Goal: Task Accomplishment & Management: Manage account settings

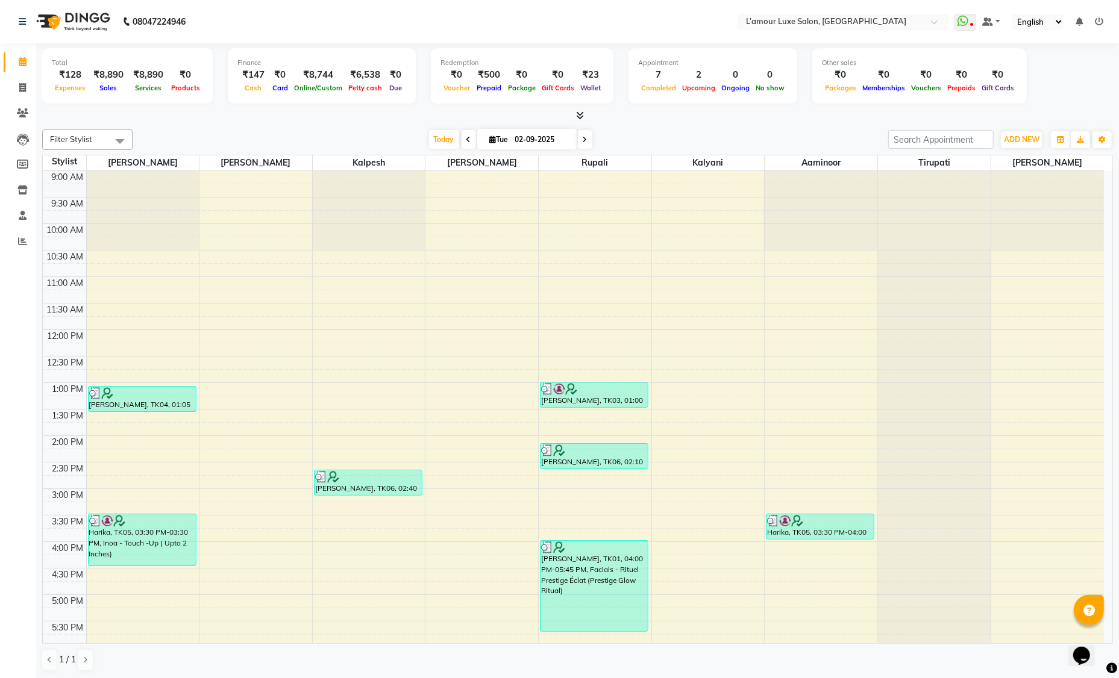
scroll to position [213, 0]
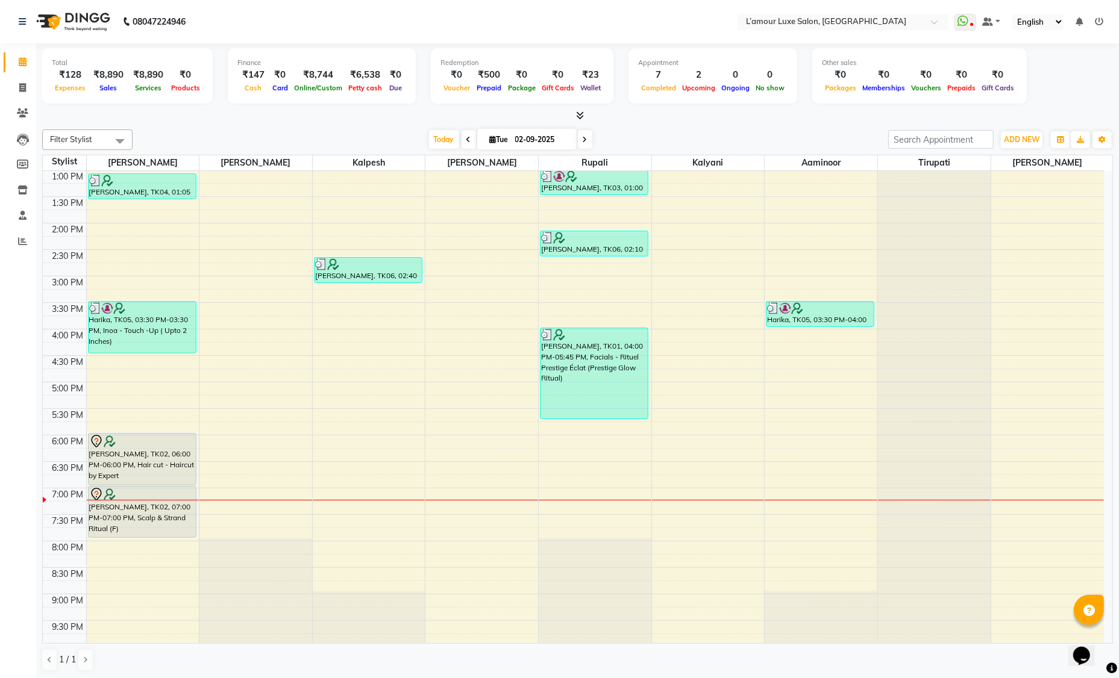
drag, startPoint x: 305, startPoint y: 84, endPoint x: 558, endPoint y: 1, distance: 266.1
click at [306, 84] on span "Online/Custom" at bounding box center [318, 88] width 54 height 8
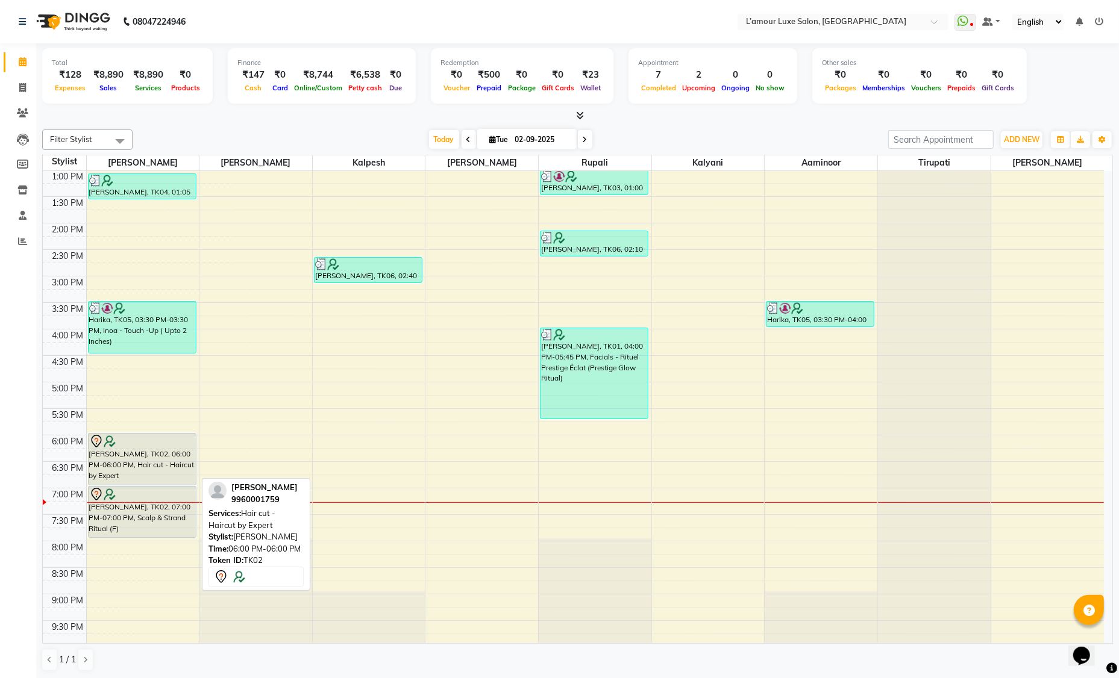
click at [136, 460] on div "Sabina, TK02, 06:00 PM-06:00 PM, Hair cut - Haircut by Expert" at bounding box center [142, 459] width 107 height 51
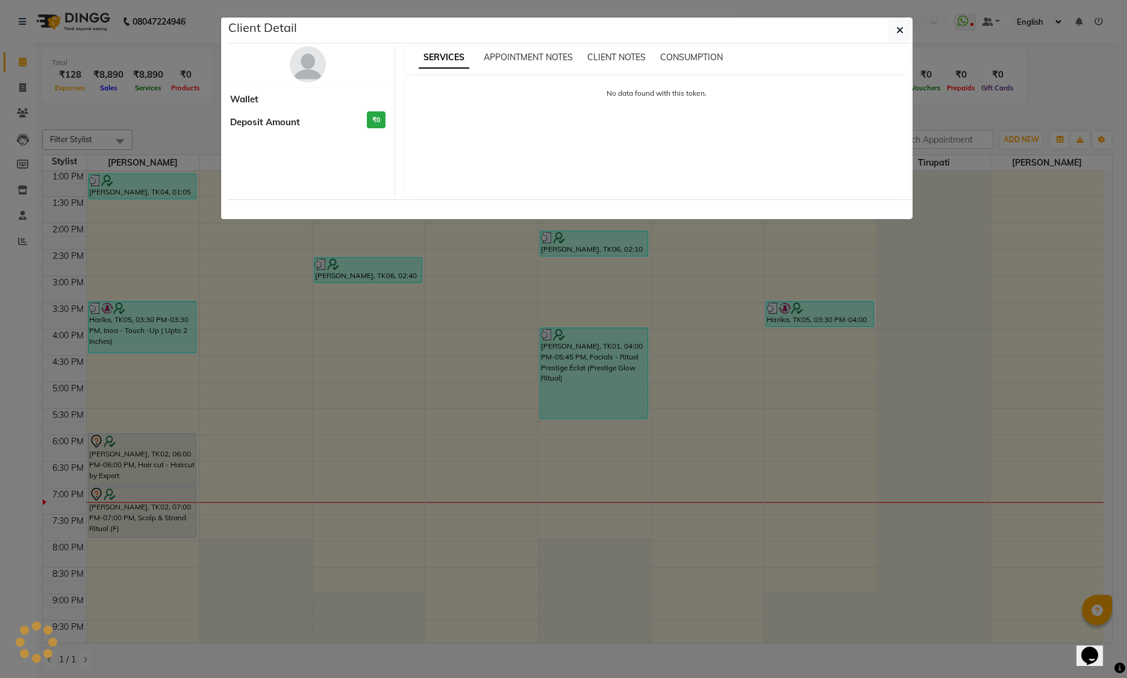
select select "7"
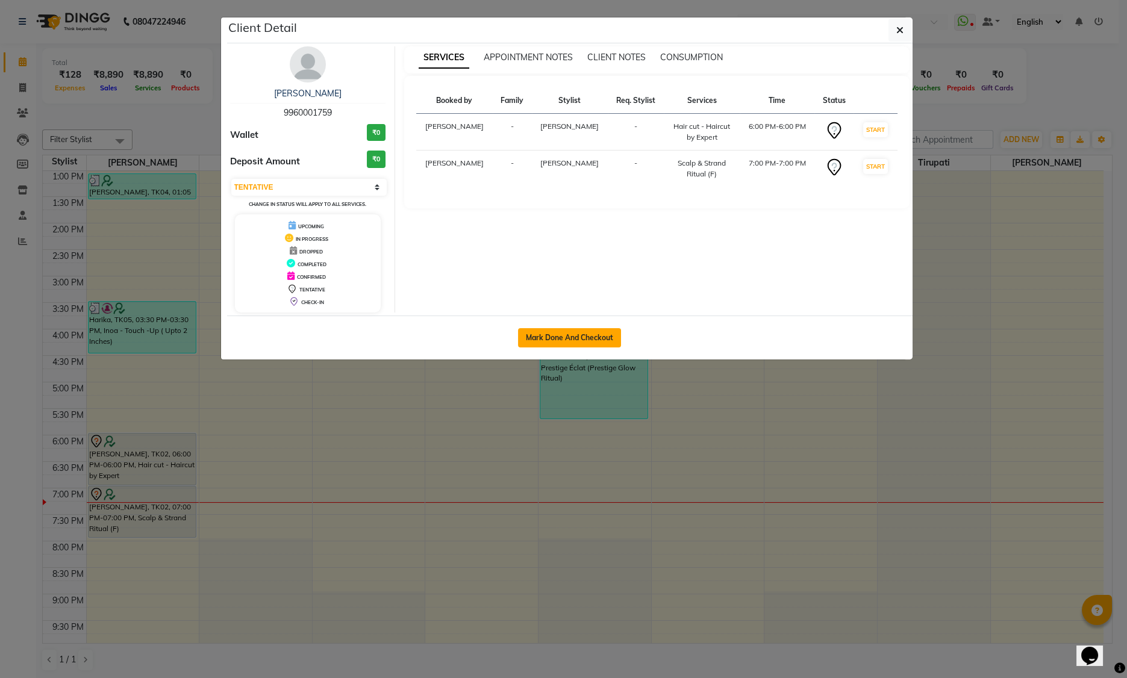
click at [532, 336] on button "Mark Done And Checkout" at bounding box center [569, 337] width 103 height 19
select select "service"
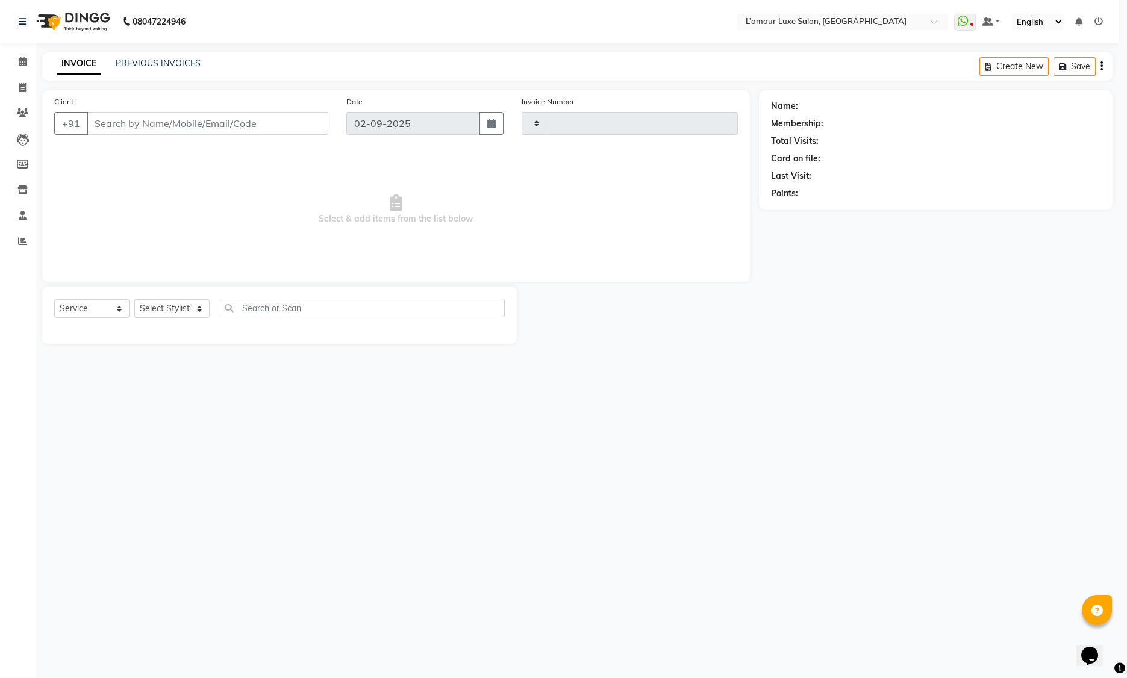
type input "1238"
select select "7325"
type input "9960001759"
select select "66550"
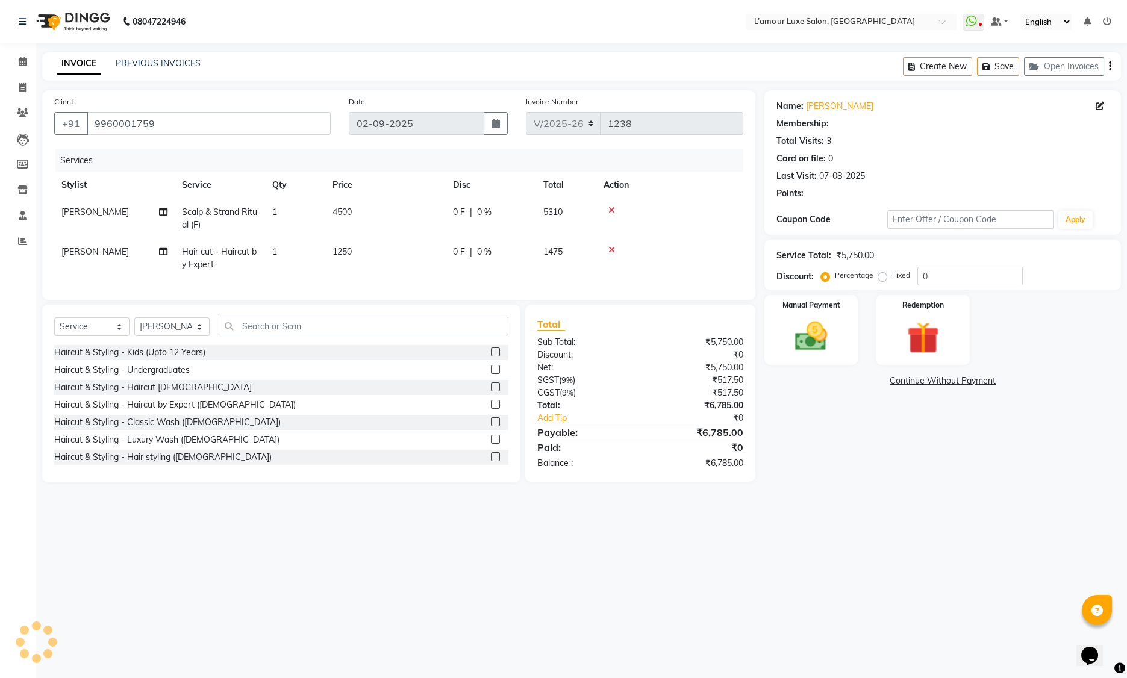
select select "2: Object"
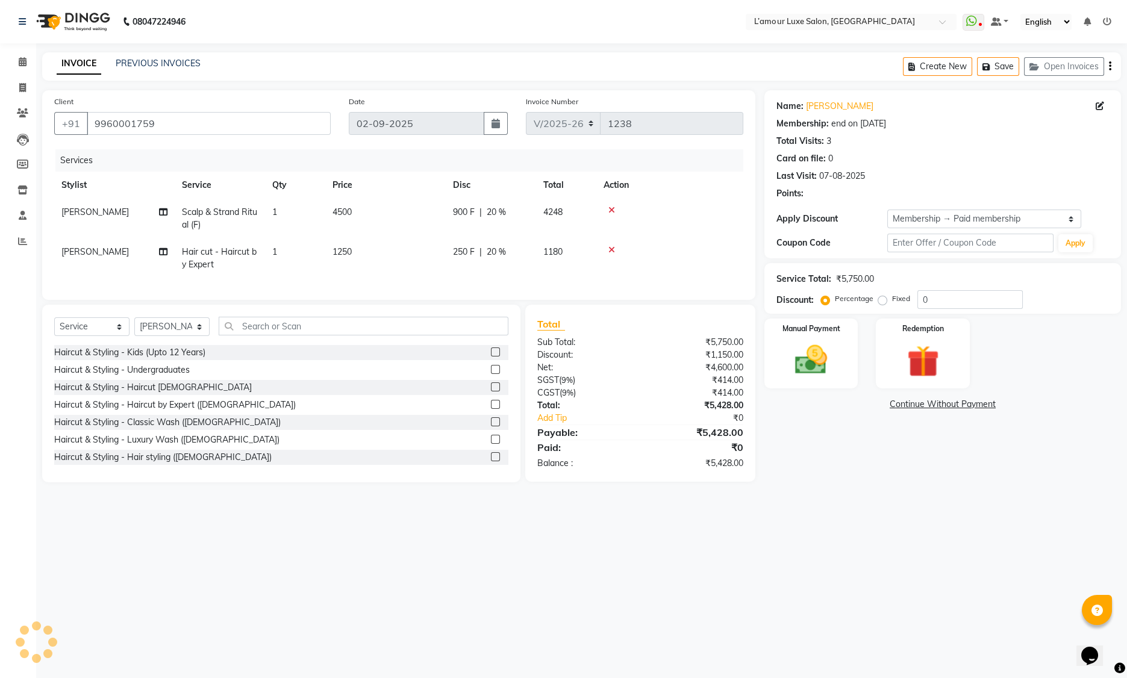
type input "20"
click at [918, 345] on img at bounding box center [923, 362] width 54 height 42
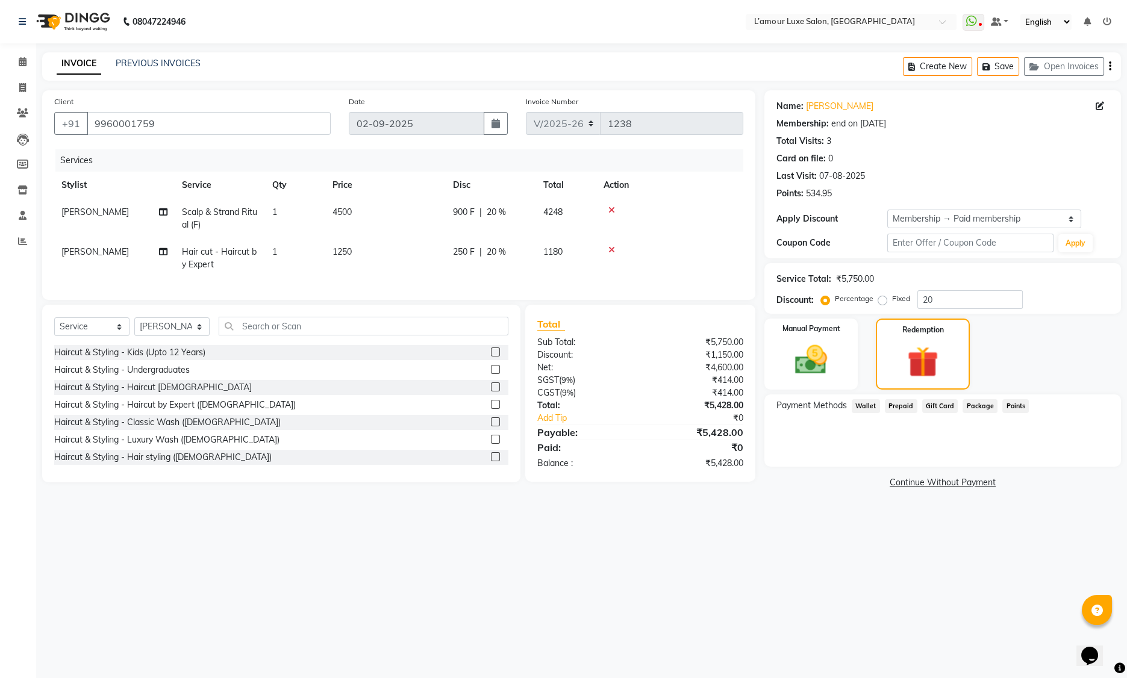
click at [896, 407] on span "Prepaid" at bounding box center [901, 406] width 33 height 14
click at [935, 345] on img at bounding box center [923, 362] width 52 height 40
click at [830, 351] on img at bounding box center [811, 360] width 54 height 39
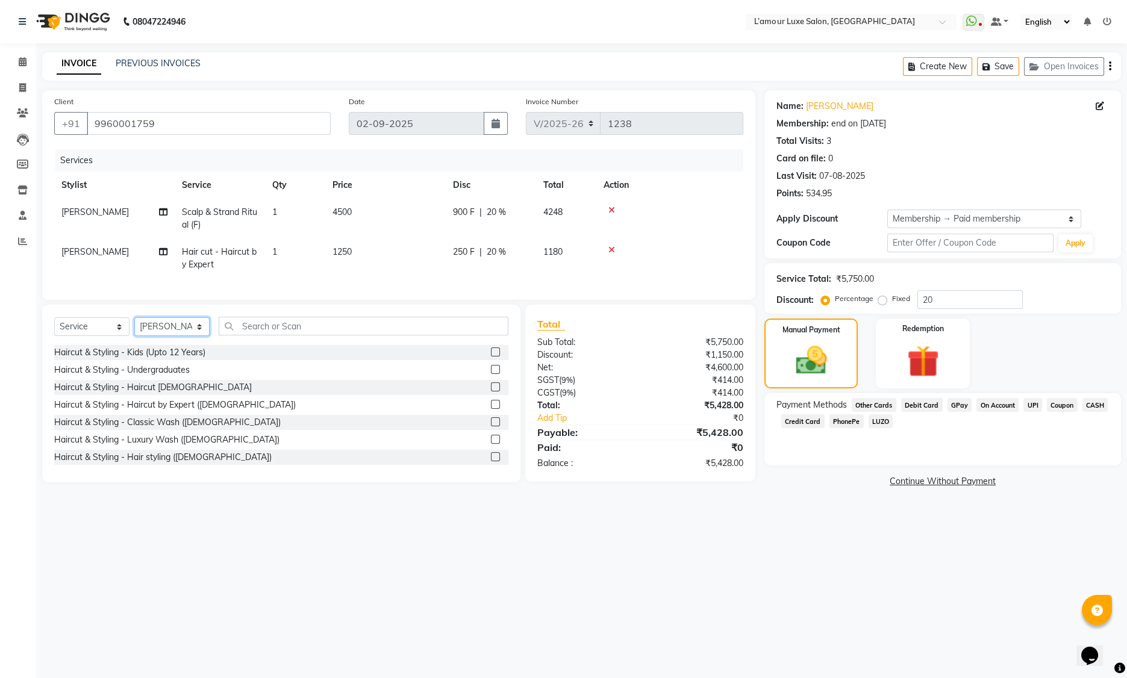
click at [151, 336] on select "Select Stylist Aaminoor Anas Kalpesh Kalyani krutika Desai Ravi Thakor Rukshana…" at bounding box center [171, 326] width 75 height 19
select select "78137"
click at [277, 327] on input "text" at bounding box center [364, 326] width 290 height 19
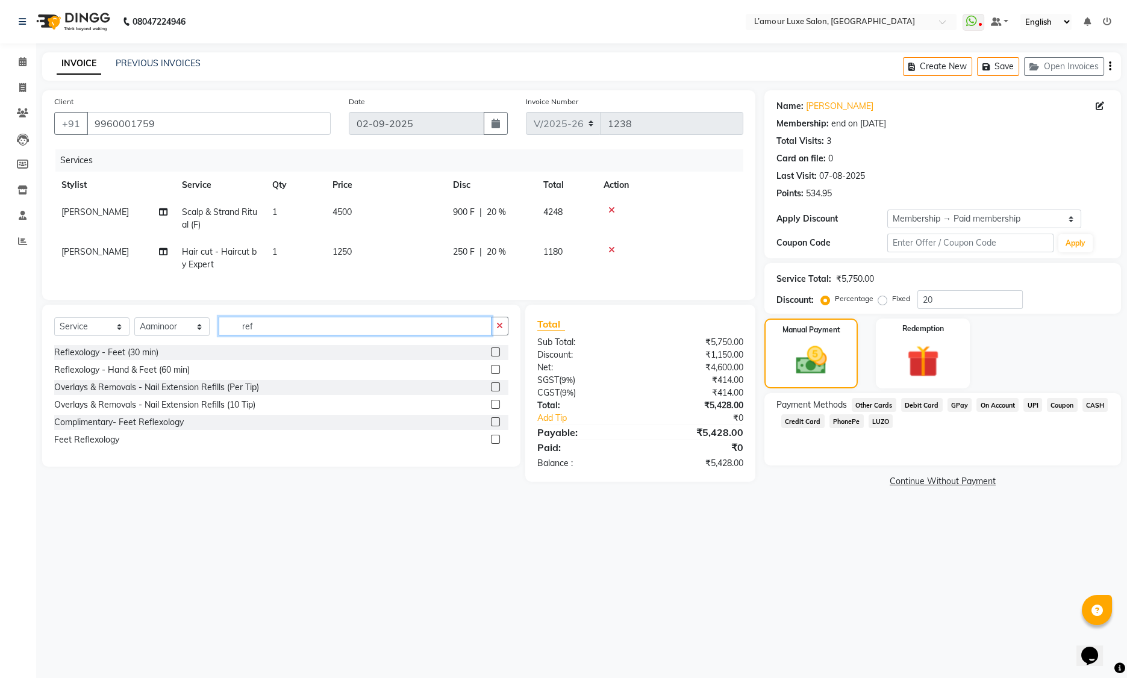
type input "ref"
click at [495, 357] on label at bounding box center [495, 352] width 9 height 9
click at [495, 357] on input "checkbox" at bounding box center [495, 353] width 8 height 8
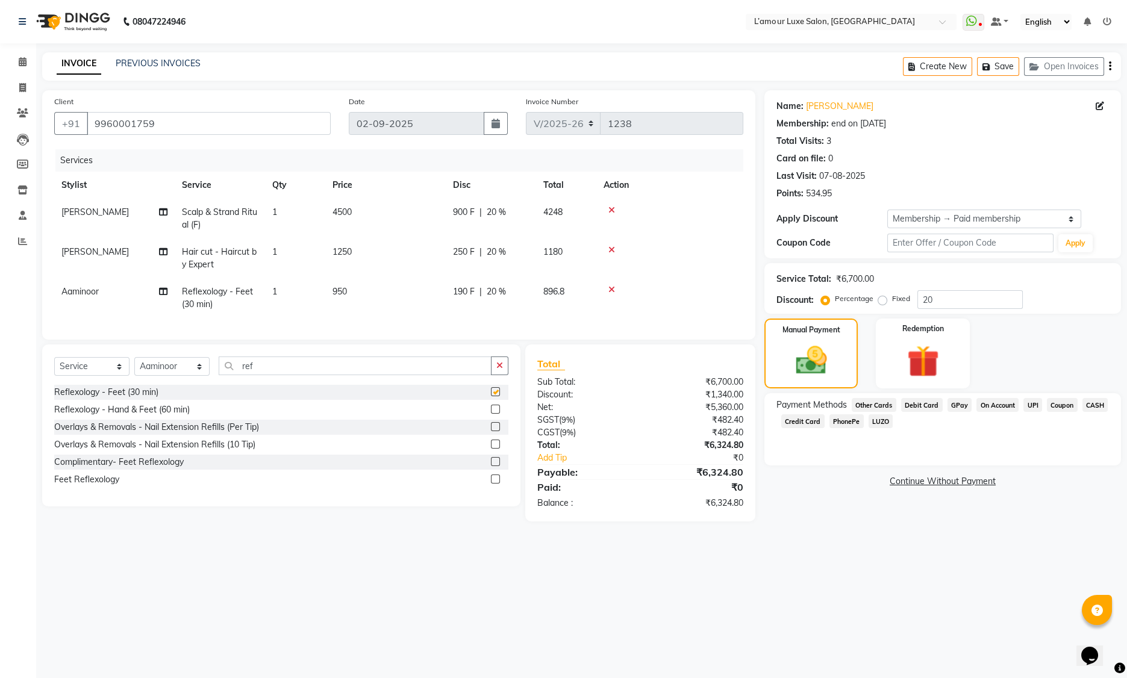
checkbox input "false"
click at [819, 101] on link "Sabina" at bounding box center [839, 106] width 67 height 13
drag, startPoint x: 268, startPoint y: 375, endPoint x: 163, endPoint y: 357, distance: 106.3
click at [177, 370] on div "Select Service Product Membership Package Voucher Prepaid Gift Card Select Styl…" at bounding box center [281, 371] width 454 height 28
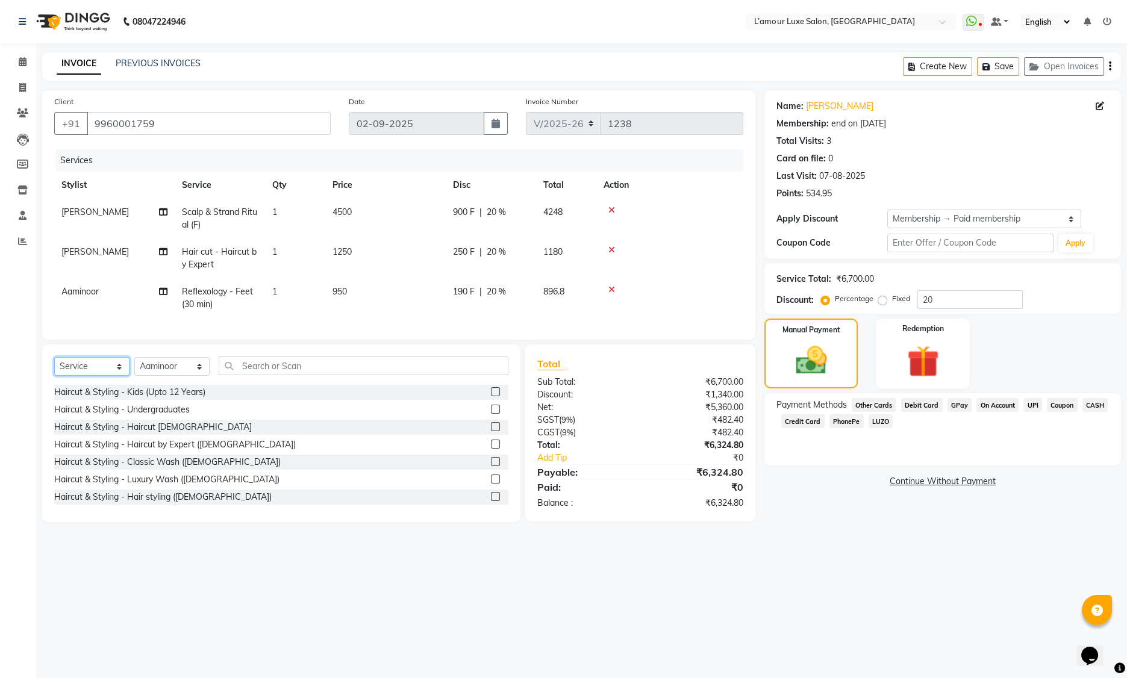
click at [95, 376] on select "Select Service Product Membership Package Voucher Prepaid Gift Card" at bounding box center [91, 366] width 75 height 19
select select "product"
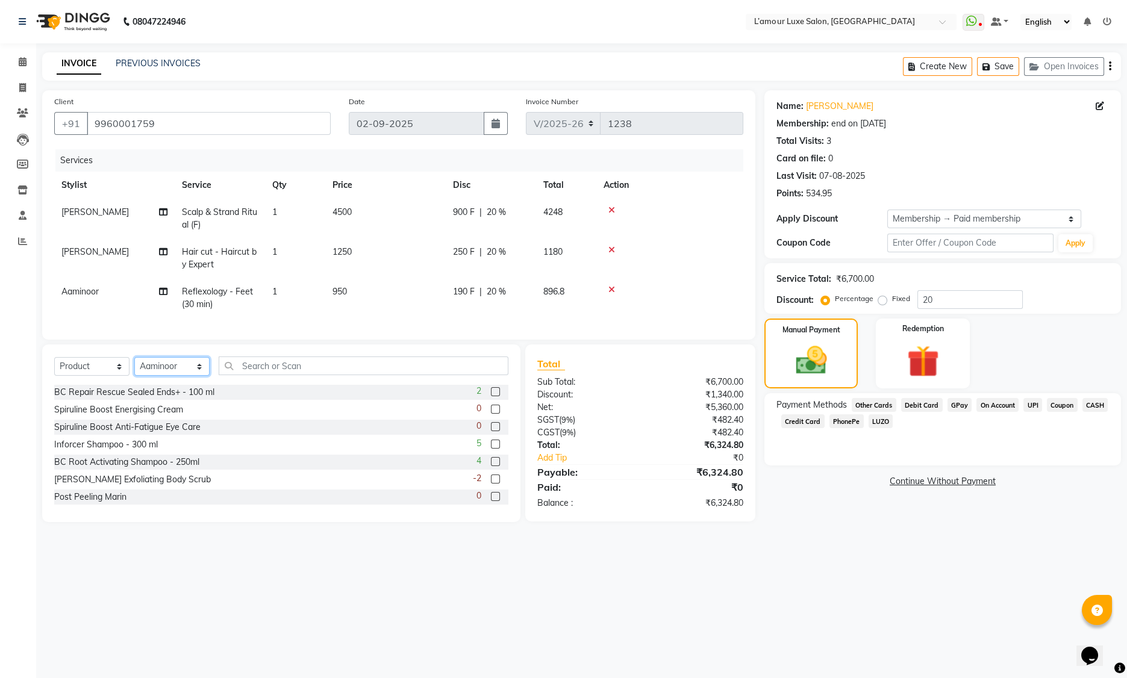
click at [159, 376] on select "Select Stylist Aaminoor Anas Kalpesh Kalyani krutika Desai Ravi Thakor Rukshana…" at bounding box center [171, 366] width 75 height 19
select select "66550"
click at [262, 375] on input "text" at bounding box center [364, 366] width 290 height 19
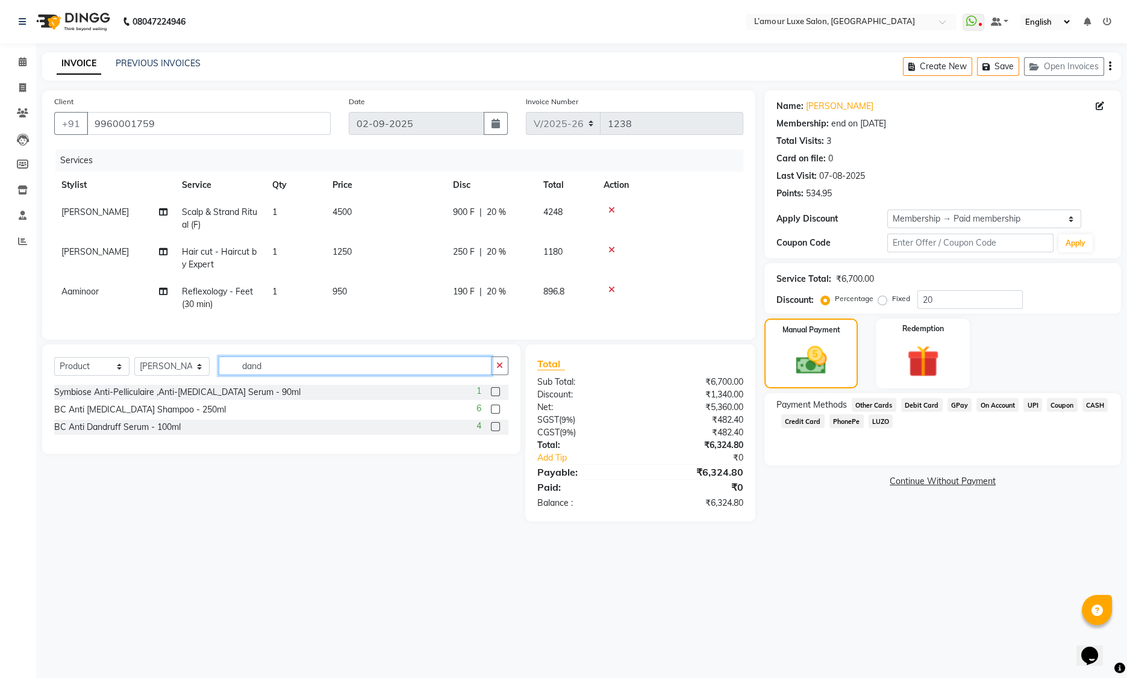
type input "dand"
click at [495, 431] on label at bounding box center [495, 426] width 9 height 9
click at [495, 431] on input "checkbox" at bounding box center [495, 428] width 8 height 8
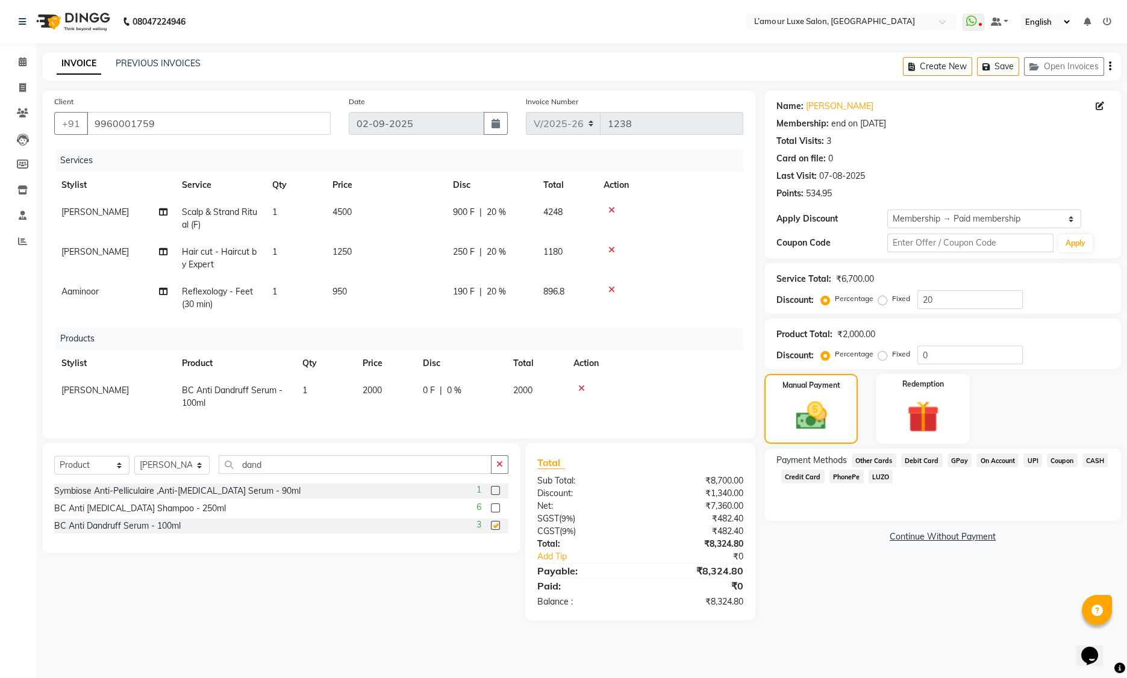
checkbox input "false"
drag, startPoint x: 237, startPoint y: 471, endPoint x: 89, endPoint y: 471, distance: 147.6
click at [89, 471] on div "Select Service Product Membership Package Voucher Prepaid Gift Card Select Styl…" at bounding box center [281, 469] width 454 height 28
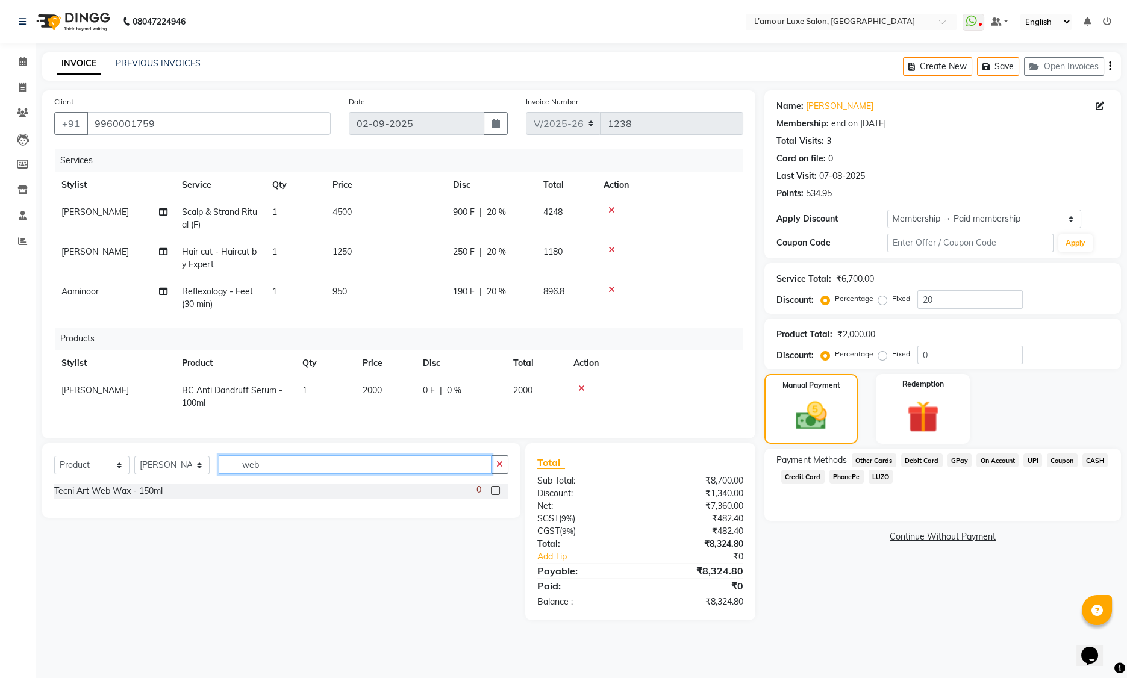
type input "web"
click at [494, 495] on label at bounding box center [495, 490] width 9 height 9
click at [494, 495] on input "checkbox" at bounding box center [495, 491] width 8 height 8
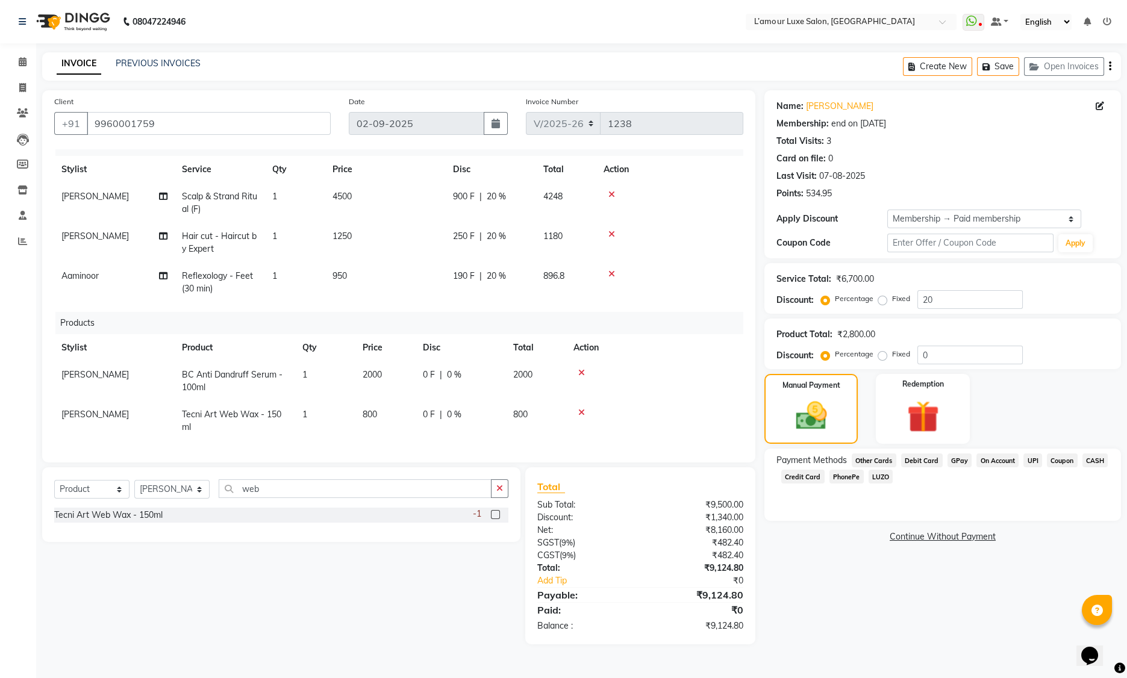
scroll to position [23, 0]
click at [581, 408] on icon at bounding box center [581, 412] width 7 height 8
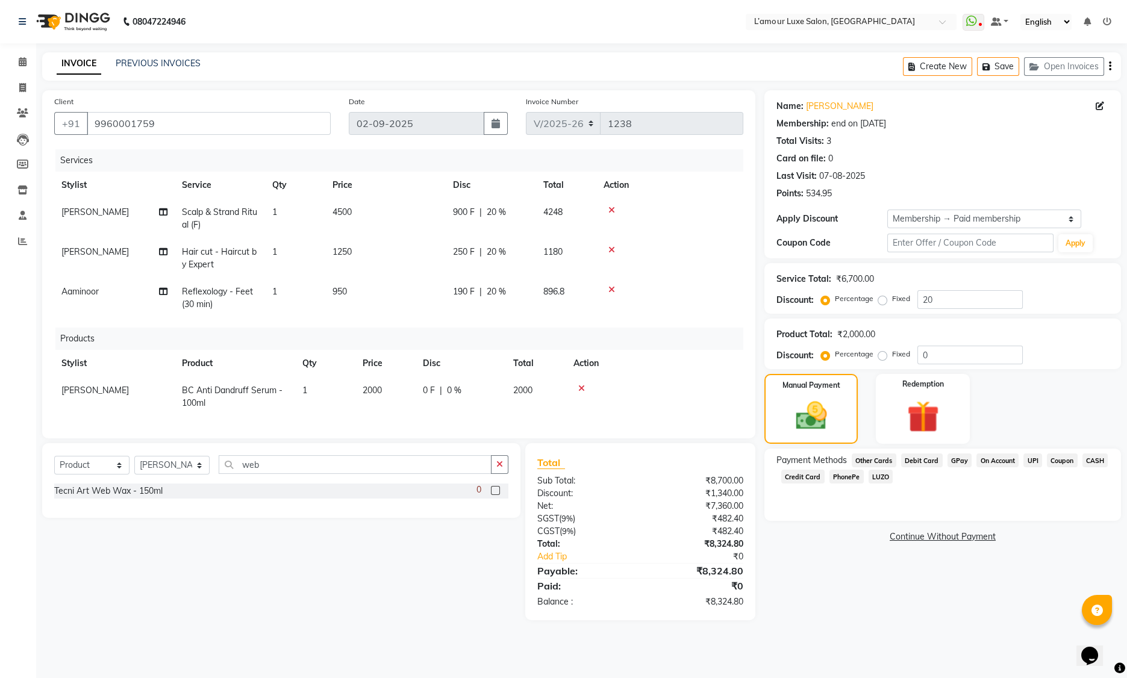
scroll to position [0, 0]
click at [498, 495] on label at bounding box center [495, 490] width 9 height 9
click at [498, 495] on input "checkbox" at bounding box center [495, 491] width 8 height 8
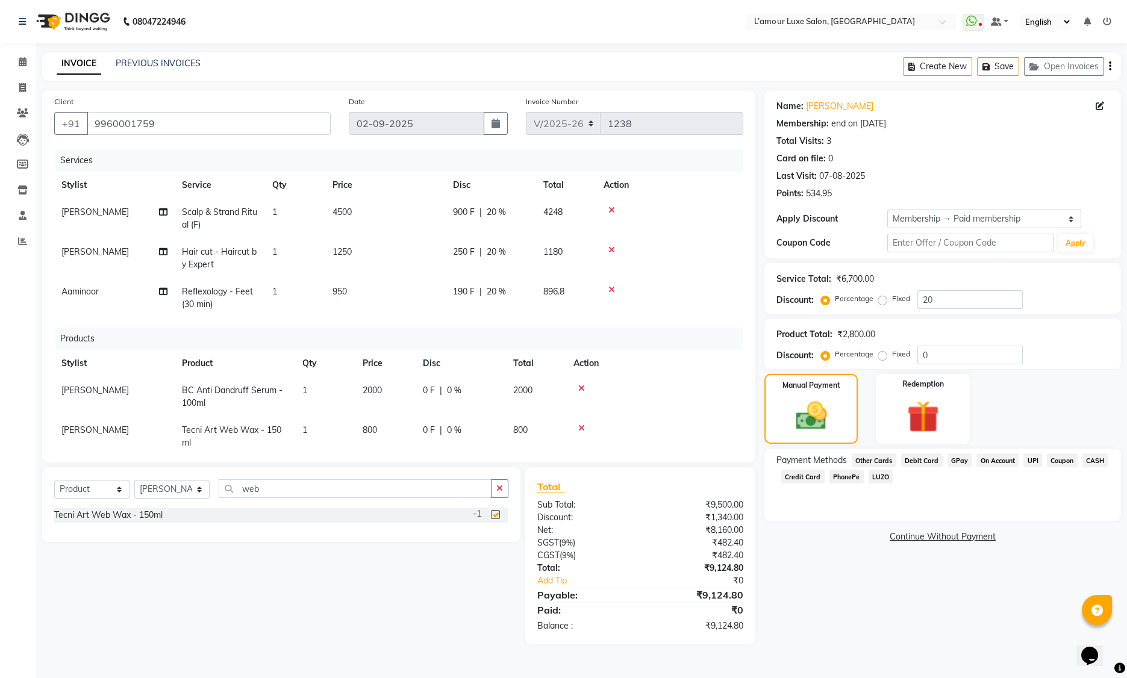
checkbox input "false"
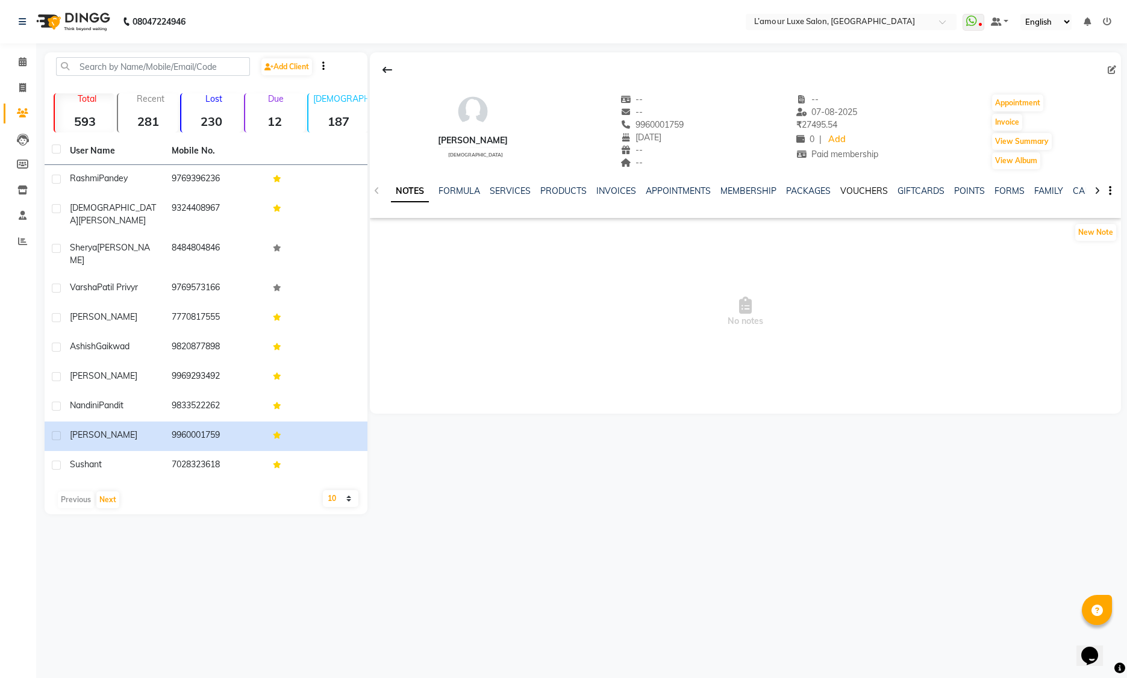
click at [865, 193] on link "VOUCHERS" at bounding box center [864, 191] width 48 height 11
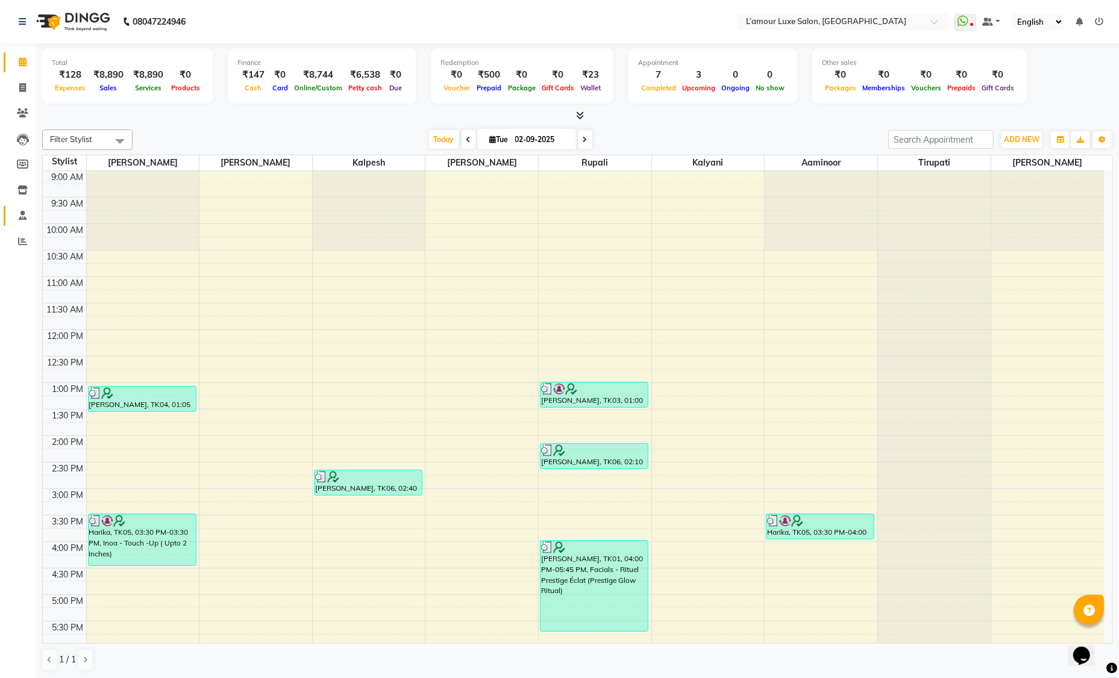
scroll to position [213, 0]
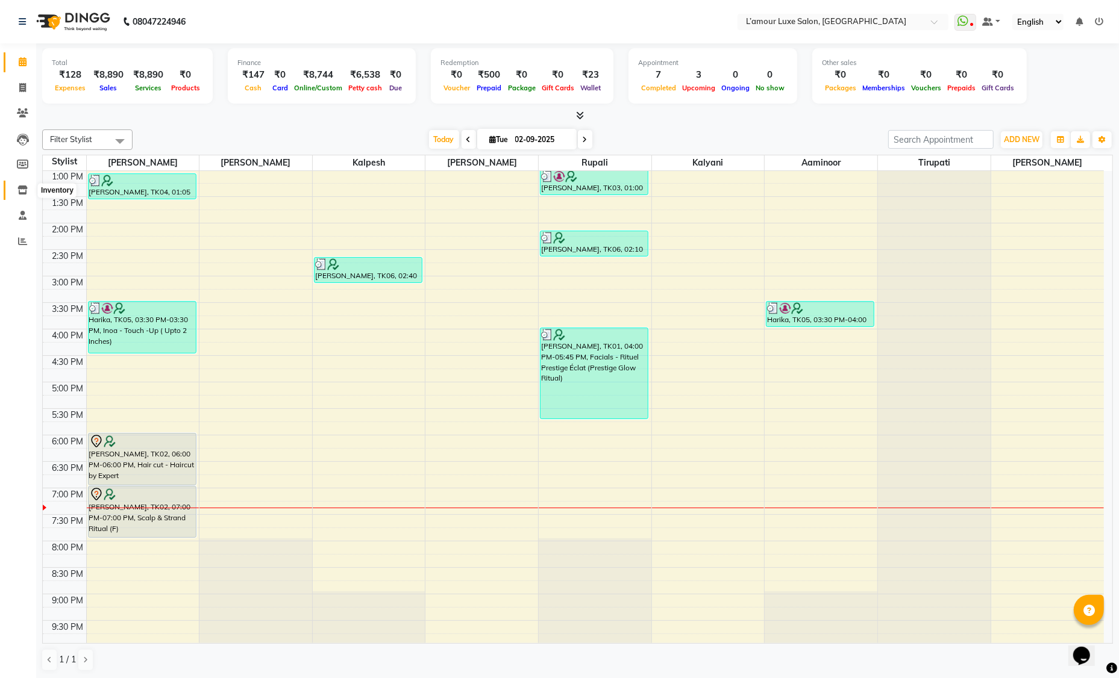
click at [23, 188] on icon at bounding box center [22, 190] width 10 height 9
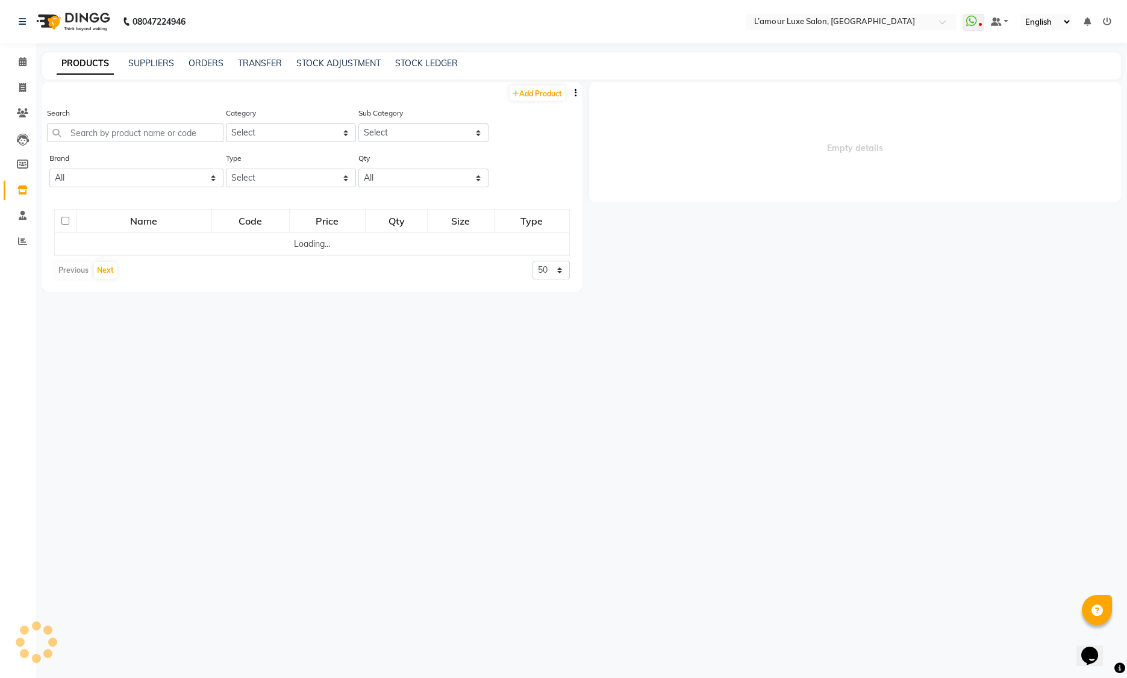
select select
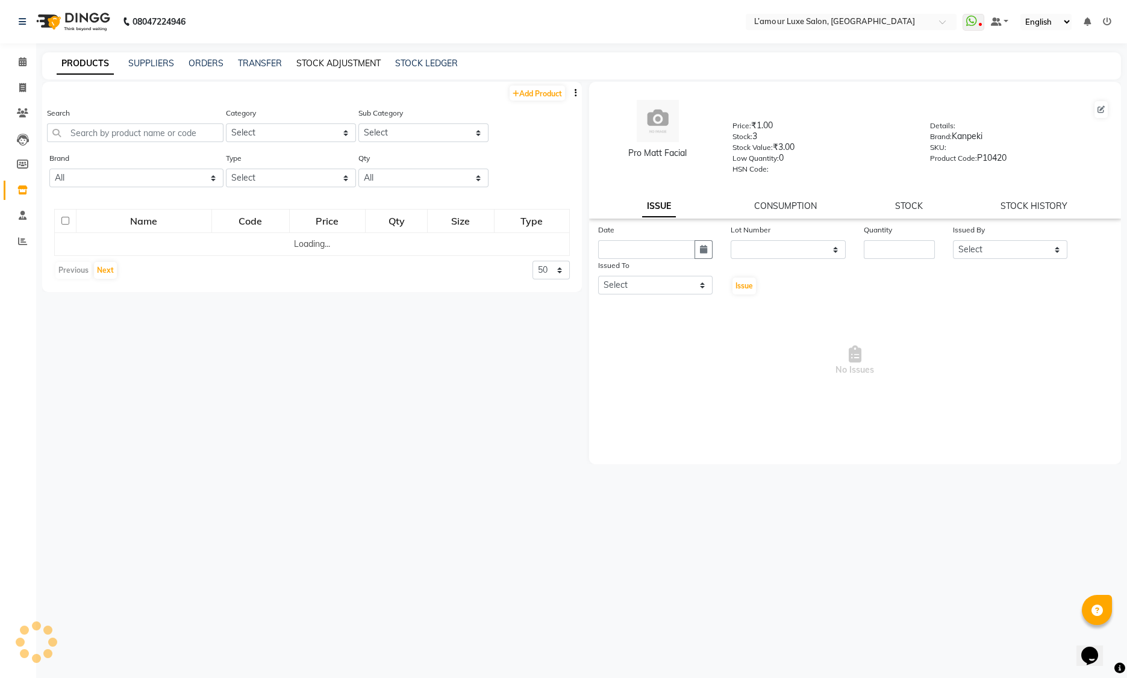
click at [316, 62] on link "STOCK ADJUSTMENT" at bounding box center [338, 63] width 84 height 11
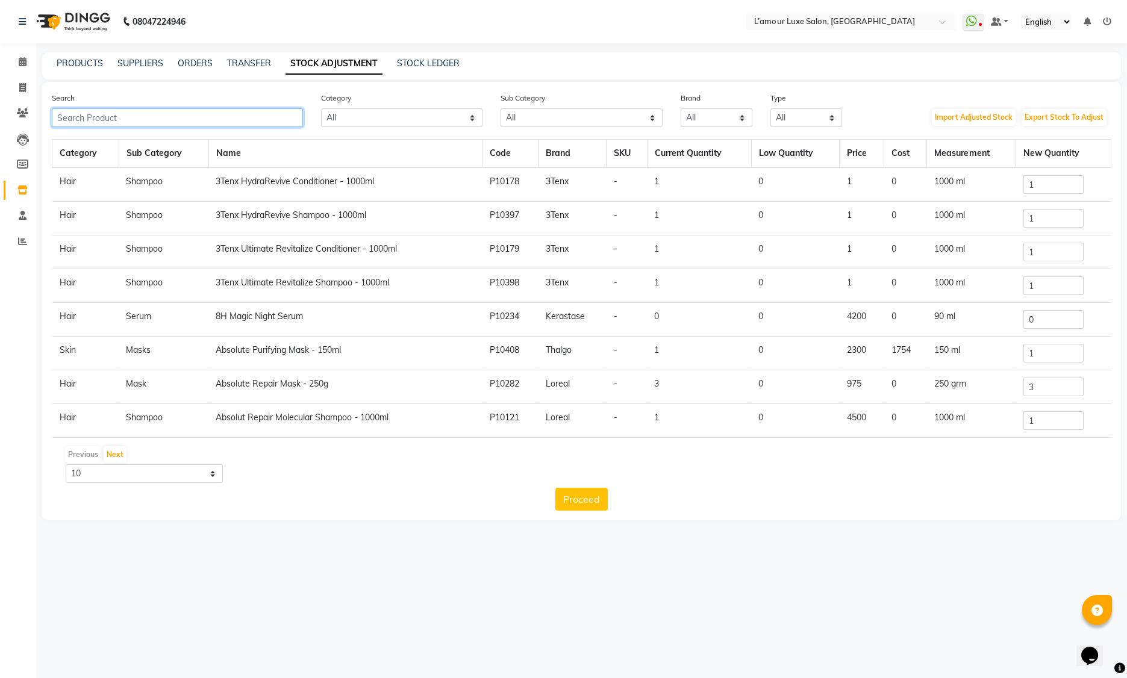
click at [113, 120] on input "text" at bounding box center [177, 117] width 251 height 19
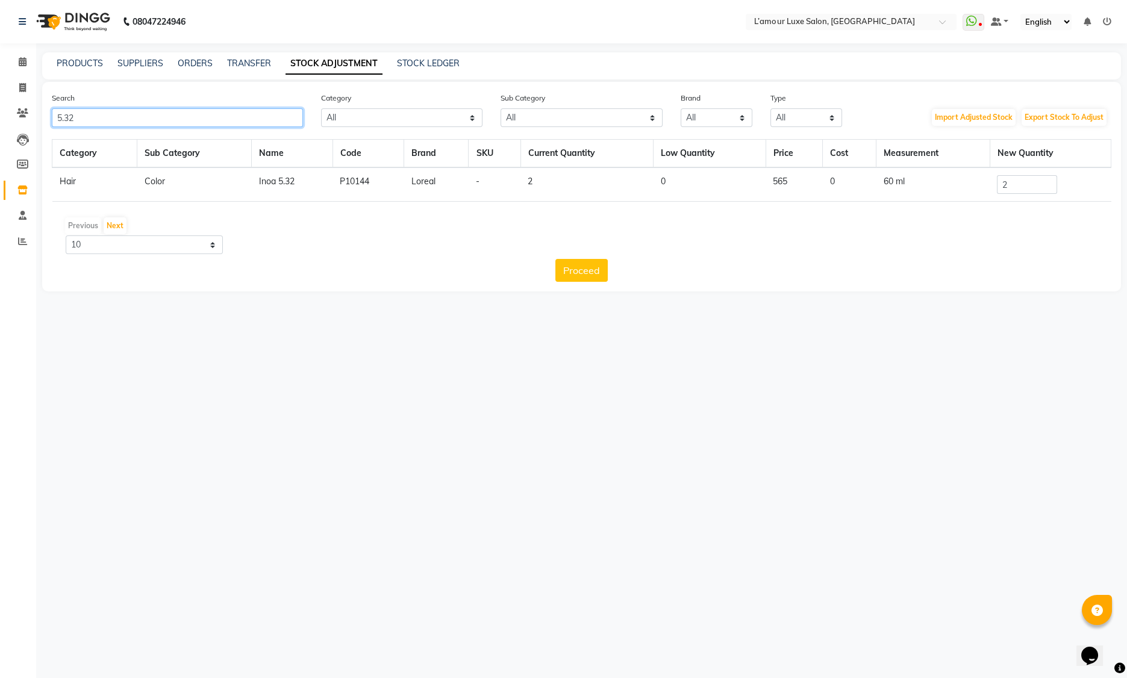
type input "5.32"
click at [1035, 184] on input "2" at bounding box center [1027, 184] width 60 height 19
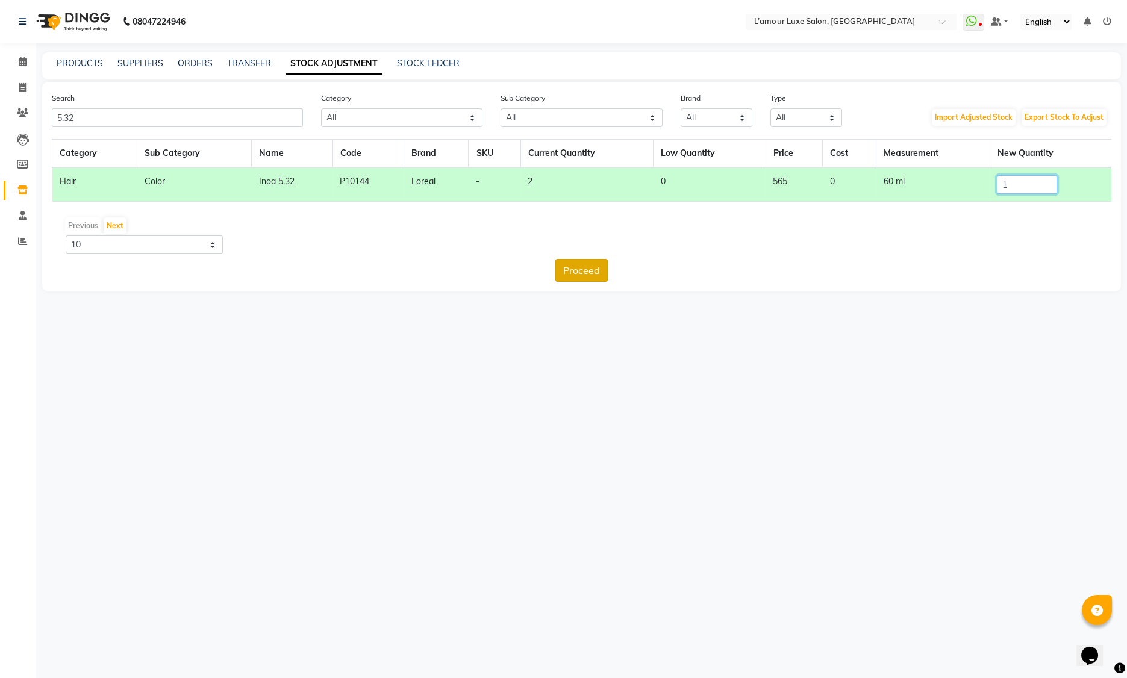
type input "1"
click at [593, 275] on button "Proceed" at bounding box center [581, 270] width 52 height 23
click at [606, 270] on button "Submit" at bounding box center [608, 270] width 48 height 23
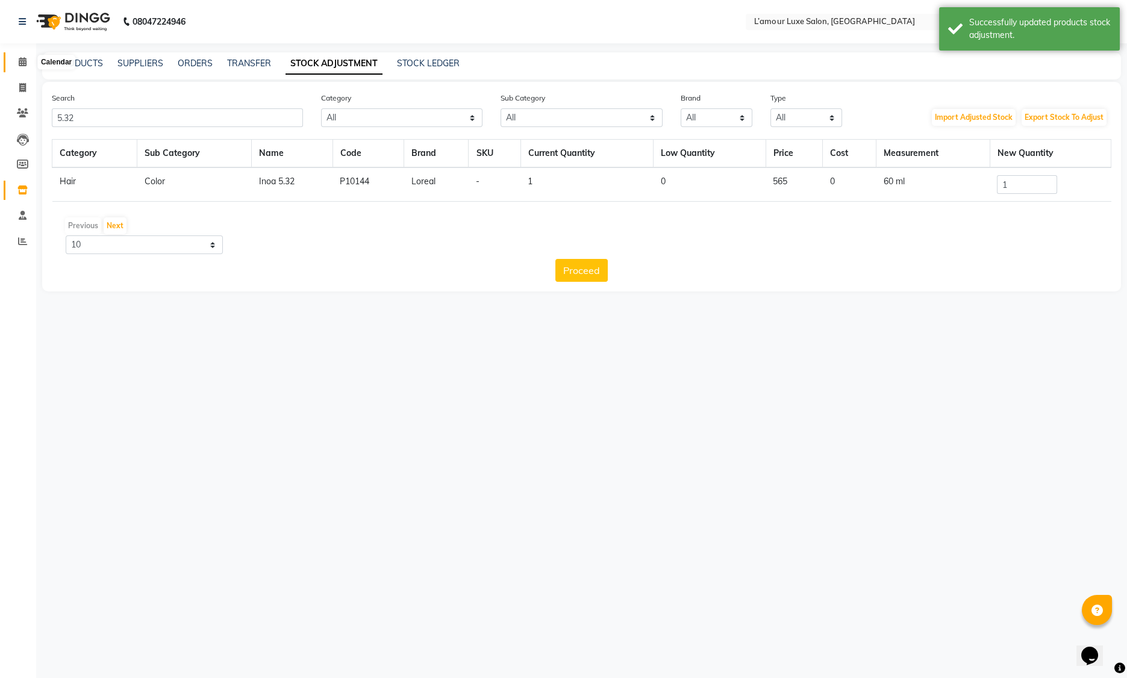
click at [19, 67] on span at bounding box center [22, 62] width 21 height 14
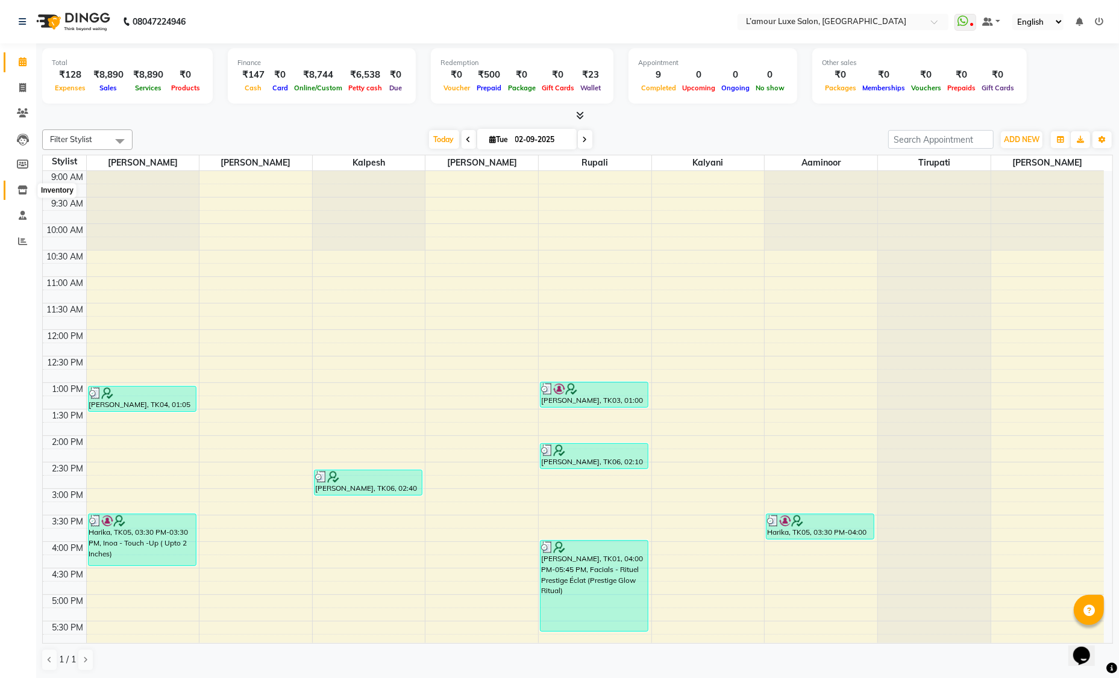
click at [16, 187] on span at bounding box center [22, 191] width 21 height 14
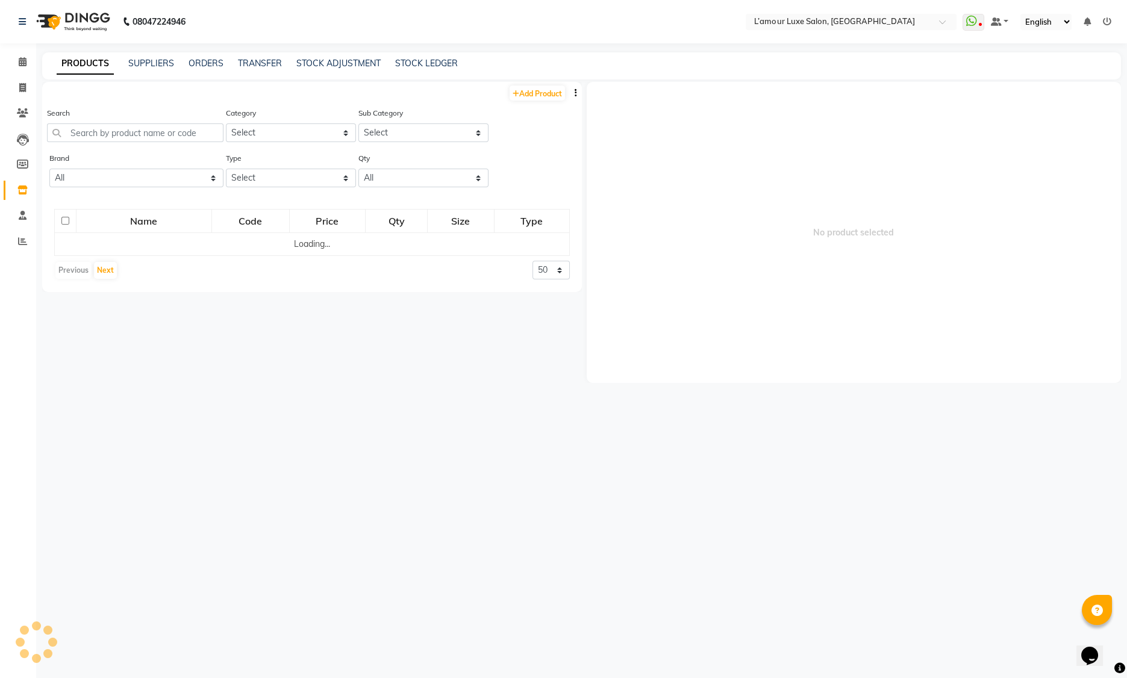
click at [342, 70] on div "PRODUCTS SUPPLIERS ORDERS TRANSFER STOCK ADJUSTMENT STOCK LEDGER" at bounding box center [581, 65] width 1079 height 27
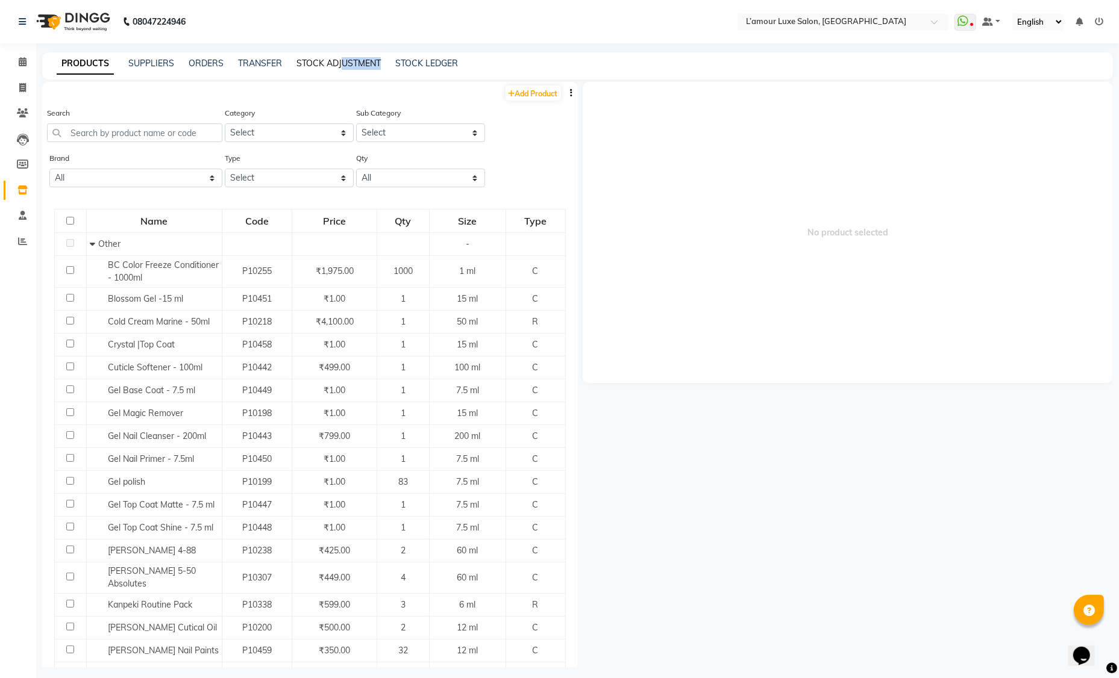
click at [333, 64] on link "STOCK ADJUSTMENT" at bounding box center [338, 63] width 84 height 11
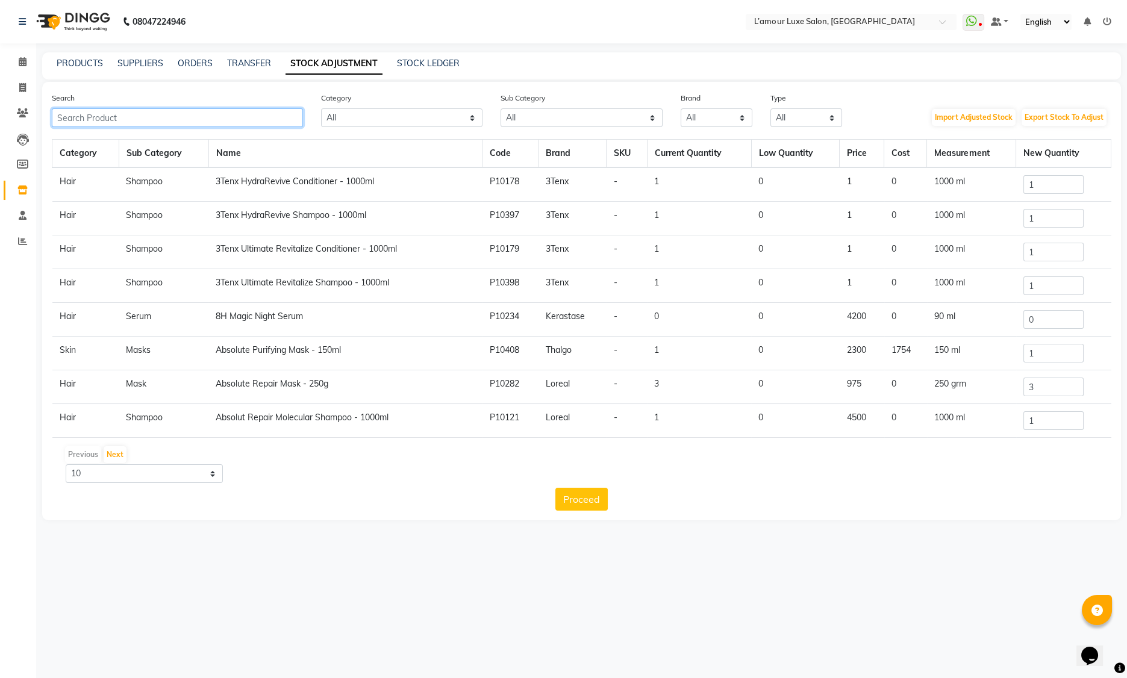
click at [193, 122] on input "text" at bounding box center [177, 117] width 251 height 19
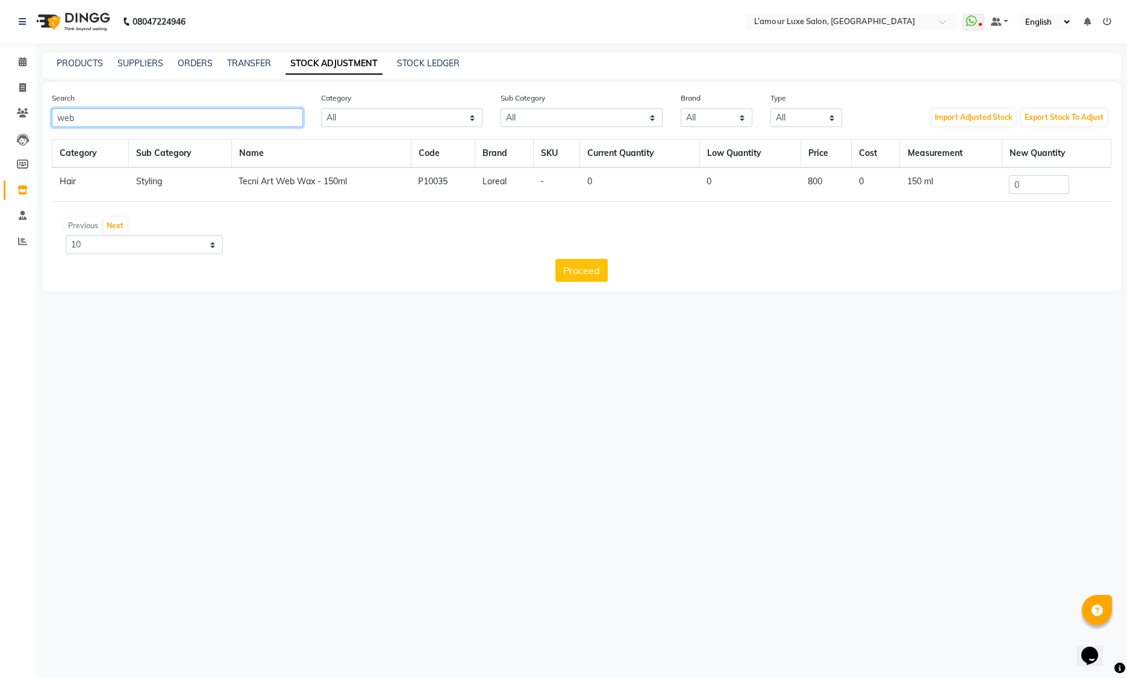
type input "web"
click at [934, 182] on tr "Hair Styling Tecni Art Web Wax - 150ml P10035 Loreal - 0 0 800 0 150 ml 0" at bounding box center [581, 184] width 1059 height 34
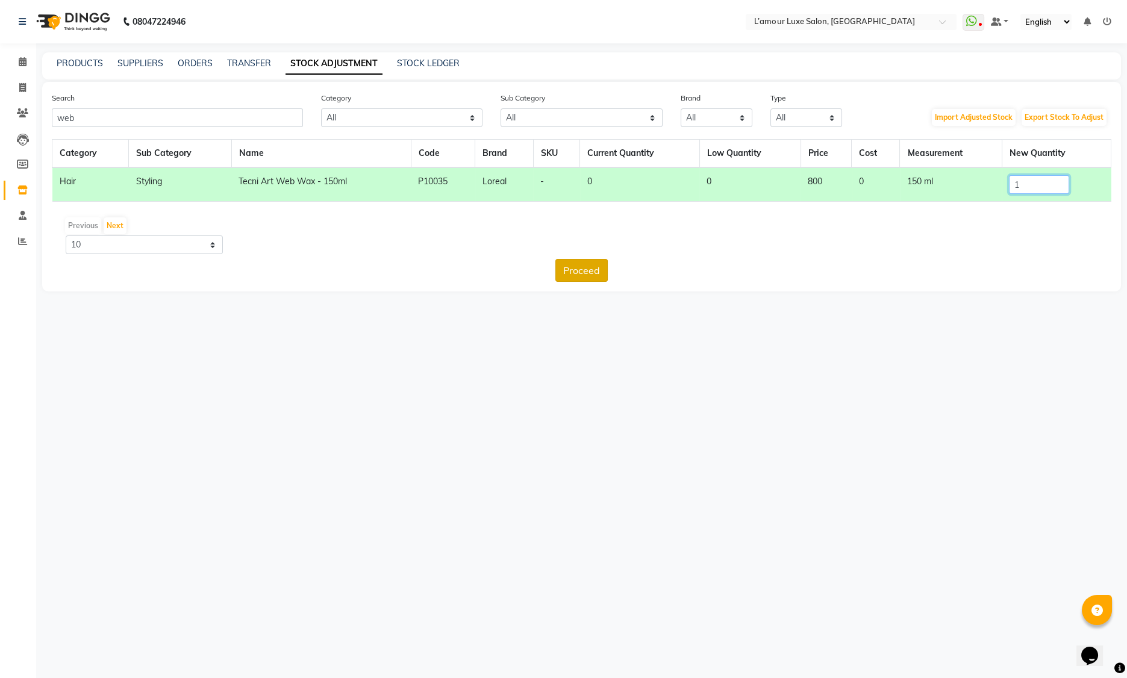
type input "1"
click at [579, 272] on button "Proceed" at bounding box center [581, 270] width 52 height 23
click at [601, 268] on button "Submit" at bounding box center [608, 270] width 48 height 23
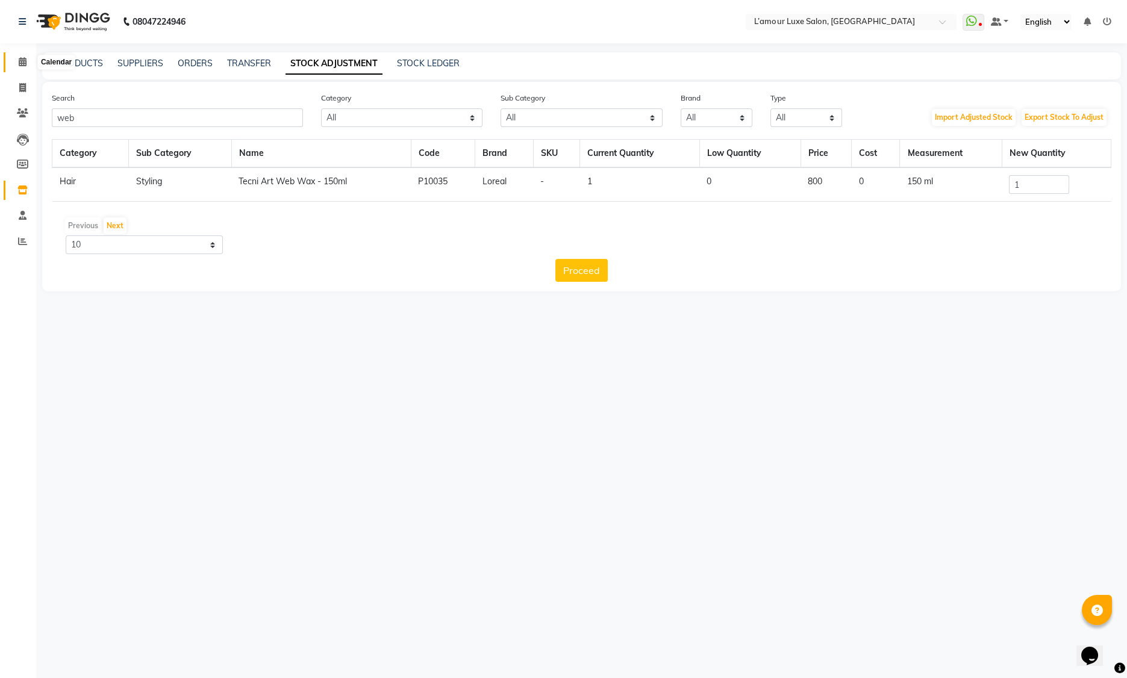
click at [24, 61] on icon at bounding box center [23, 61] width 8 height 9
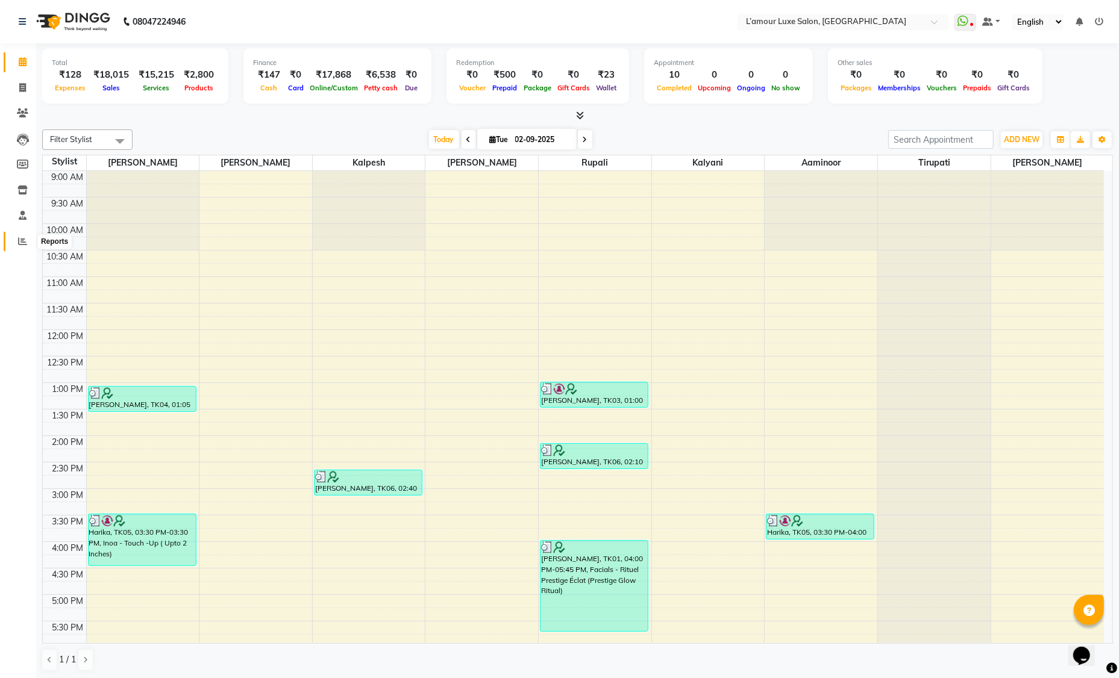
click at [23, 237] on icon at bounding box center [22, 241] width 9 height 9
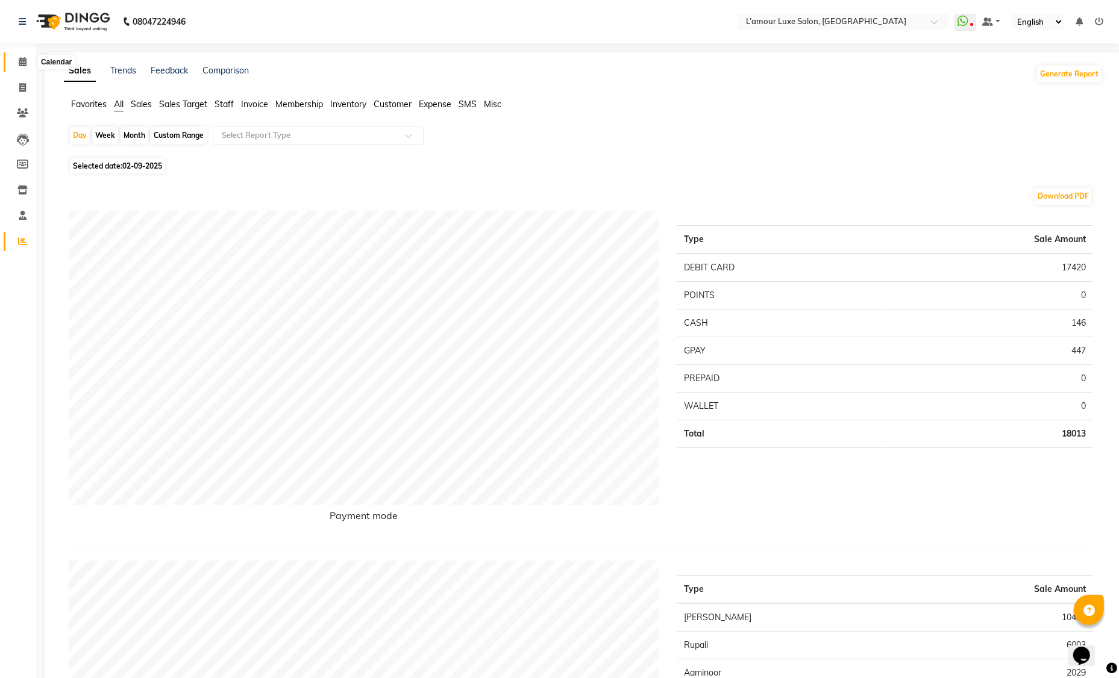
click at [23, 63] on icon at bounding box center [23, 61] width 8 height 9
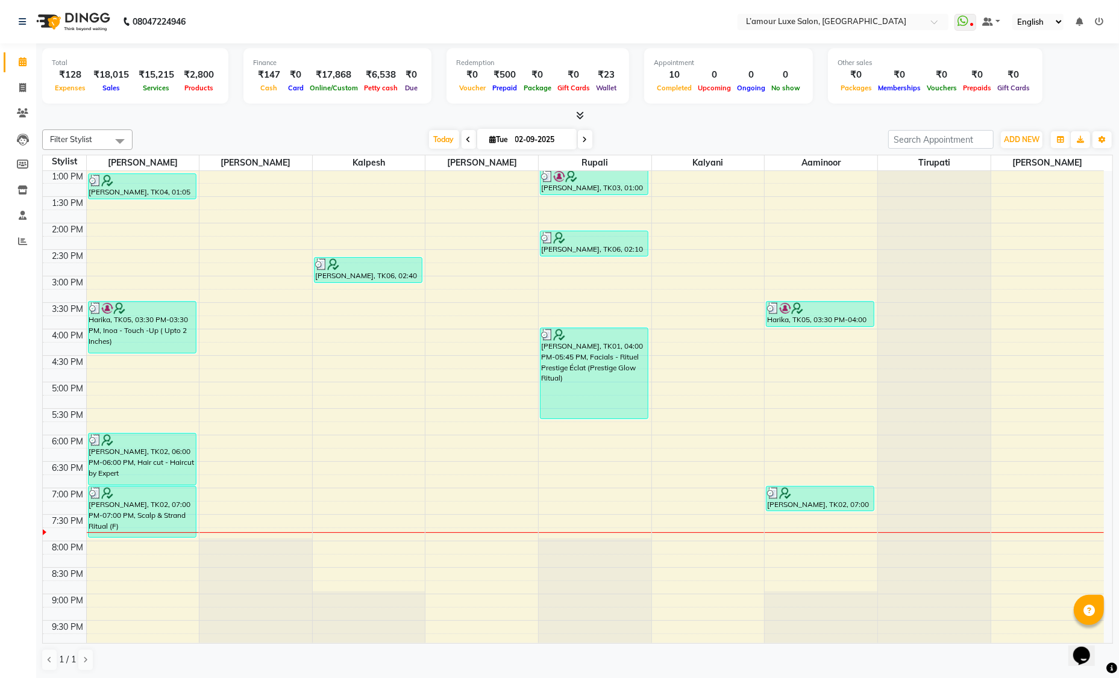
click at [584, 140] on icon at bounding box center [585, 139] width 5 height 7
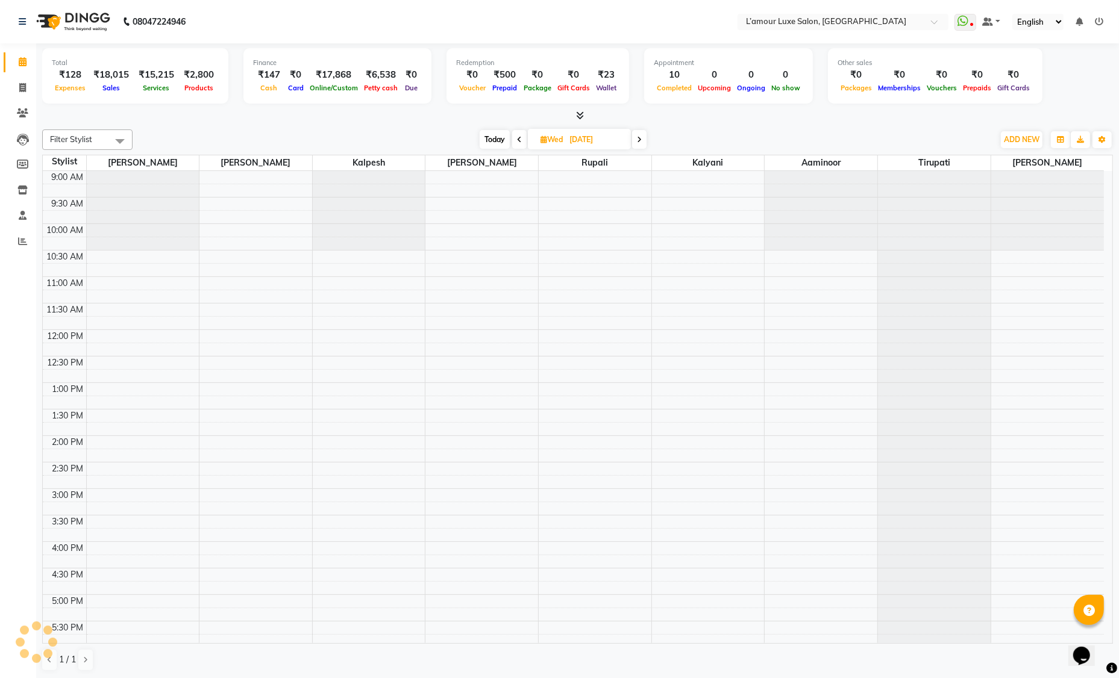
scroll to position [213, 0]
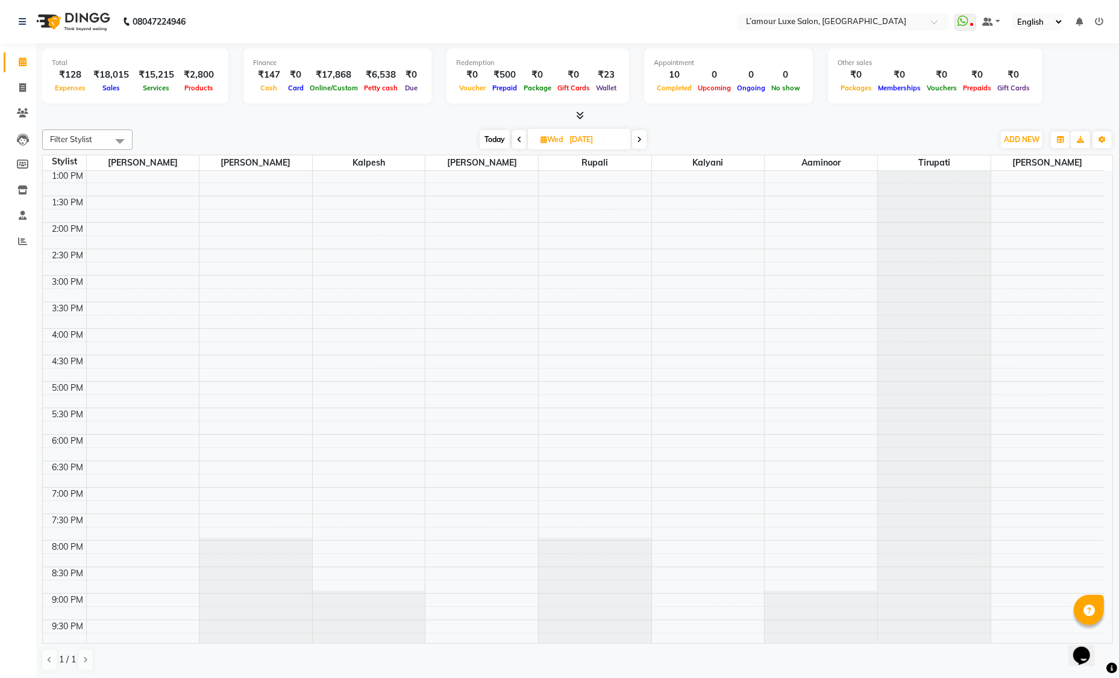
click at [640, 142] on icon at bounding box center [639, 139] width 5 height 7
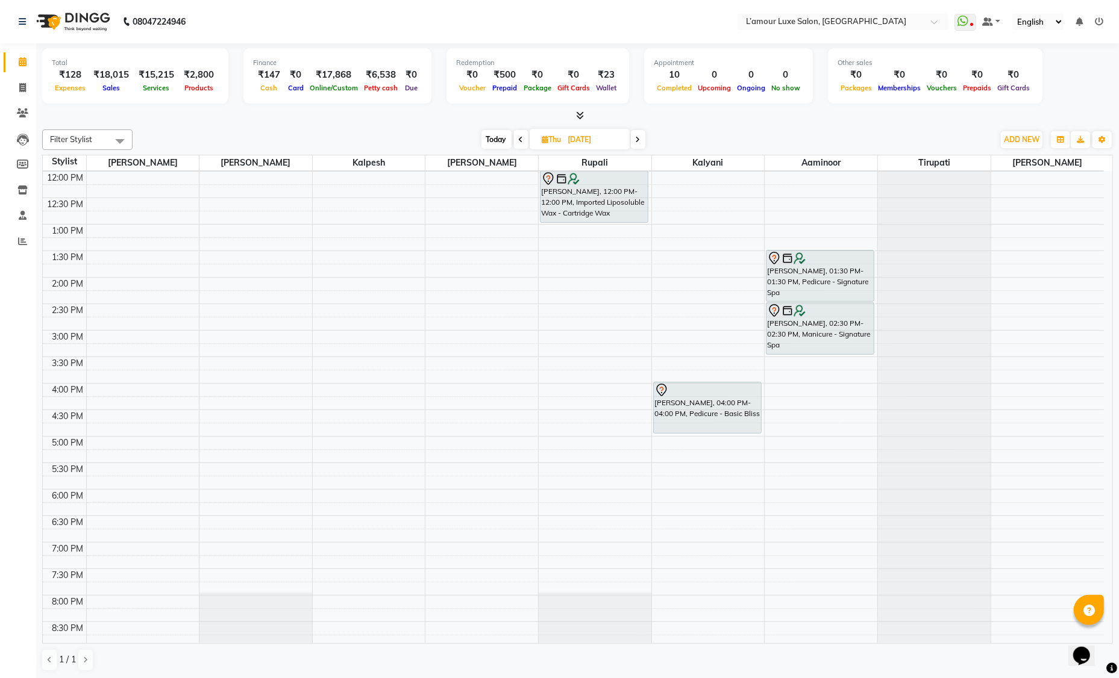
scroll to position [213, 0]
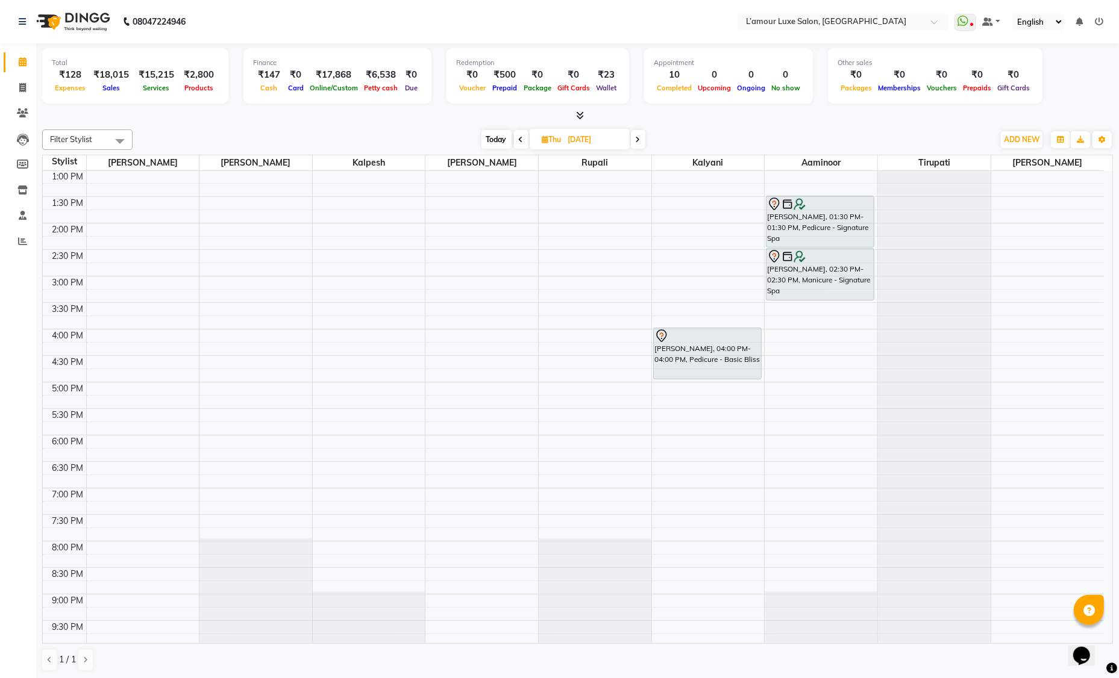
click at [496, 137] on span "Today" at bounding box center [496, 139] width 30 height 19
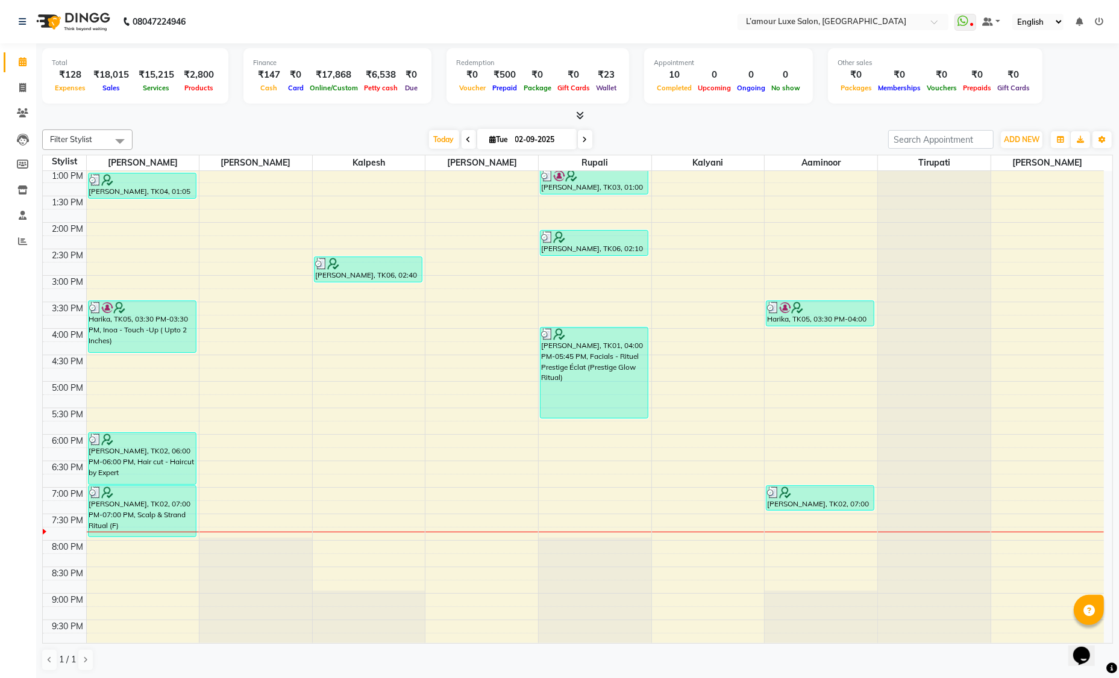
scroll to position [0, 0]
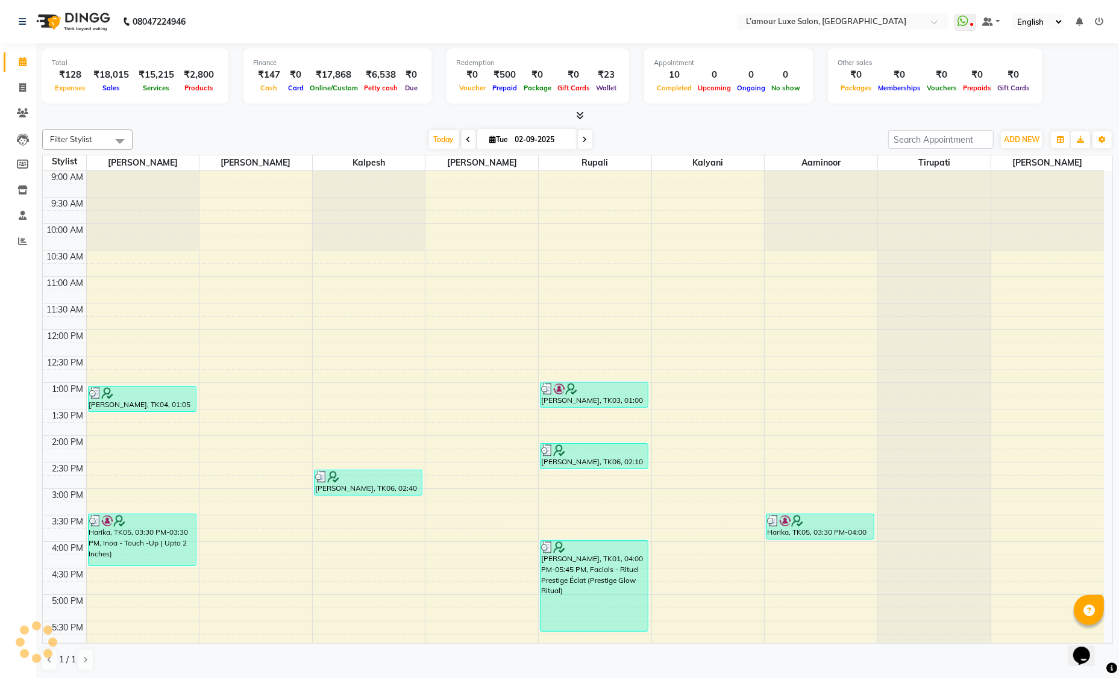
click at [591, 140] on span at bounding box center [585, 139] width 14 height 19
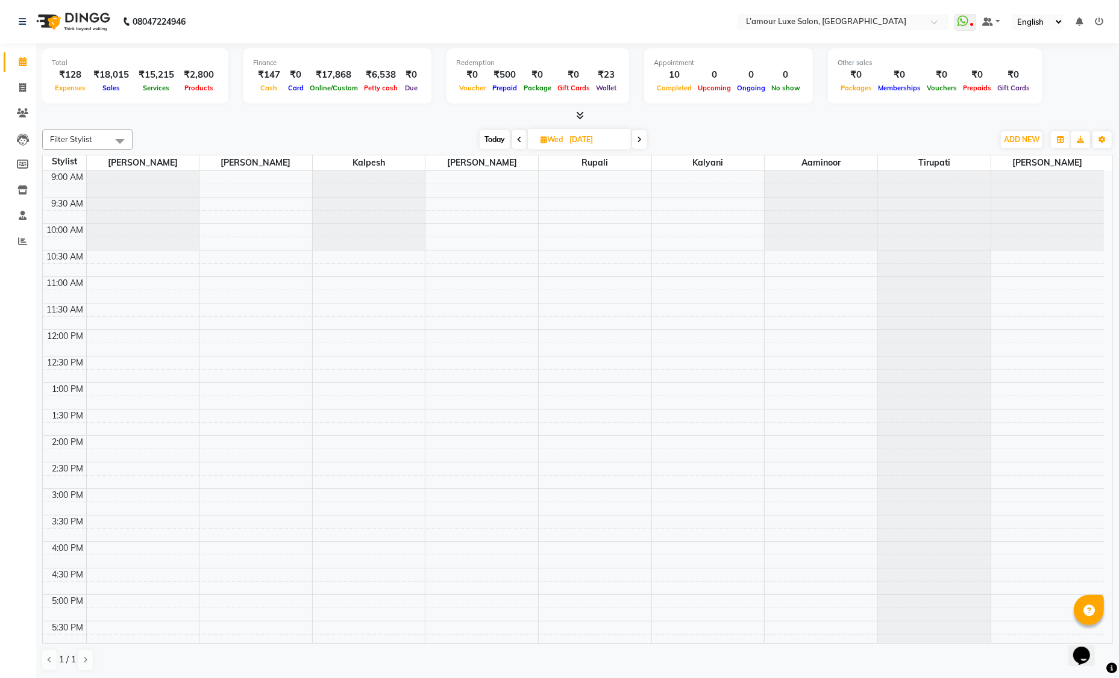
scroll to position [213, 0]
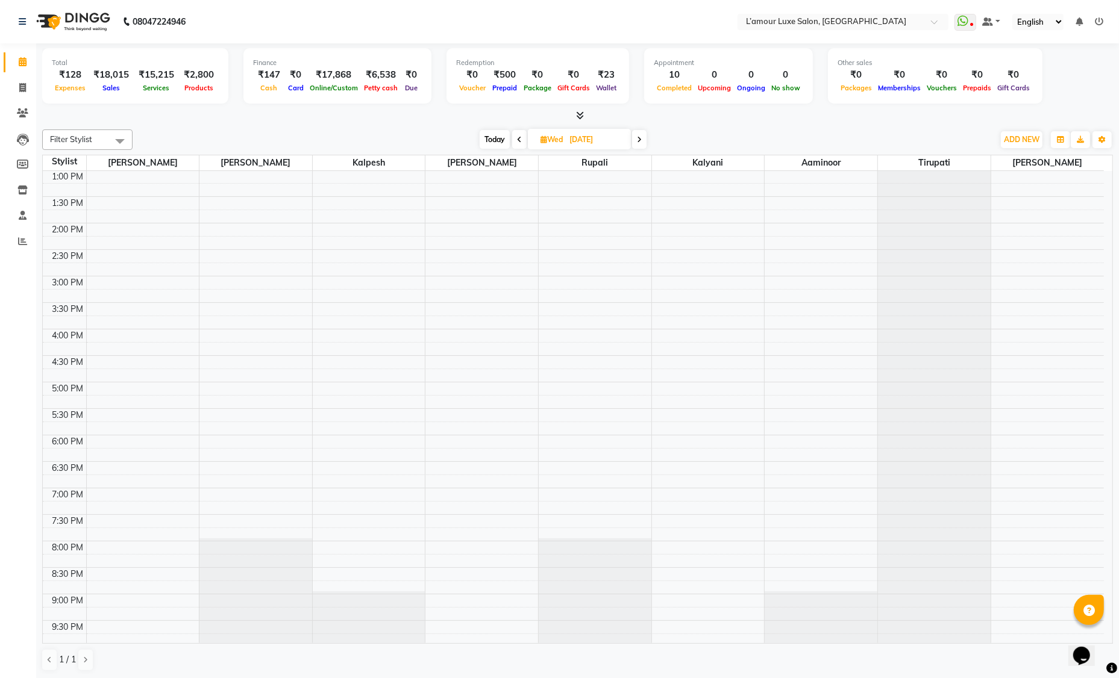
click at [639, 140] on icon at bounding box center [639, 139] width 5 height 7
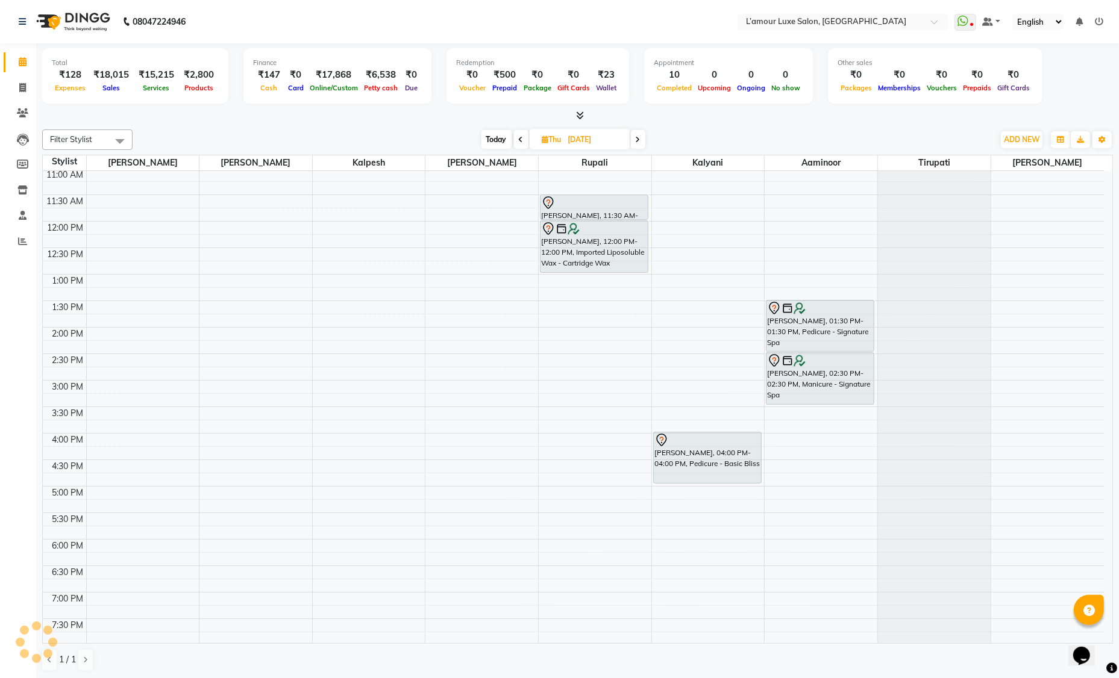
scroll to position [93, 0]
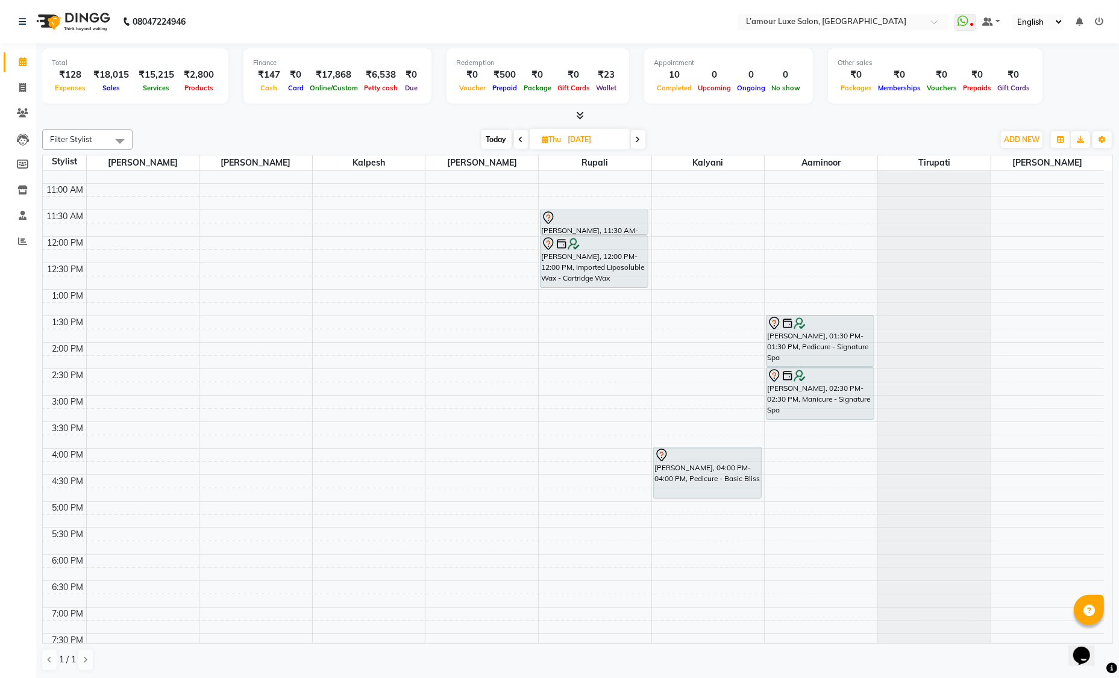
click at [487, 140] on span "Today" at bounding box center [496, 139] width 30 height 19
type input "02-09-2025"
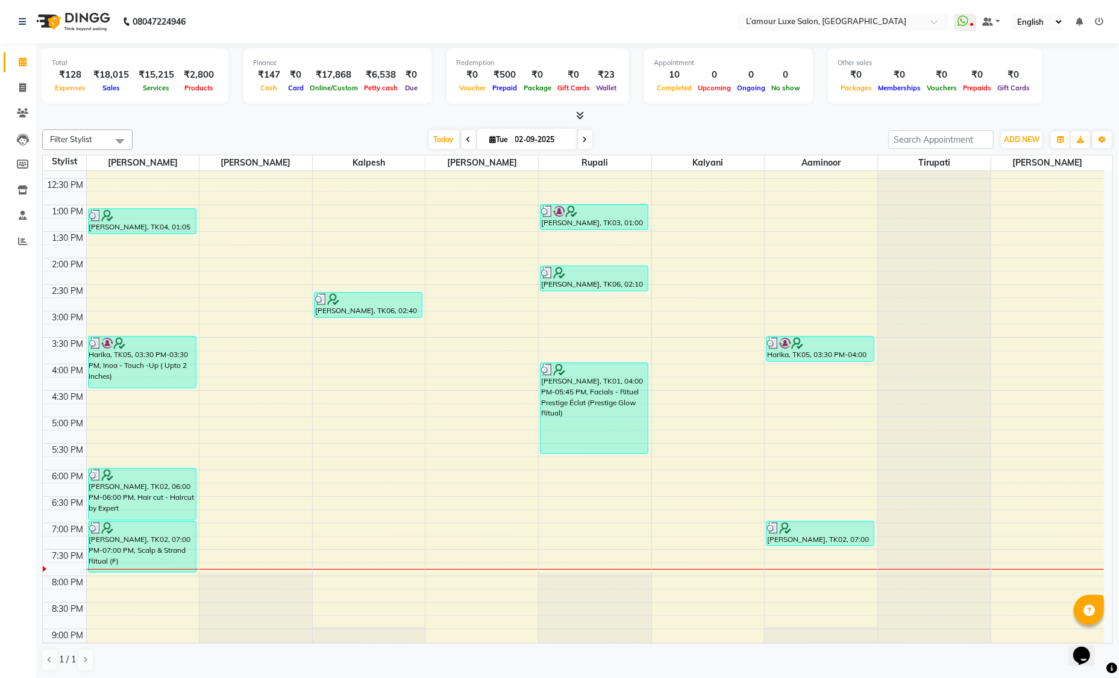
scroll to position [213, 0]
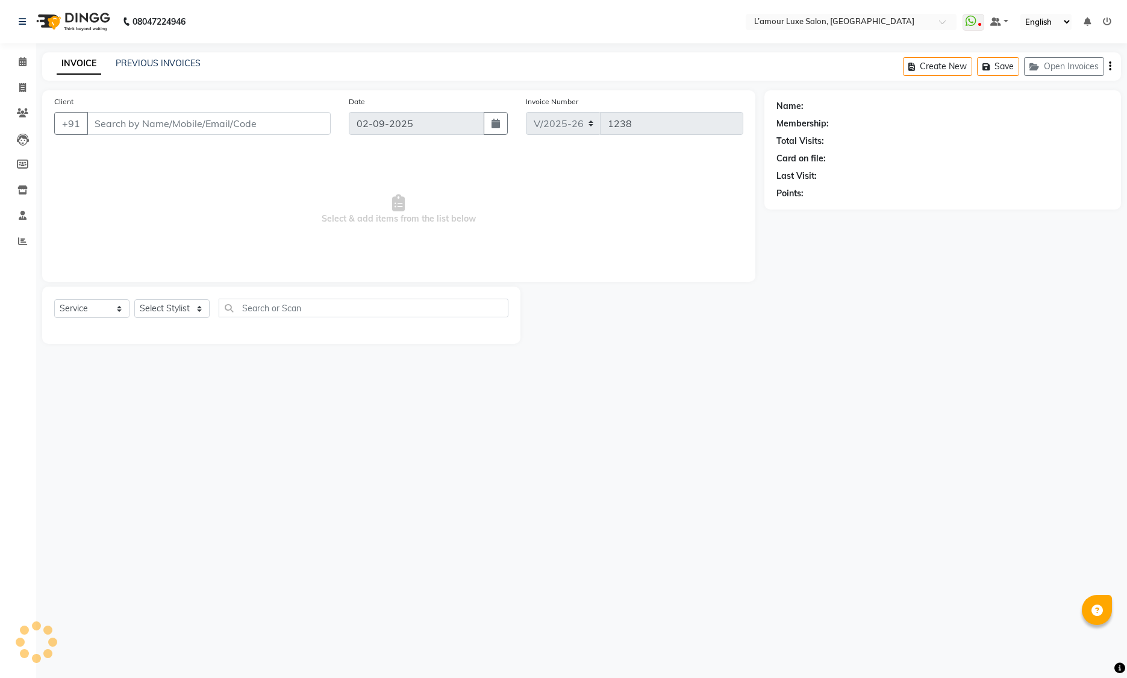
select select "7325"
select select "service"
type input "9960001759"
select select "66550"
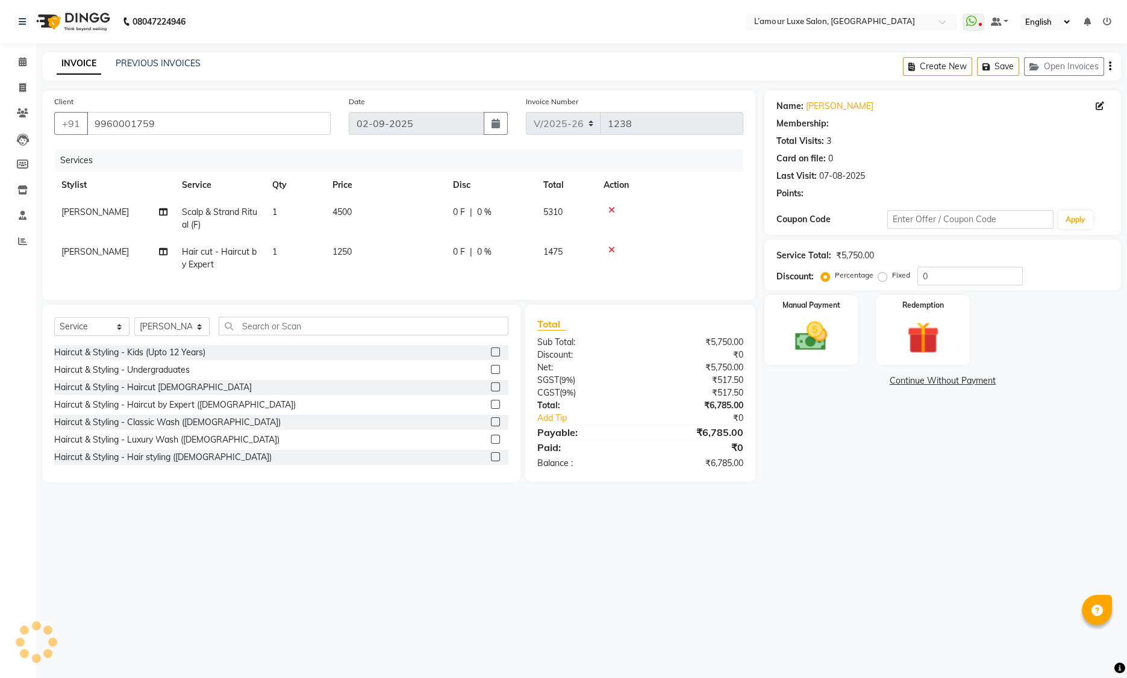
select select "2: Object"
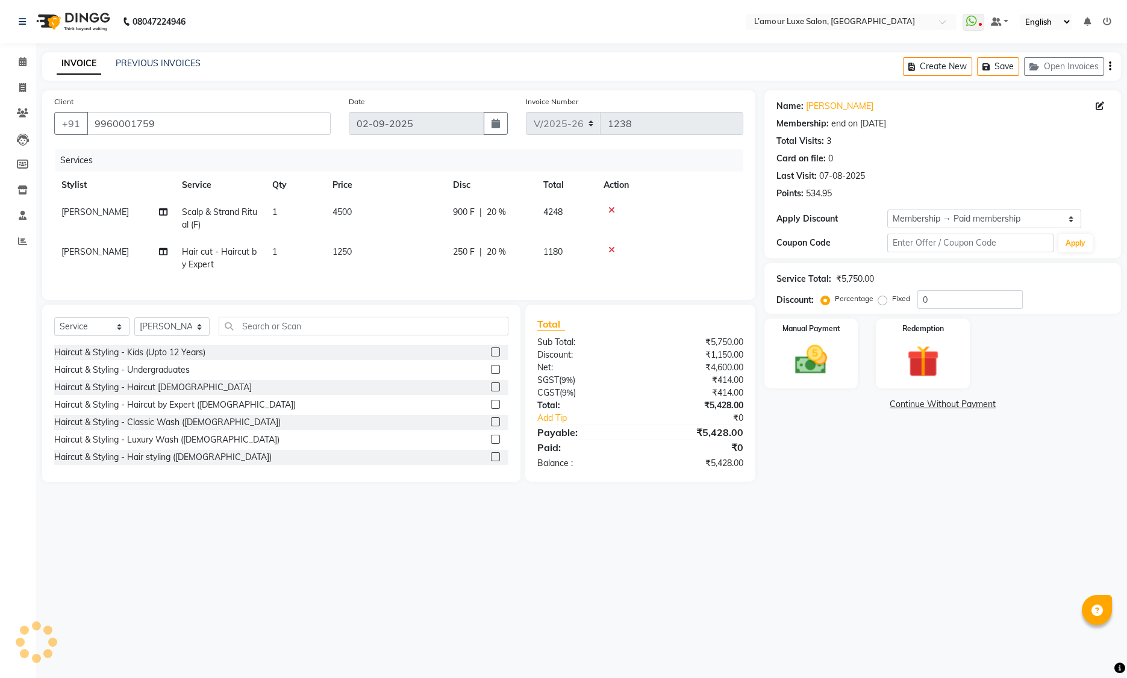
type input "20"
click at [83, 333] on select "Select Service Product Membership Package Voucher Prepaid Gift Card" at bounding box center [91, 326] width 75 height 19
select select "product"
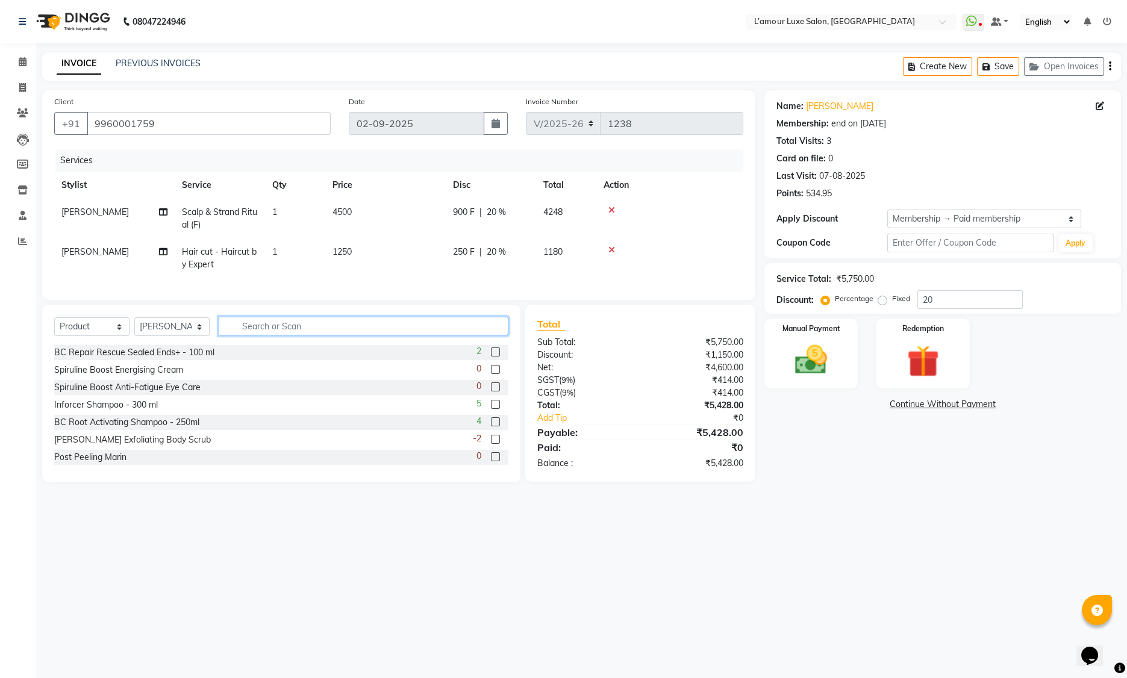
click at [264, 336] on input "text" at bounding box center [364, 326] width 290 height 19
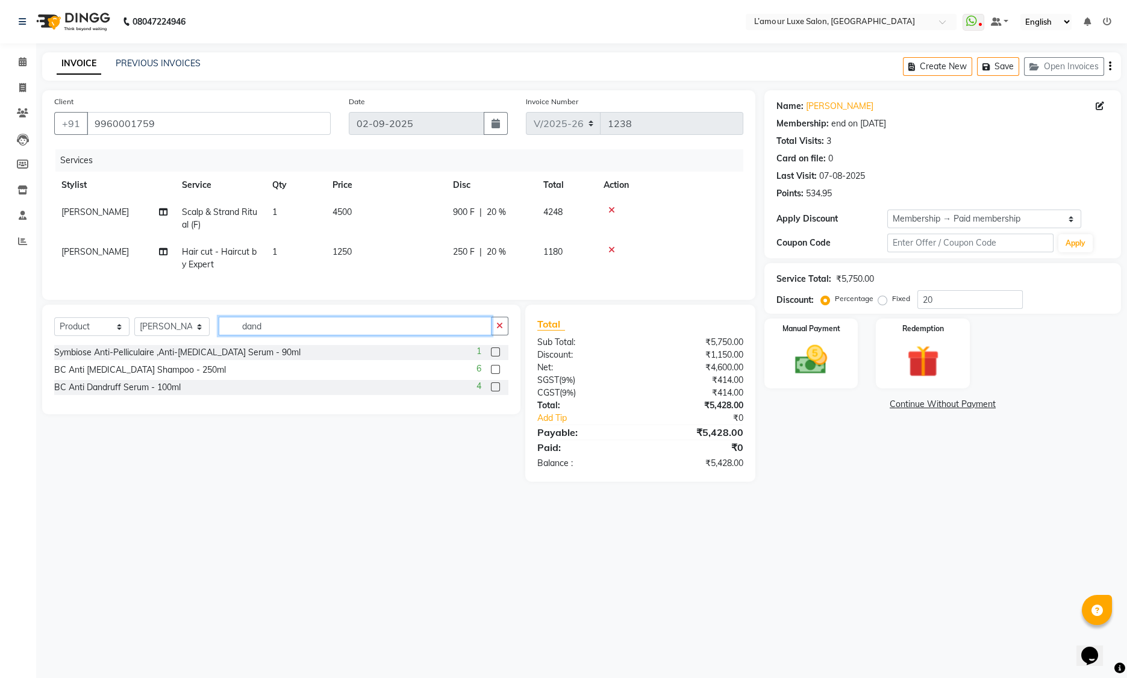
type input "dand"
click at [499, 392] on label at bounding box center [495, 387] width 9 height 9
click at [499, 392] on input "checkbox" at bounding box center [495, 388] width 8 height 8
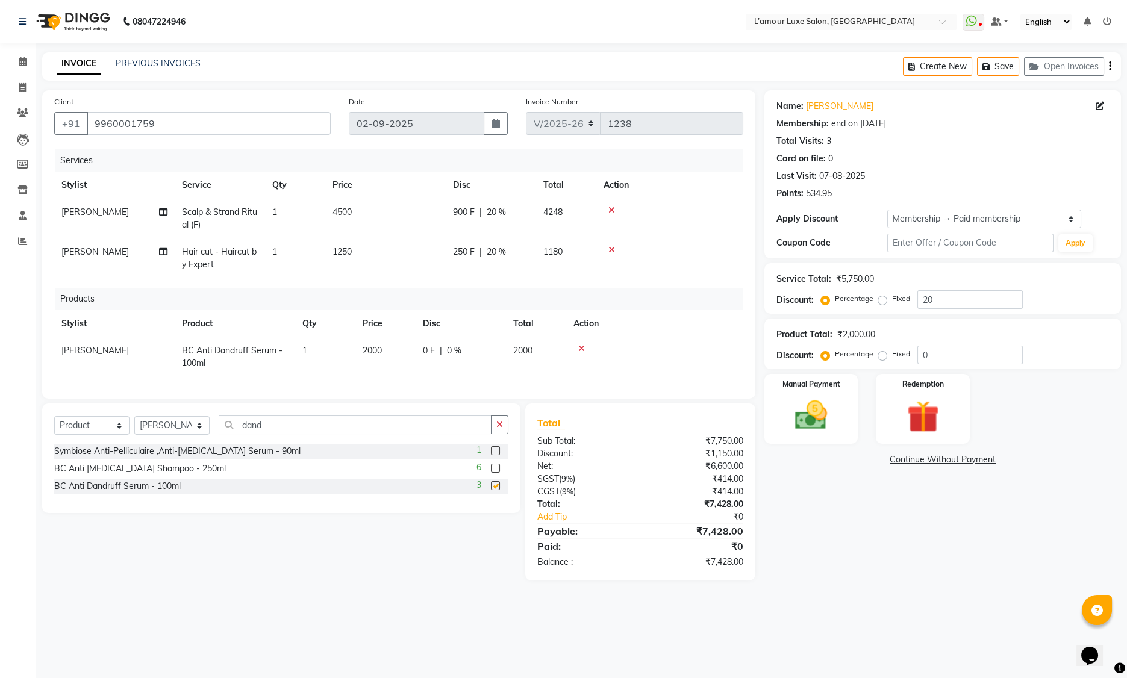
checkbox input "false"
drag, startPoint x: 234, startPoint y: 433, endPoint x: 178, endPoint y: 433, distance: 56.0
click at [180, 433] on div "Select Service Product Membership Package Voucher Prepaid Gift Card Select Styl…" at bounding box center [281, 430] width 454 height 28
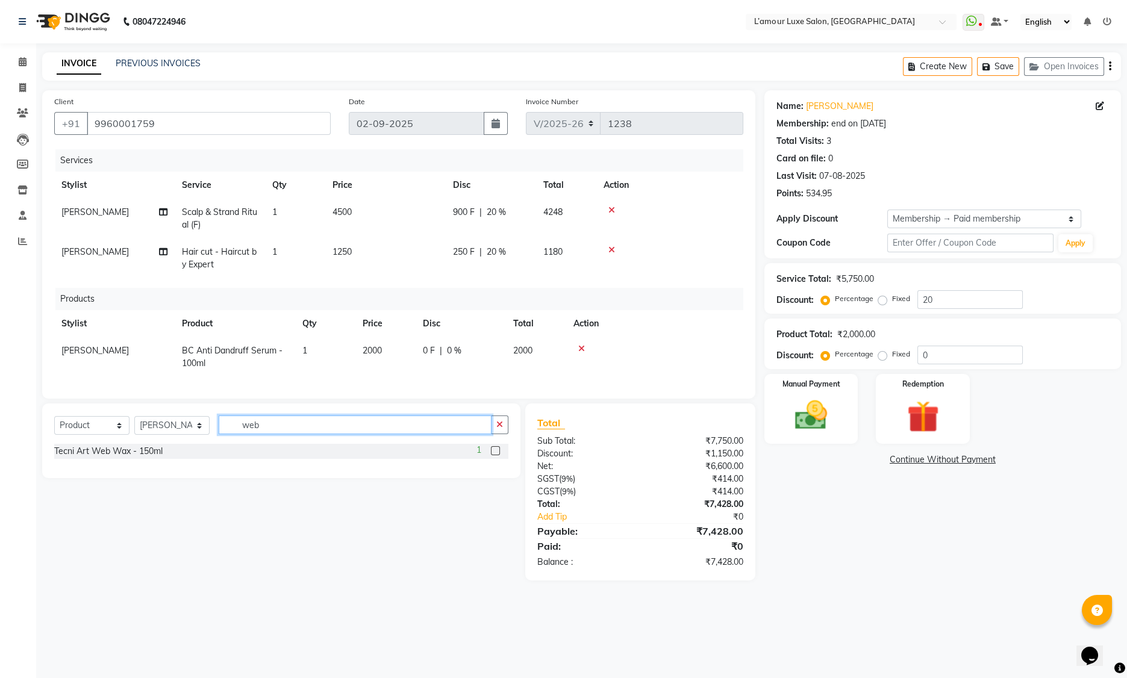
type input "web"
click at [498, 455] on label at bounding box center [495, 450] width 9 height 9
click at [498, 455] on input "checkbox" at bounding box center [495, 452] width 8 height 8
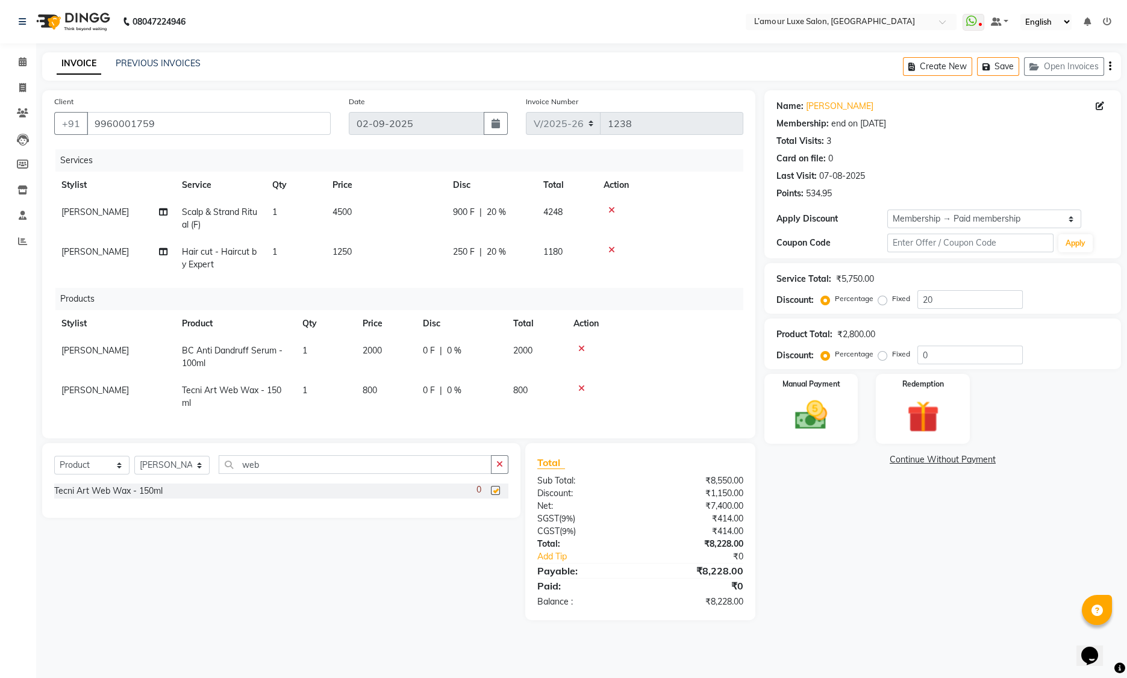
checkbox input "false"
click at [147, 474] on select "Select Stylist Aaminoor Anas Kalpesh Kalyani krutika Desai Ravi Thakor Rukshana…" at bounding box center [171, 465] width 75 height 19
select select "78137"
click at [101, 475] on select "Select Service Product Membership Package Voucher Prepaid Gift Card" at bounding box center [91, 465] width 75 height 19
select select "service"
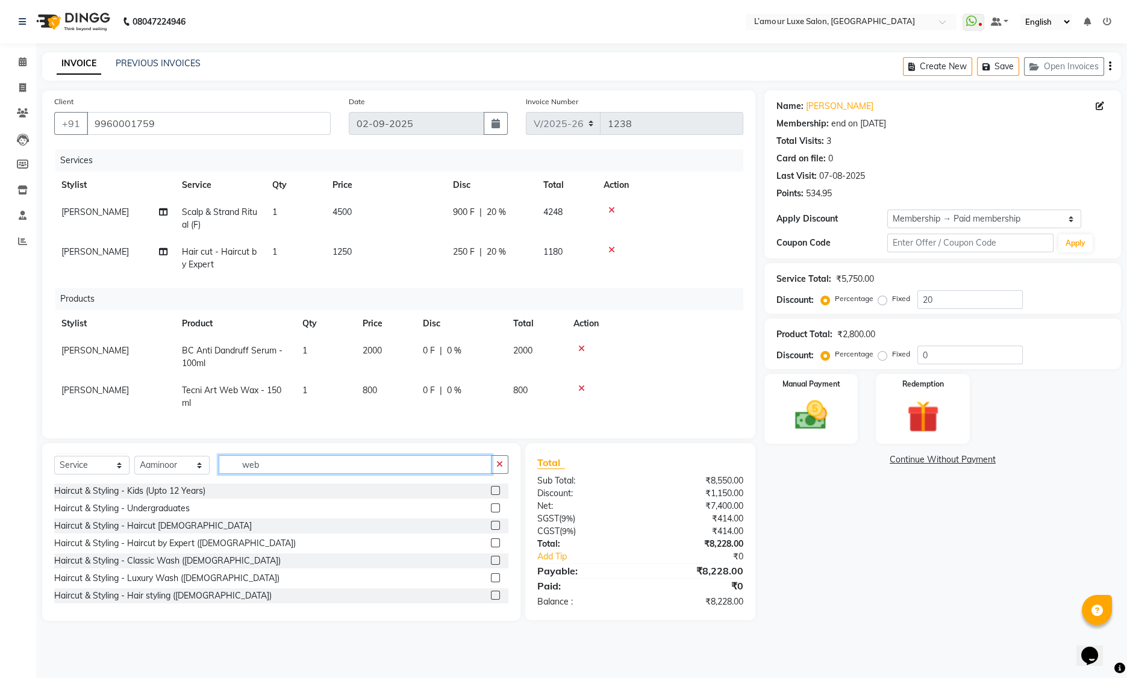
drag, startPoint x: 279, startPoint y: 472, endPoint x: 146, endPoint y: 472, distance: 132.5
click at [146, 472] on div "Select Service Product Membership Package Voucher Prepaid Gift Card Select Styl…" at bounding box center [281, 469] width 454 height 28
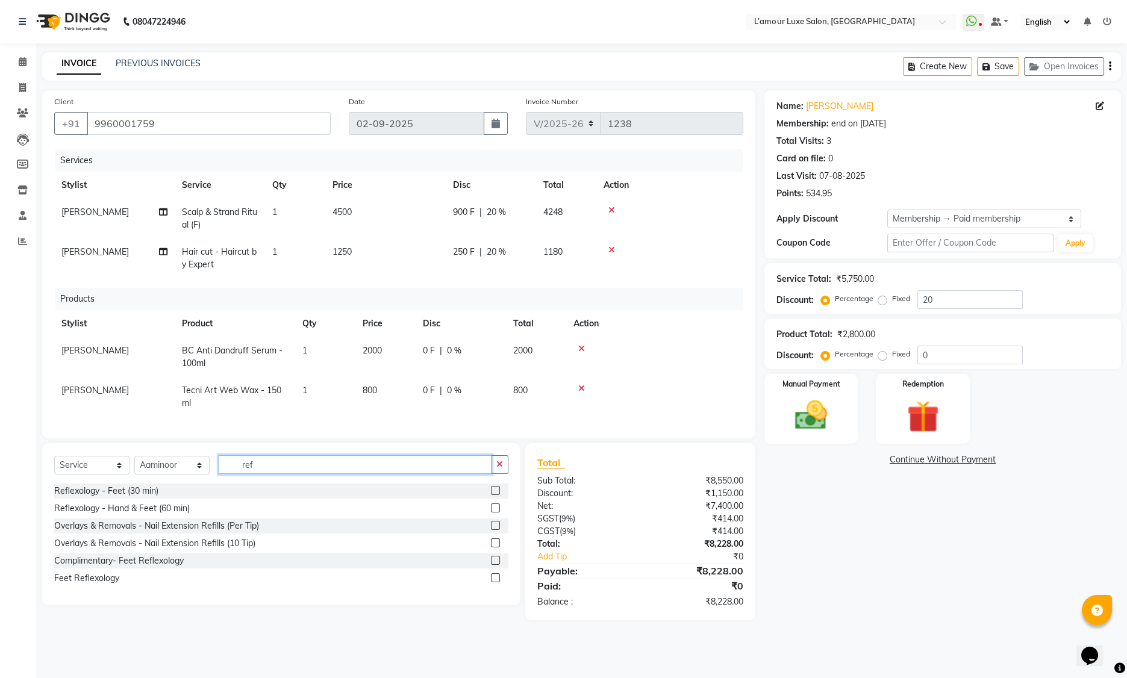
type input "ref"
click at [493, 495] on label at bounding box center [495, 490] width 9 height 9
click at [493, 495] on input "checkbox" at bounding box center [495, 491] width 8 height 8
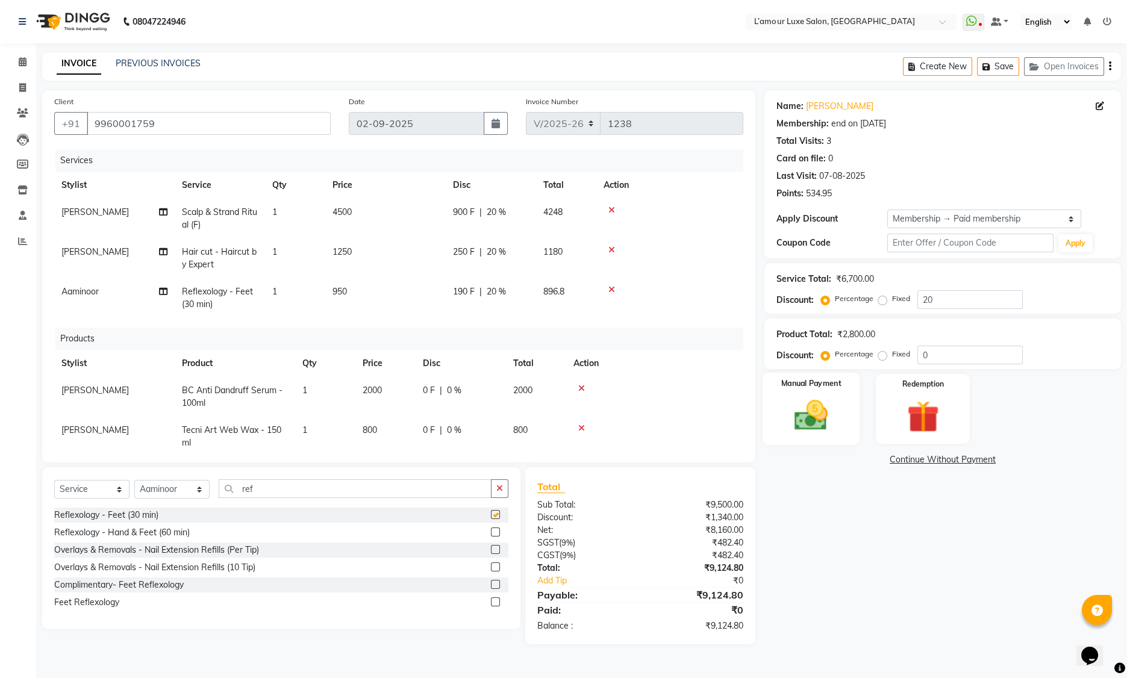
checkbox input "false"
click at [937, 409] on img at bounding box center [923, 417] width 54 height 42
click at [1016, 461] on span "Points" at bounding box center [1015, 462] width 27 height 14
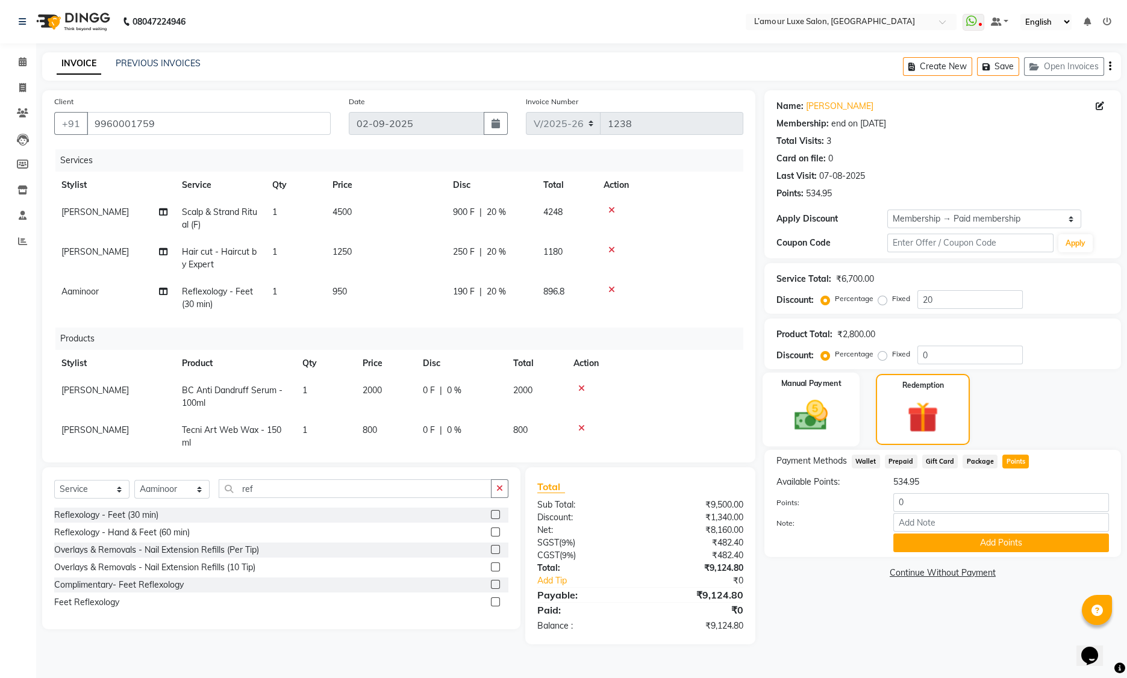
click at [791, 407] on img at bounding box center [811, 415] width 54 height 39
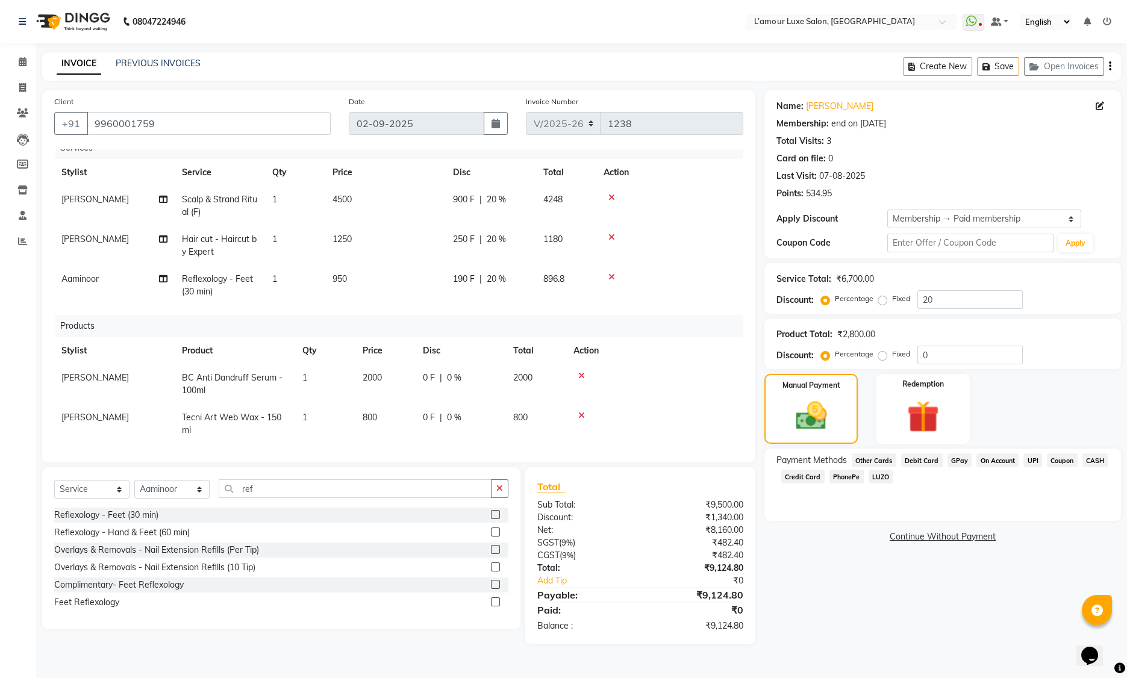
scroll to position [23, 0]
click at [925, 463] on span "Debit Card" at bounding box center [922, 461] width 42 height 14
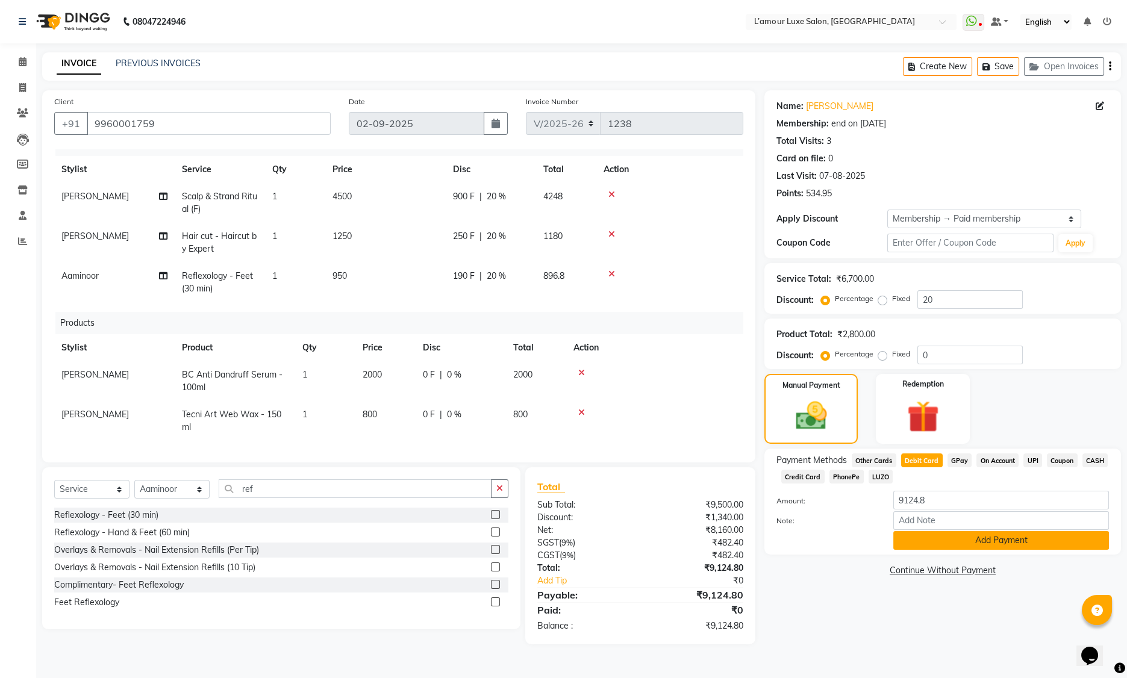
click at [923, 536] on button "Add Payment" at bounding box center [1001, 540] width 216 height 19
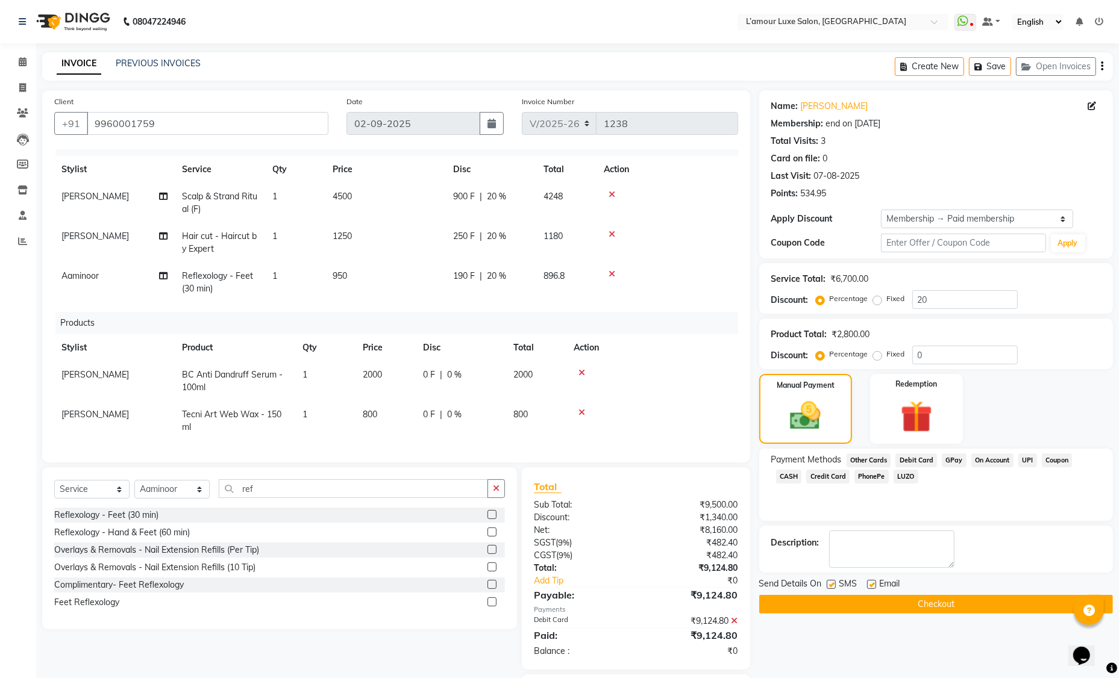
click at [814, 603] on button "Checkout" at bounding box center [936, 604] width 354 height 19
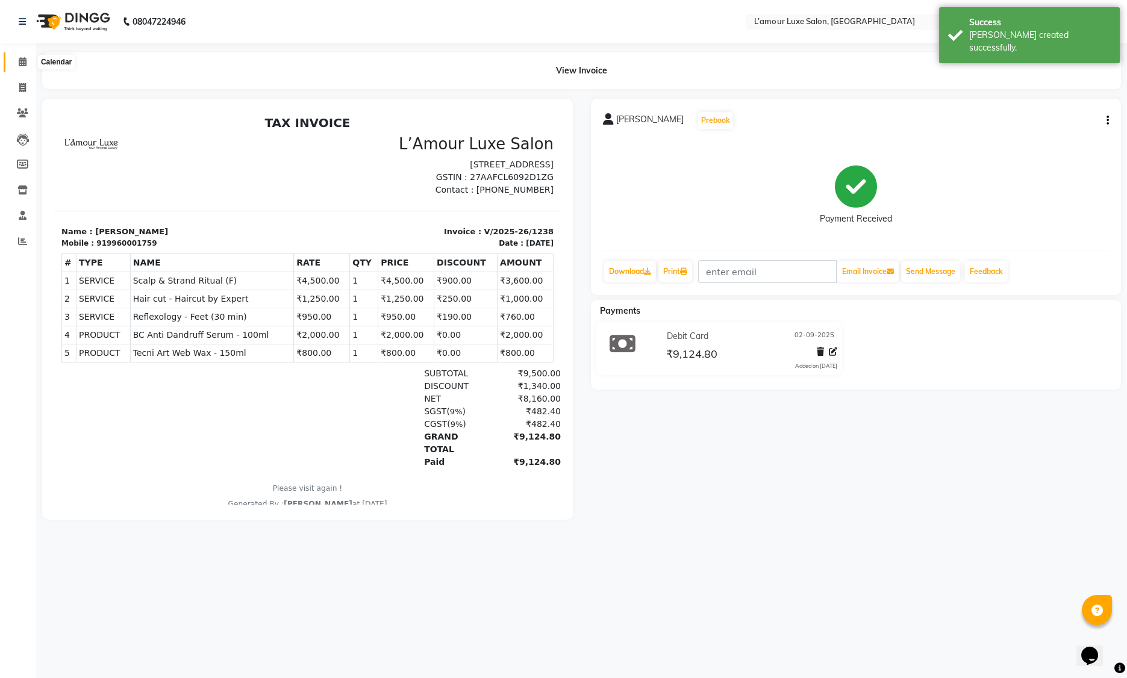
click at [22, 60] on icon at bounding box center [23, 61] width 8 height 9
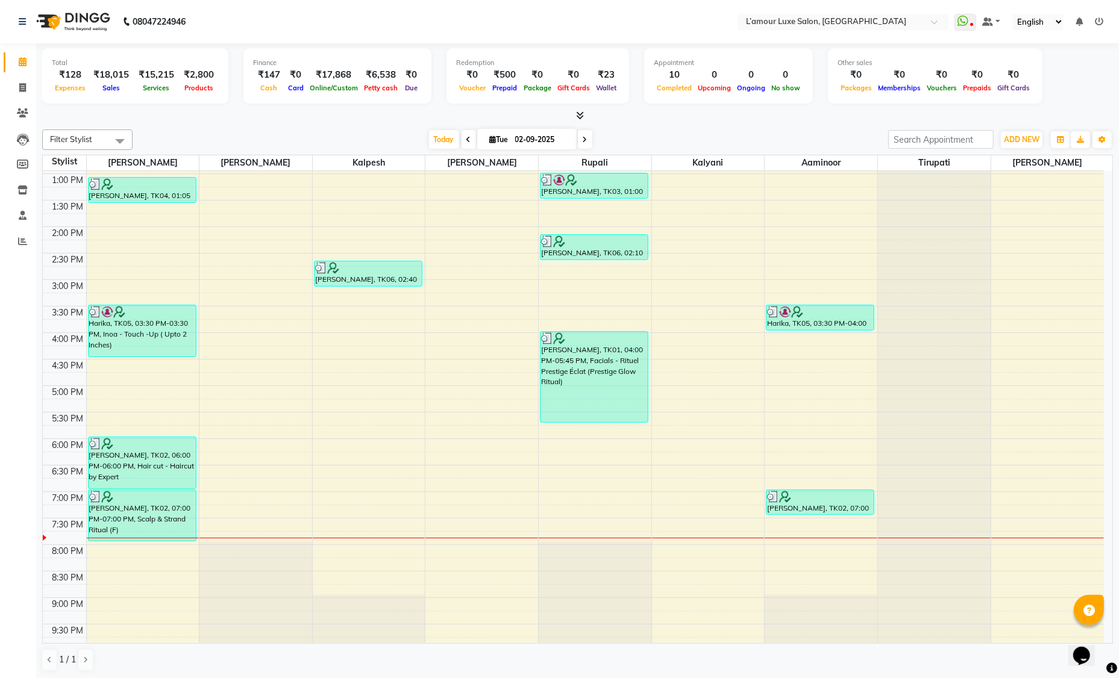
scroll to position [208, 0]
click at [588, 135] on span at bounding box center [585, 139] width 14 height 19
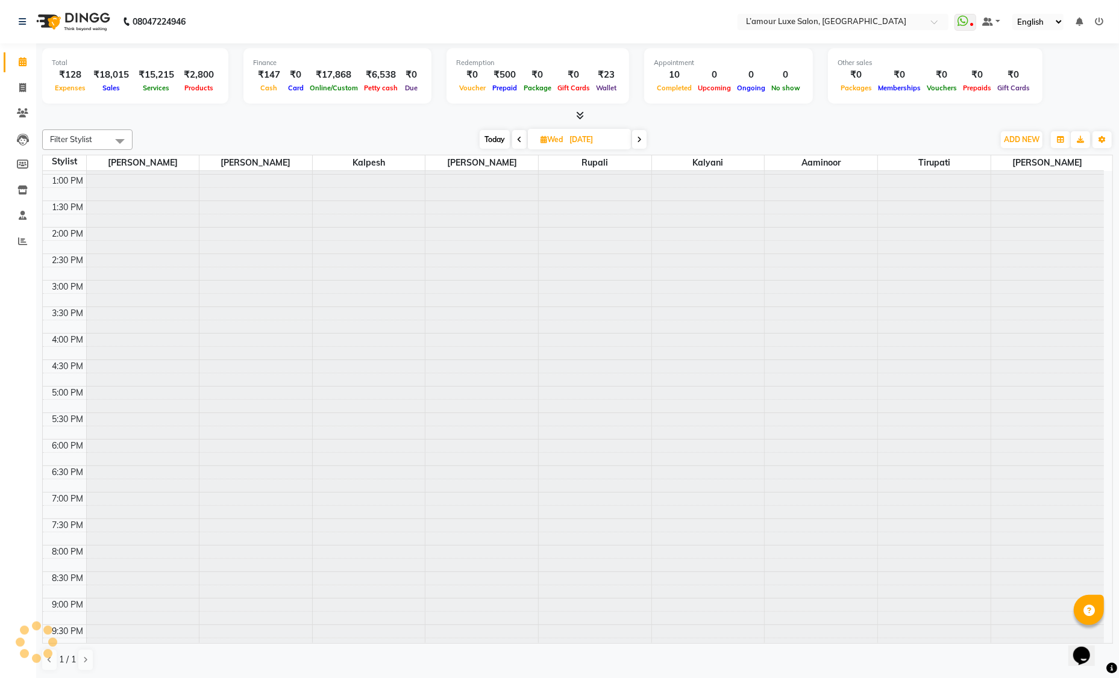
scroll to position [213, 0]
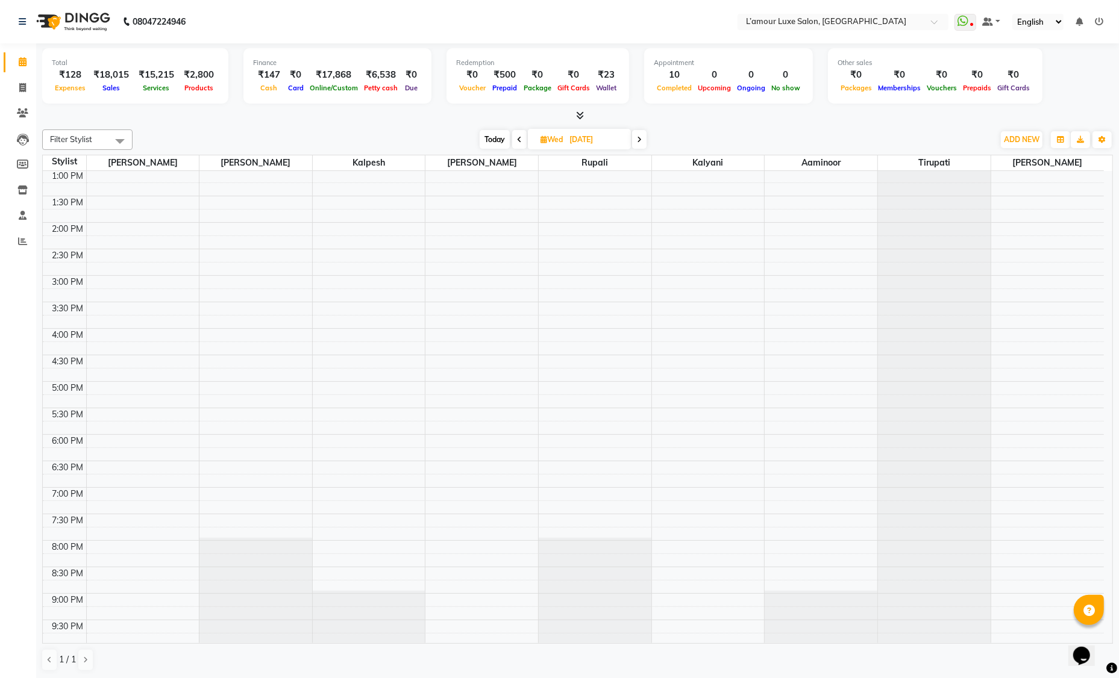
click at [643, 143] on span at bounding box center [639, 139] width 14 height 19
type input "[DATE]"
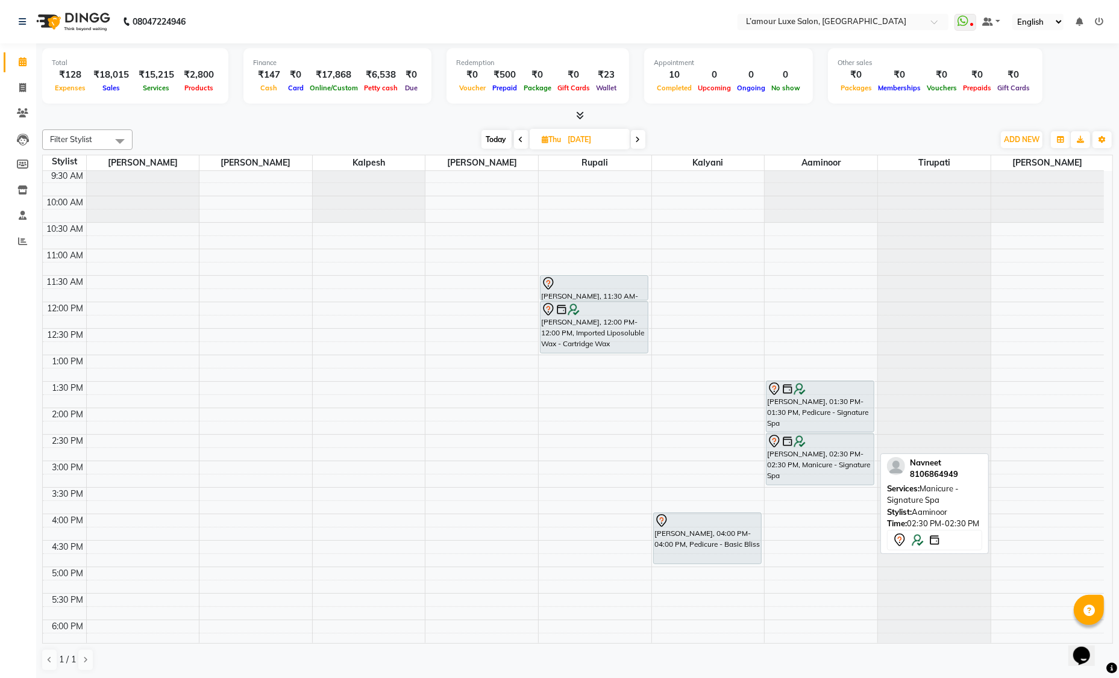
scroll to position [0, 0]
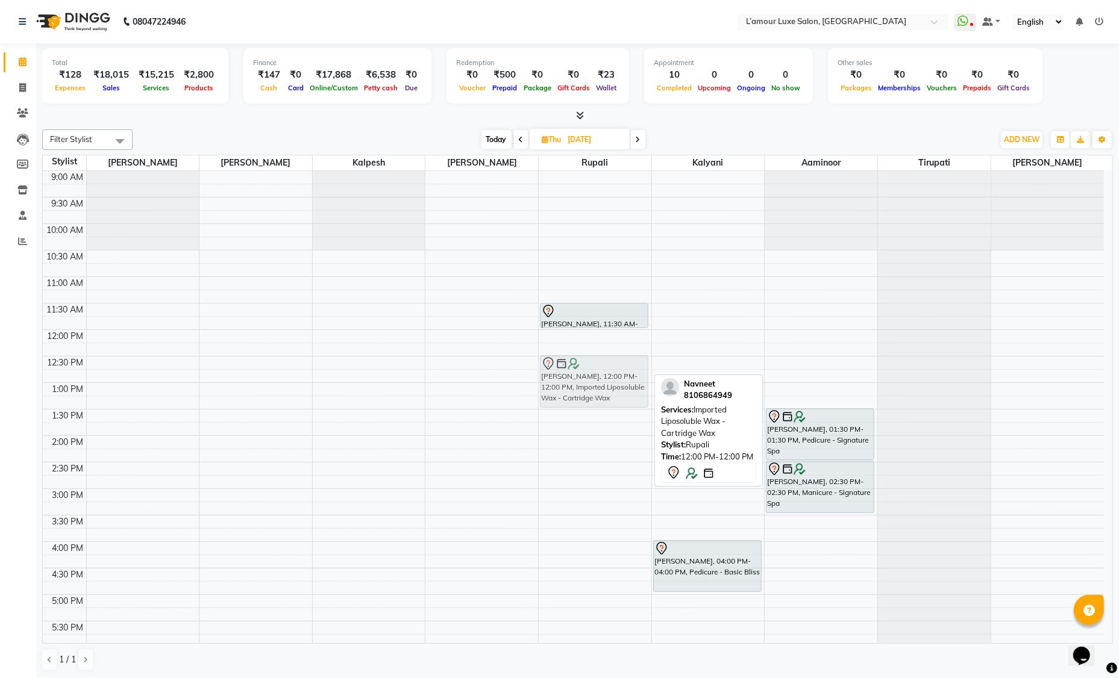
drag, startPoint x: 586, startPoint y: 346, endPoint x: 586, endPoint y: 377, distance: 30.7
click at [586, 377] on div "[PERSON_NAME] Privyr, 11:30 AM-12:00 PM, Facial Treatment Mask [PERSON_NAME], 1…" at bounding box center [595, 515] width 113 height 689
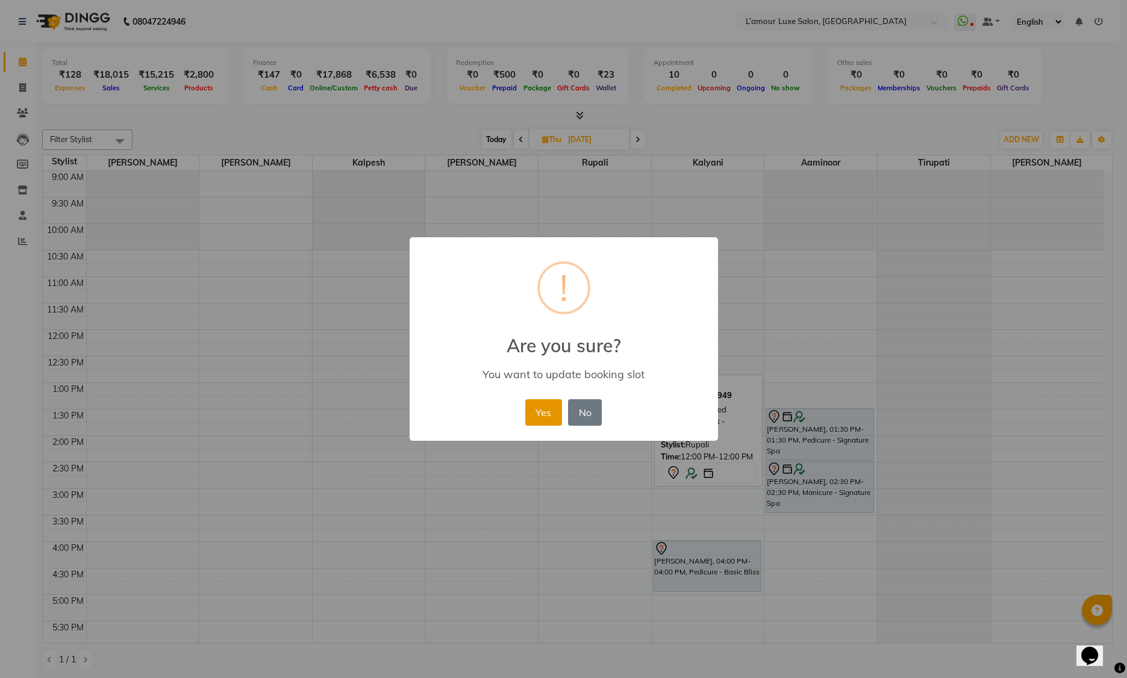
click at [543, 411] on button "Yes" at bounding box center [543, 412] width 37 height 27
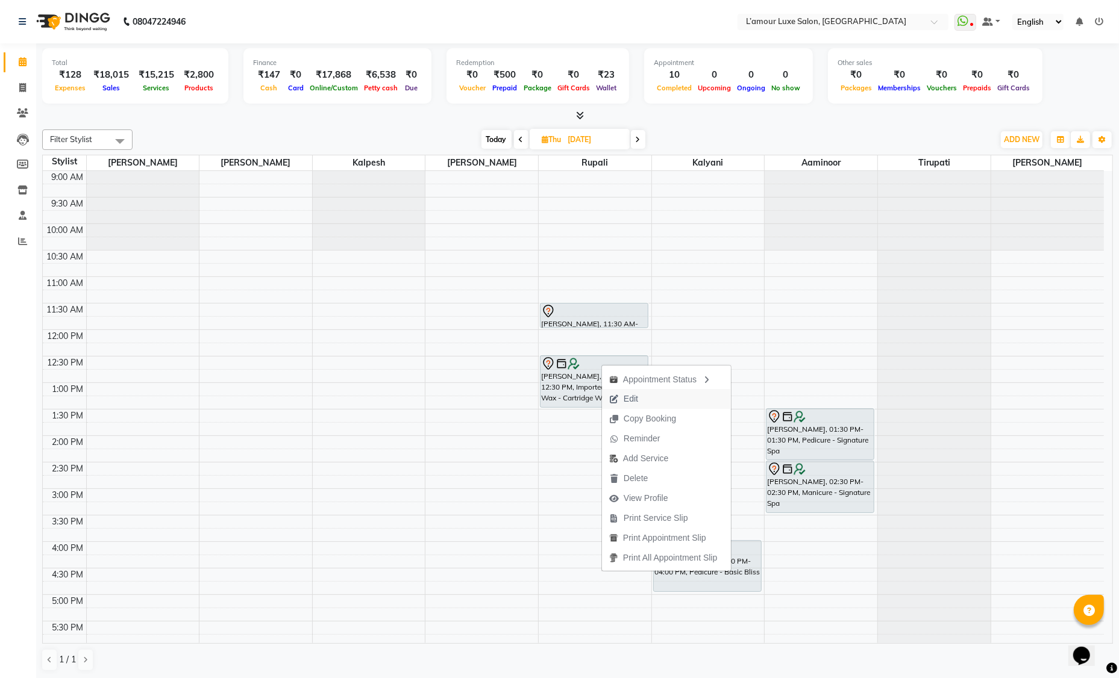
click at [630, 401] on span "Edit" at bounding box center [631, 399] width 14 height 13
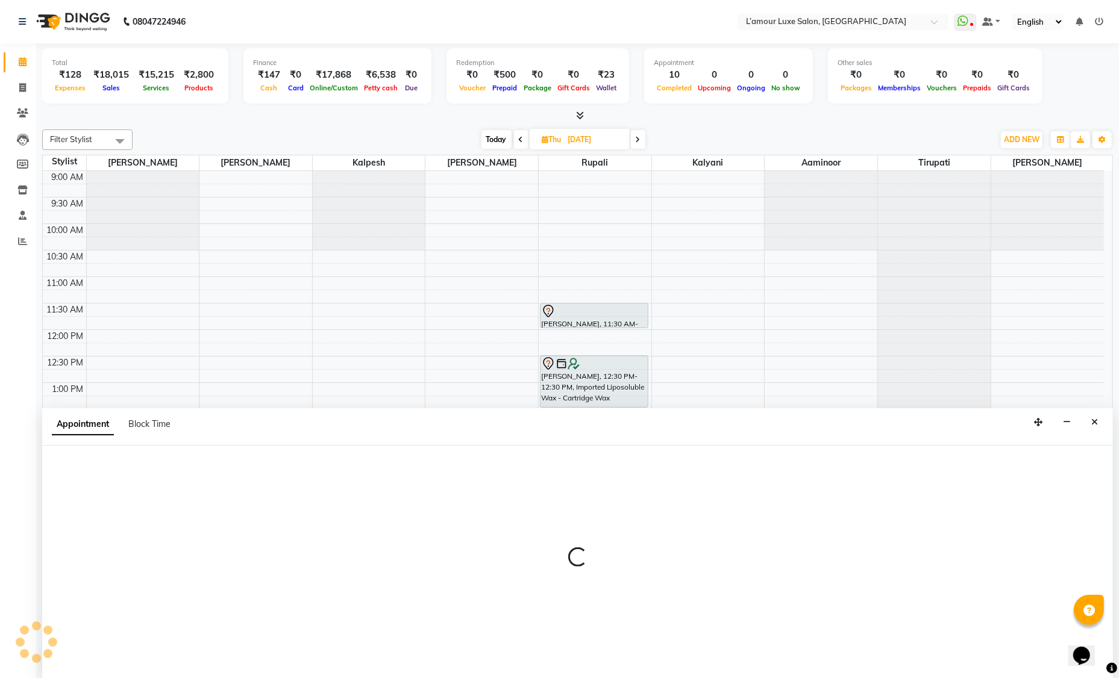
select select "tentative"
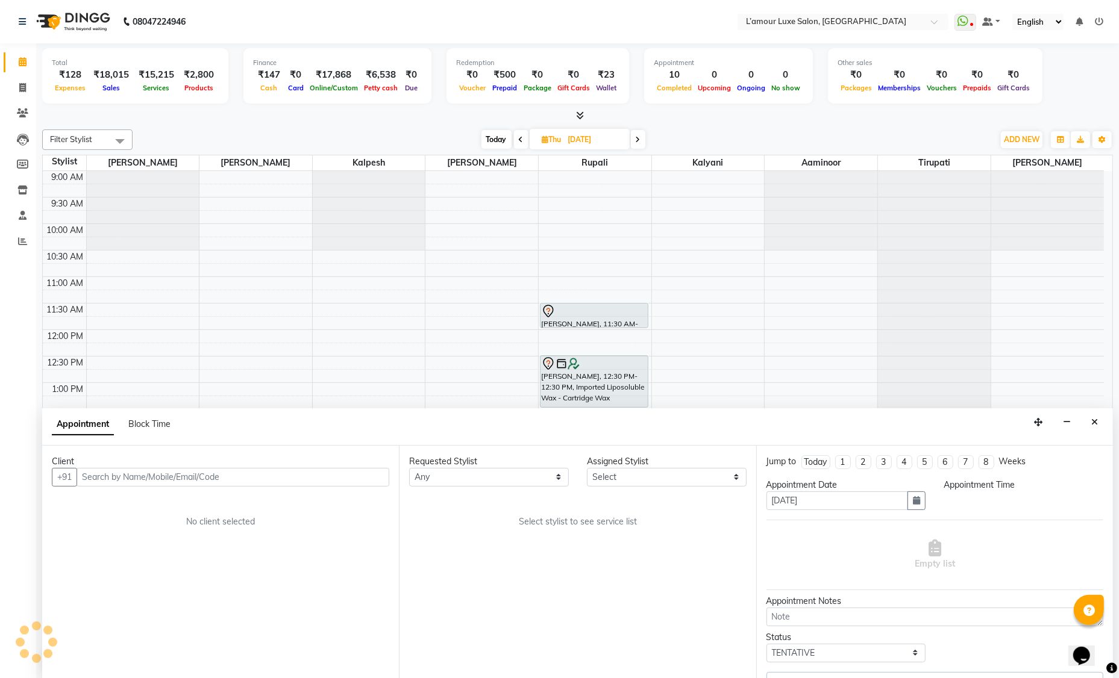
select select "78137"
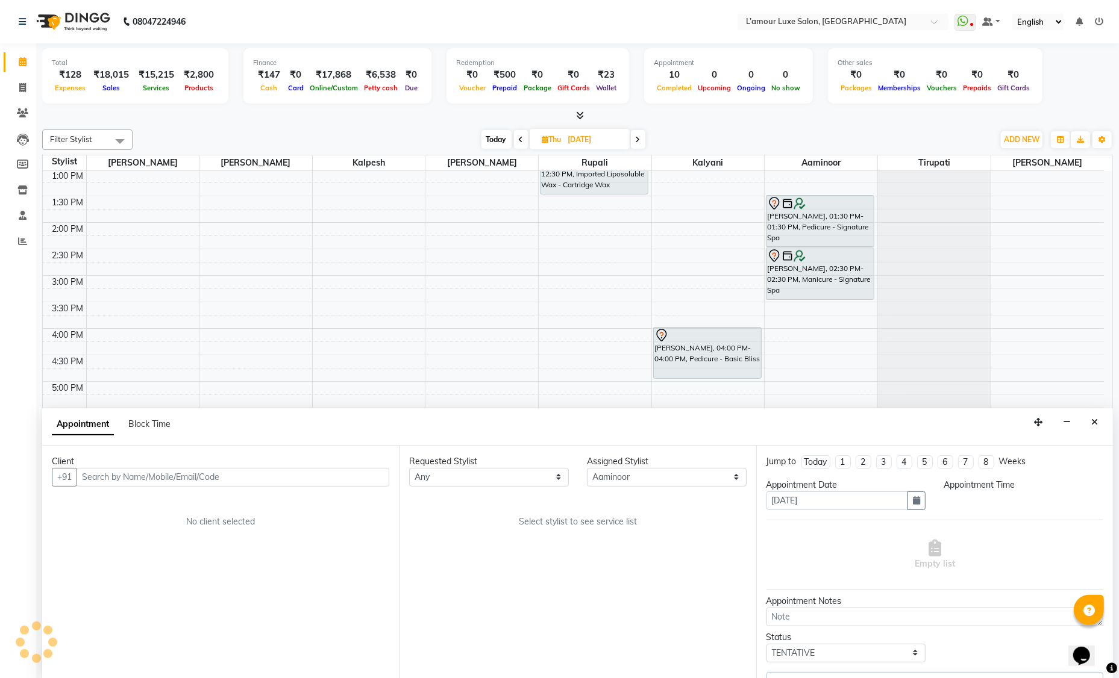
select select "750"
select select "3677"
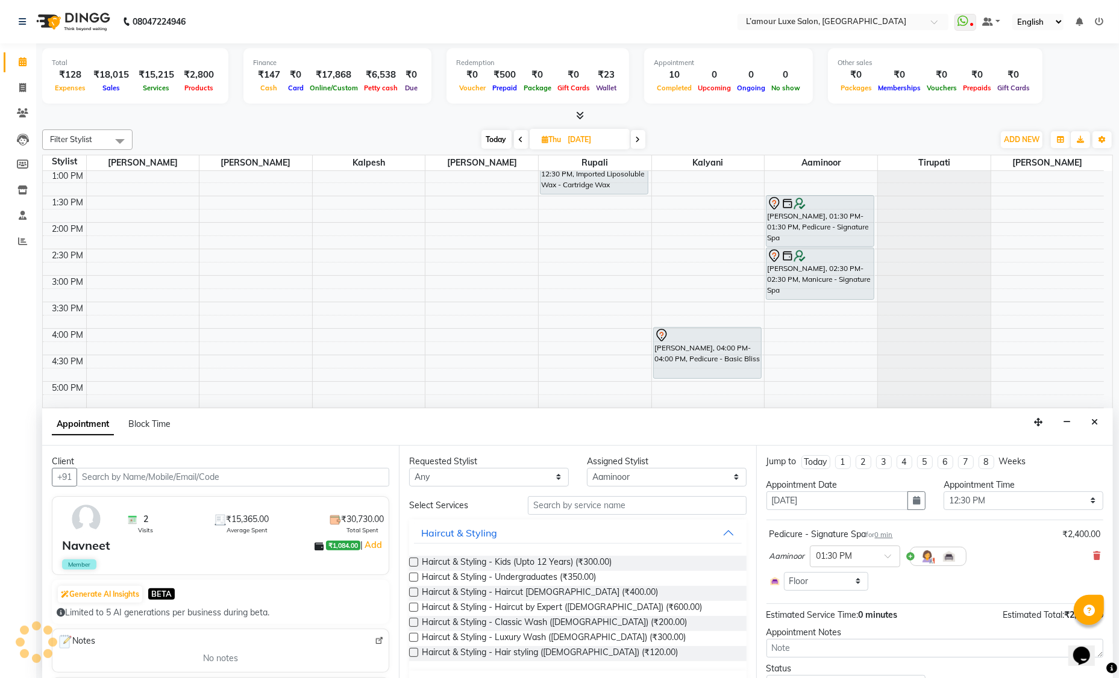
select select "3677"
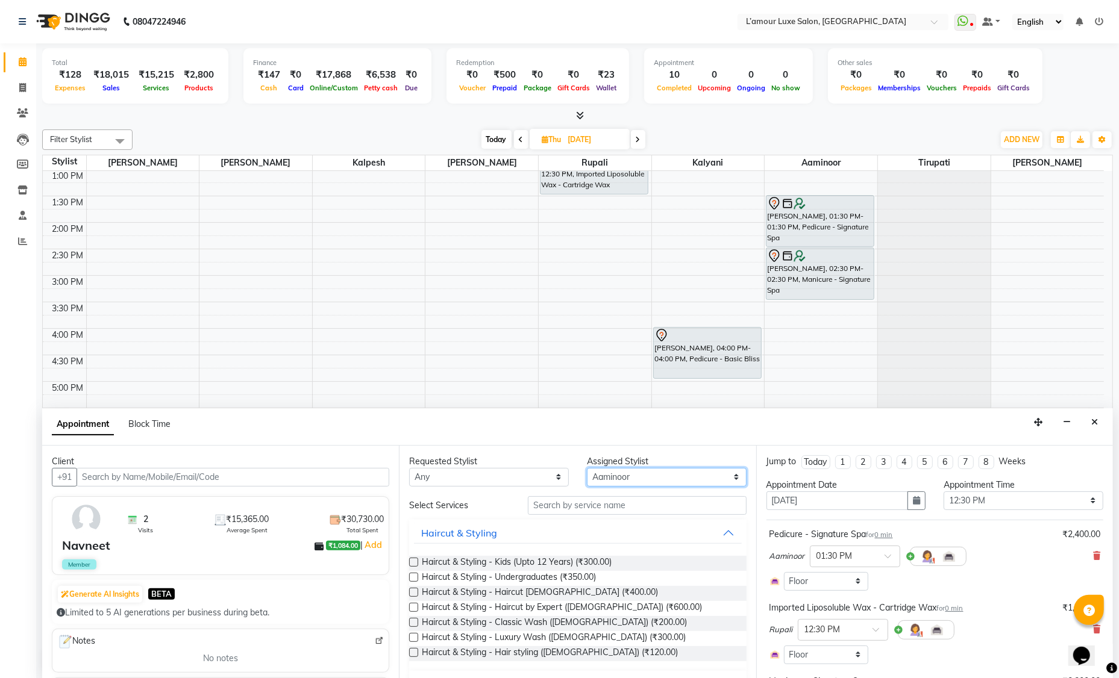
click at [612, 470] on select "Select Aaminoor [PERSON_NAME] [PERSON_NAME] [PERSON_NAME] [PERSON_NAME] [PERSON…" at bounding box center [667, 477] width 160 height 19
select select "66550"
click at [575, 503] on input "text" at bounding box center [637, 505] width 219 height 19
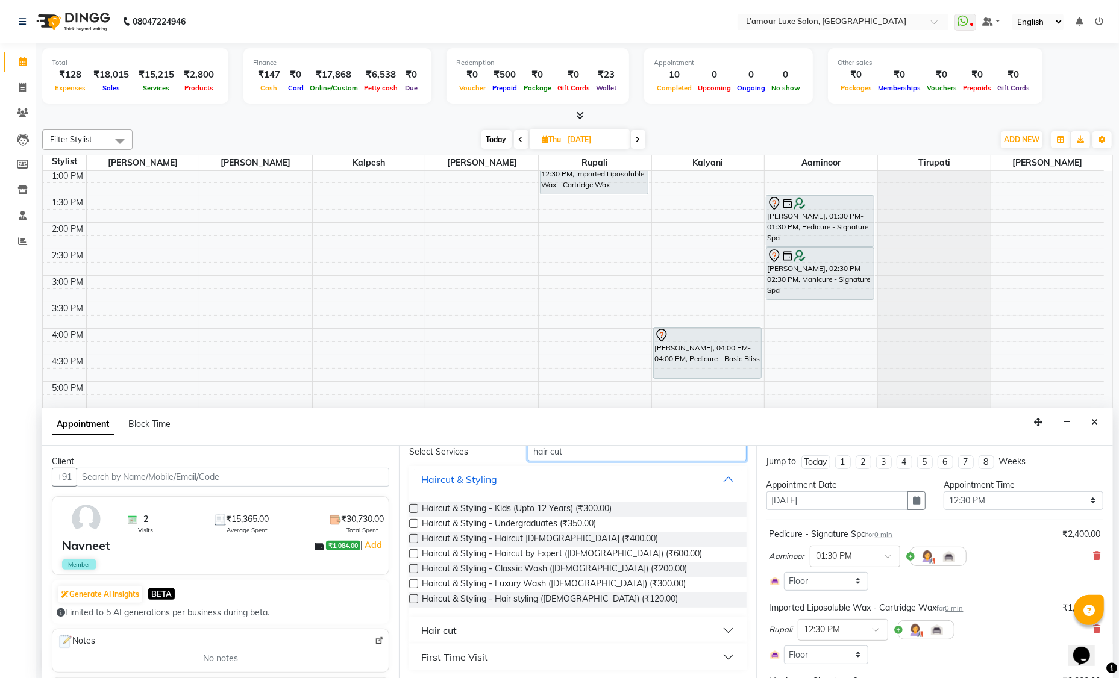
scroll to position [54, 0]
type input "hair cut"
click at [463, 627] on button "Hair cut" at bounding box center [577, 631] width 327 height 22
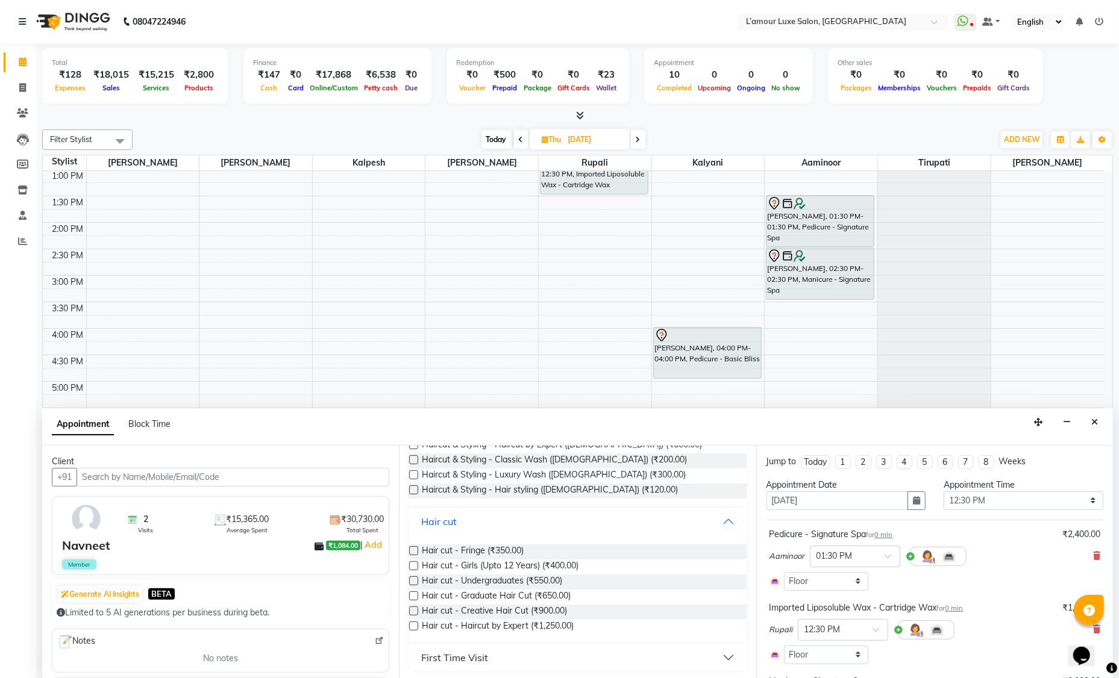
scroll to position [163, 0]
click at [413, 610] on label at bounding box center [413, 610] width 9 height 9
click at [413, 610] on input "checkbox" at bounding box center [413, 612] width 8 height 8
checkbox input "false"
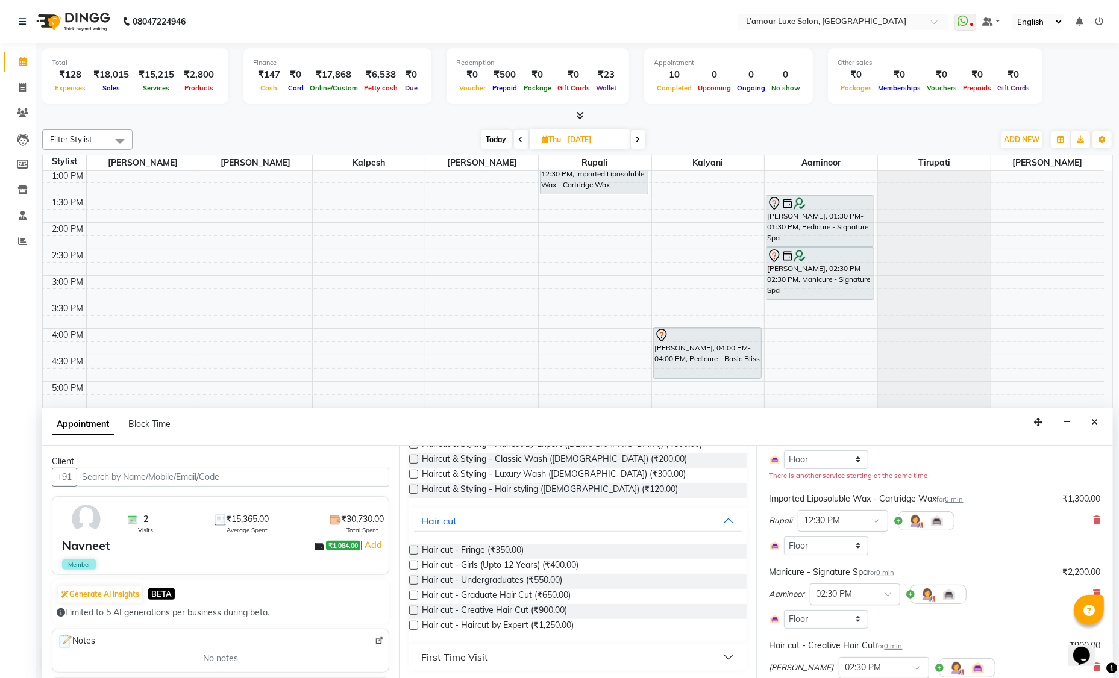
scroll to position [269, 0]
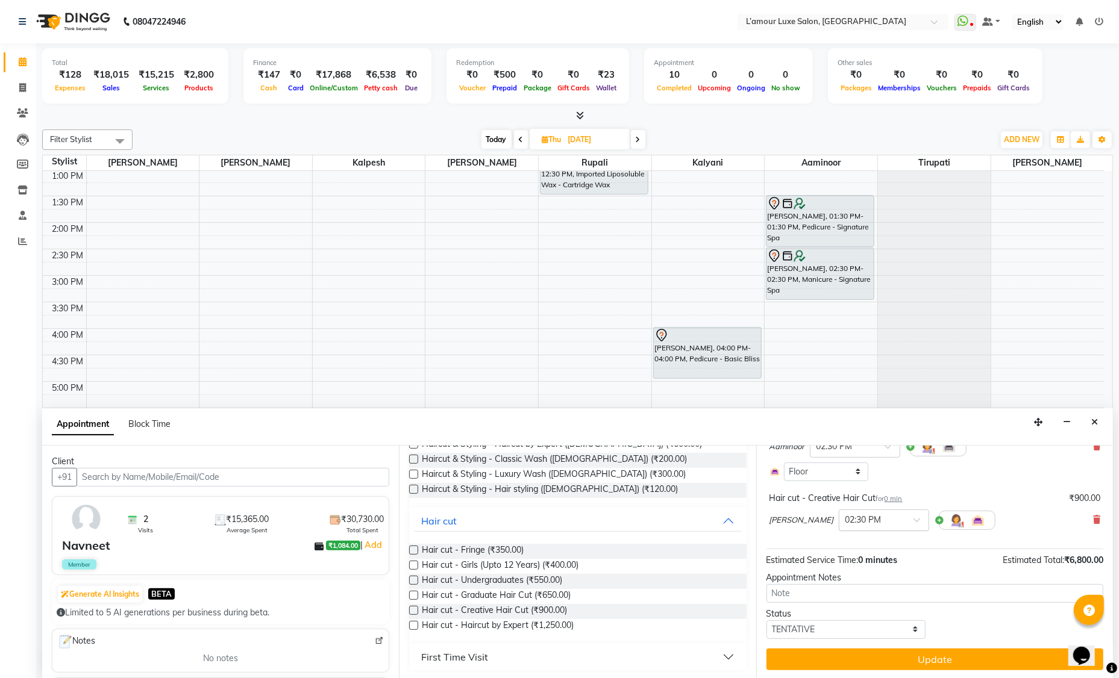
click at [881, 517] on input "text" at bounding box center [871, 519] width 53 height 13
click at [865, 603] on div "05:00 PM" at bounding box center [883, 606] width 89 height 22
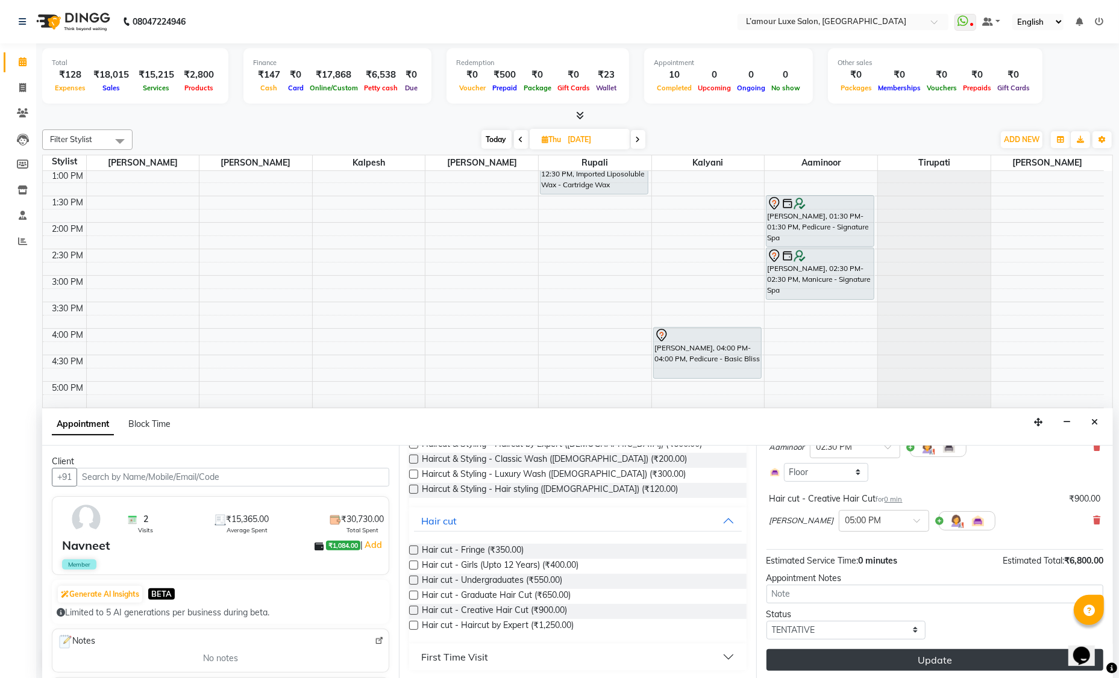
click at [903, 658] on button "Update" at bounding box center [934, 660] width 337 height 22
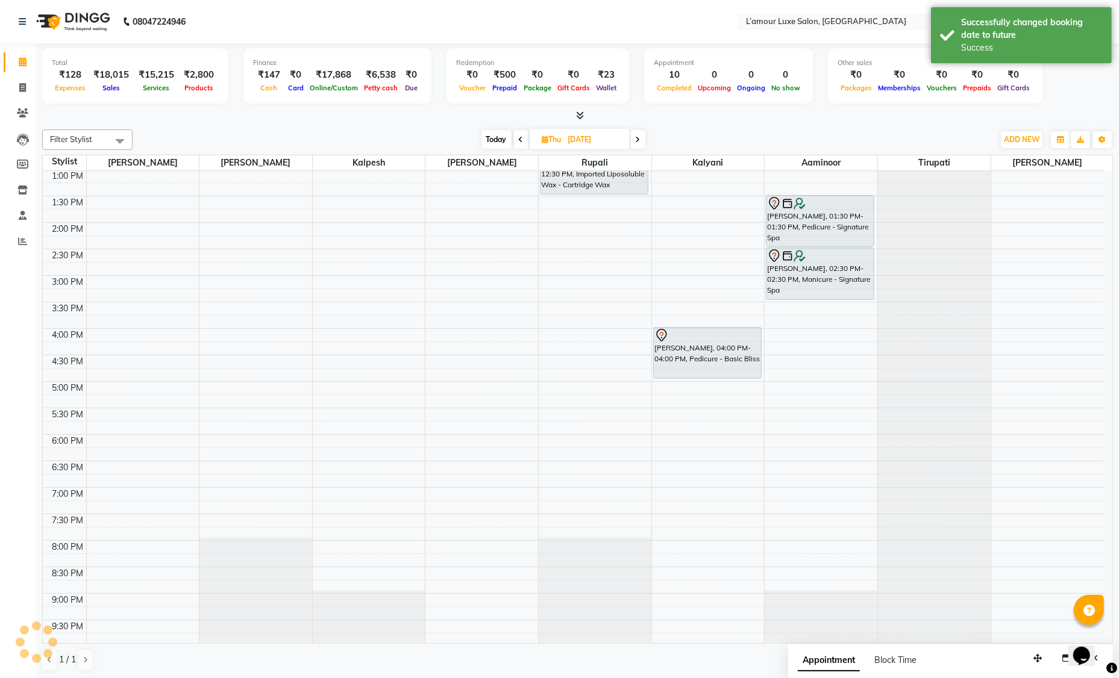
scroll to position [0, 0]
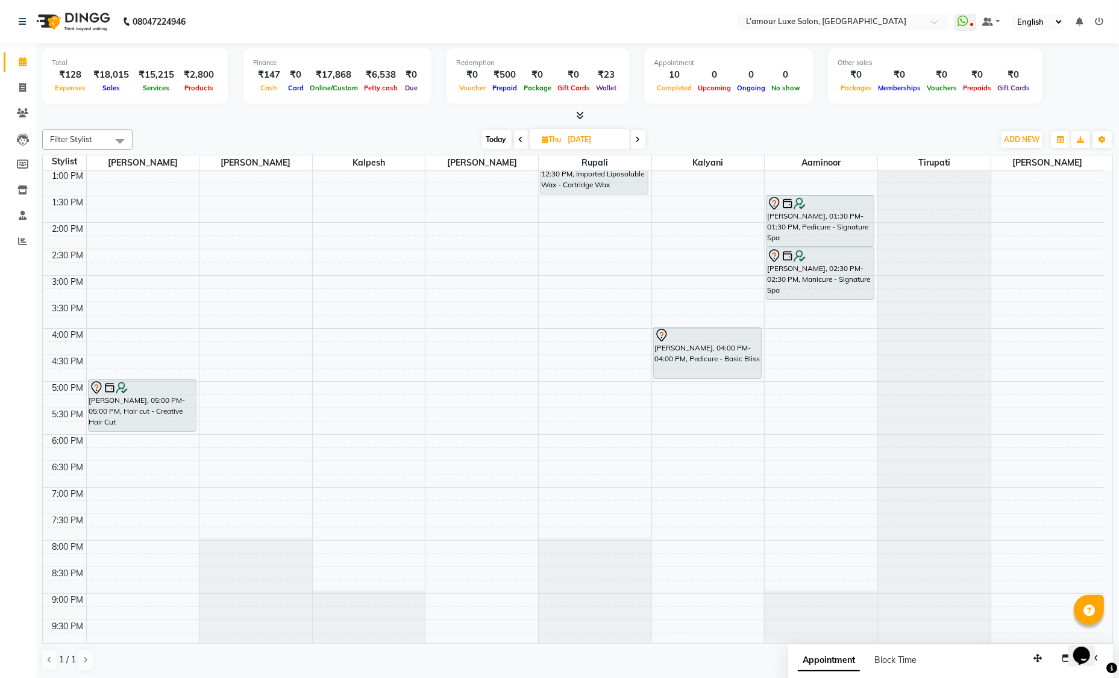
click at [568, 140] on input "[DATE]" at bounding box center [594, 140] width 60 height 18
select select "9"
select select "2025"
click at [556, 239] on span "10" at bounding box center [552, 234] width 19 height 19
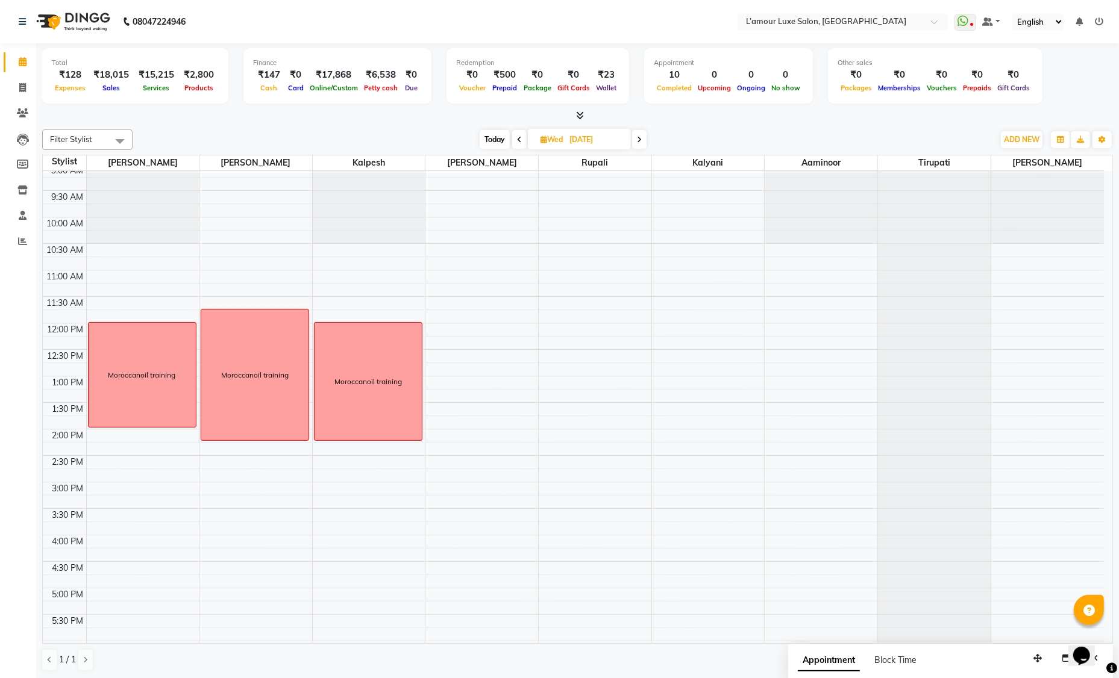
scroll to position [213, 0]
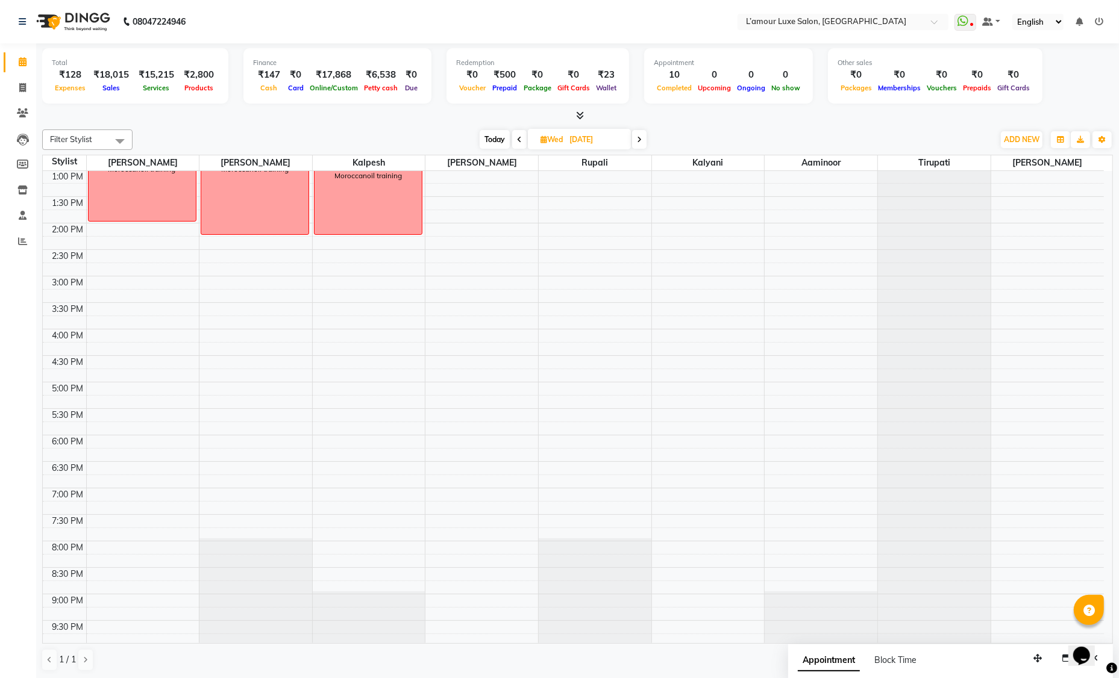
click at [640, 142] on icon at bounding box center [639, 139] width 5 height 7
type input "11-09-2025"
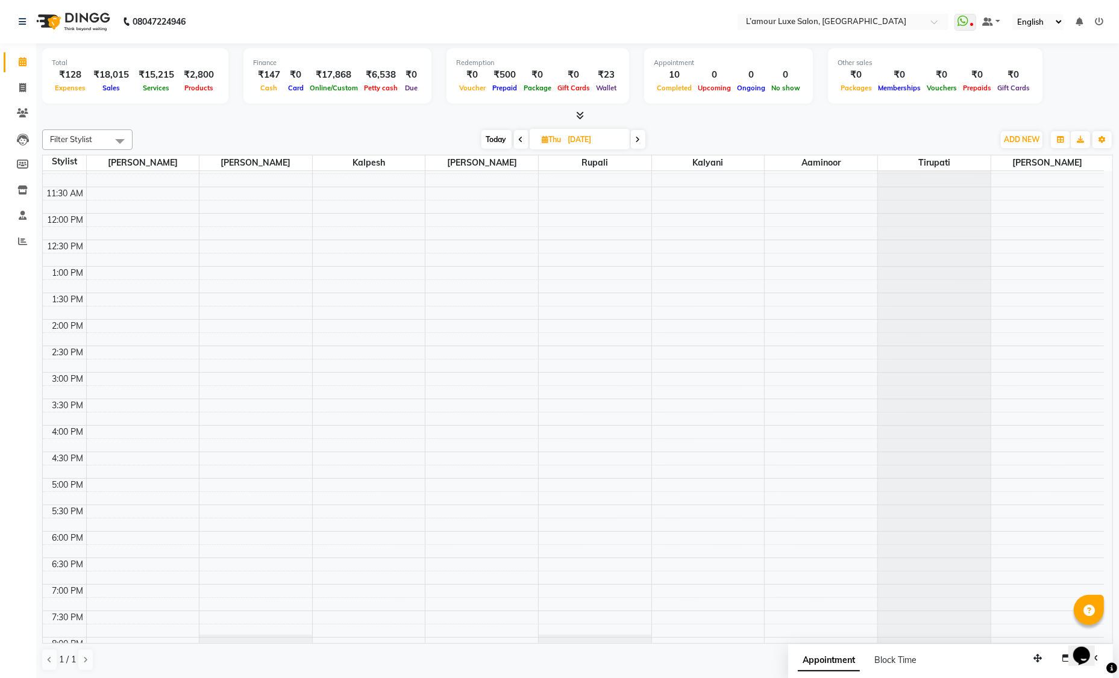
scroll to position [0, 0]
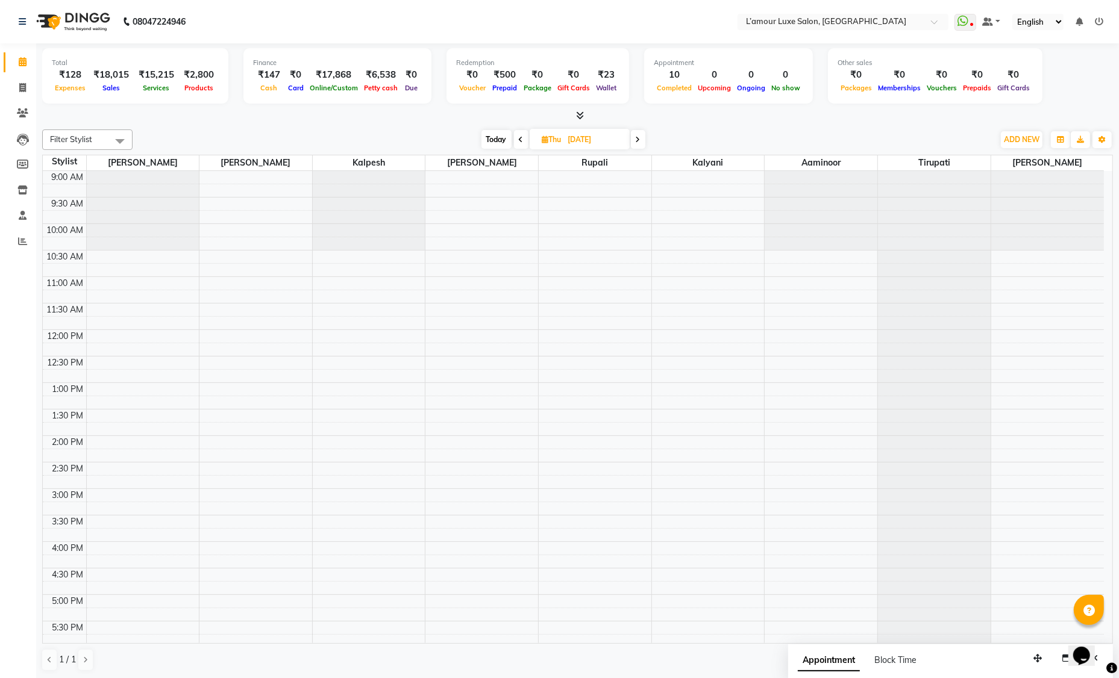
click at [100, 310] on div "9:00 AM 9:30 AM 10:00 AM 10:30 AM 11:00 AM 11:30 AM 12:00 PM 12:30 PM 1:00 PM 1…" at bounding box center [573, 515] width 1061 height 689
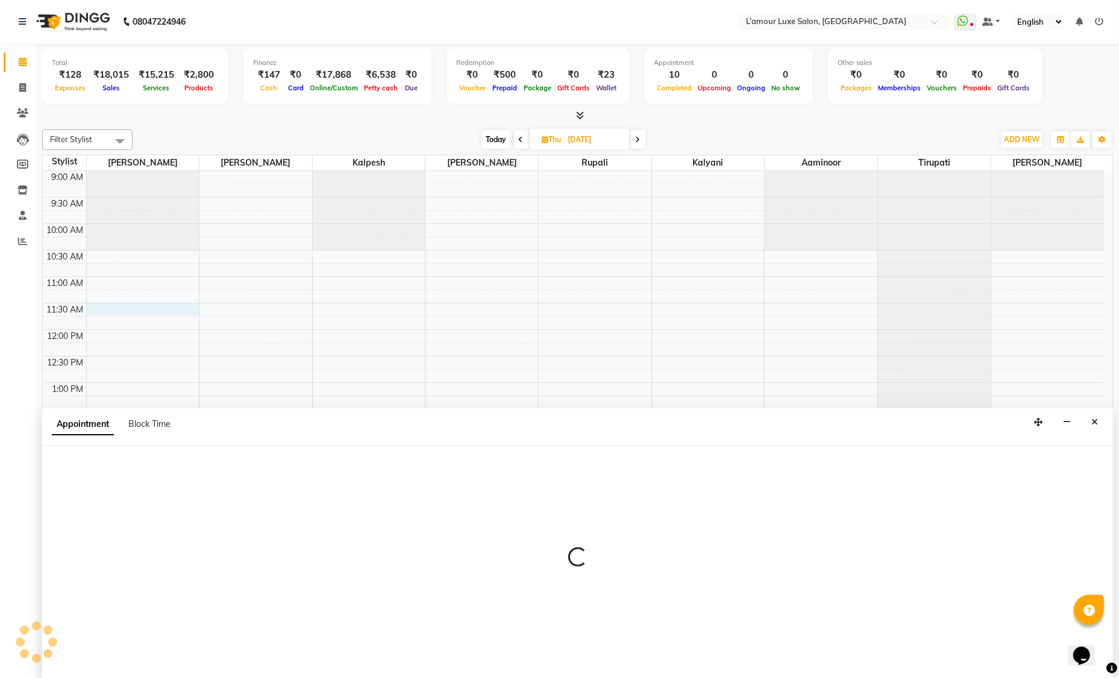
select select "66550"
select select "690"
select select "tentative"
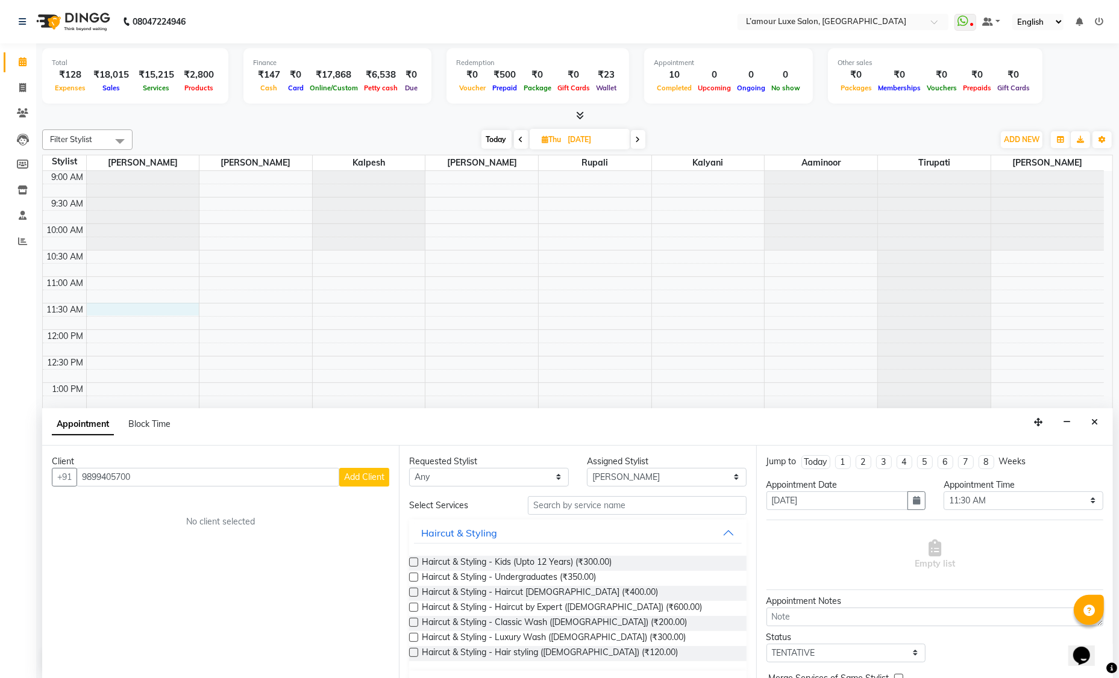
type input "9899405700"
click at [364, 476] on span "Add Client" at bounding box center [364, 477] width 40 height 11
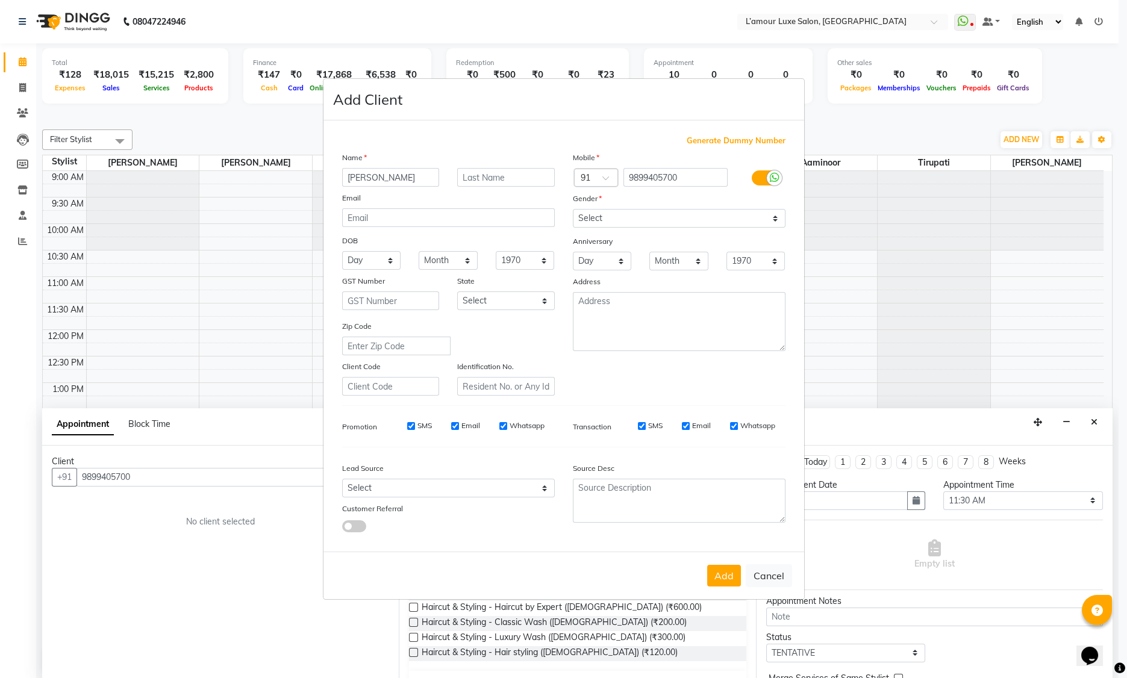
type input "Kulneet"
type input "Kaur"
click at [627, 222] on select "Select Male Female Other Prefer Not To Say" at bounding box center [679, 218] width 213 height 19
select select "female"
click at [534, 177] on input "Kaur" at bounding box center [506, 177] width 98 height 19
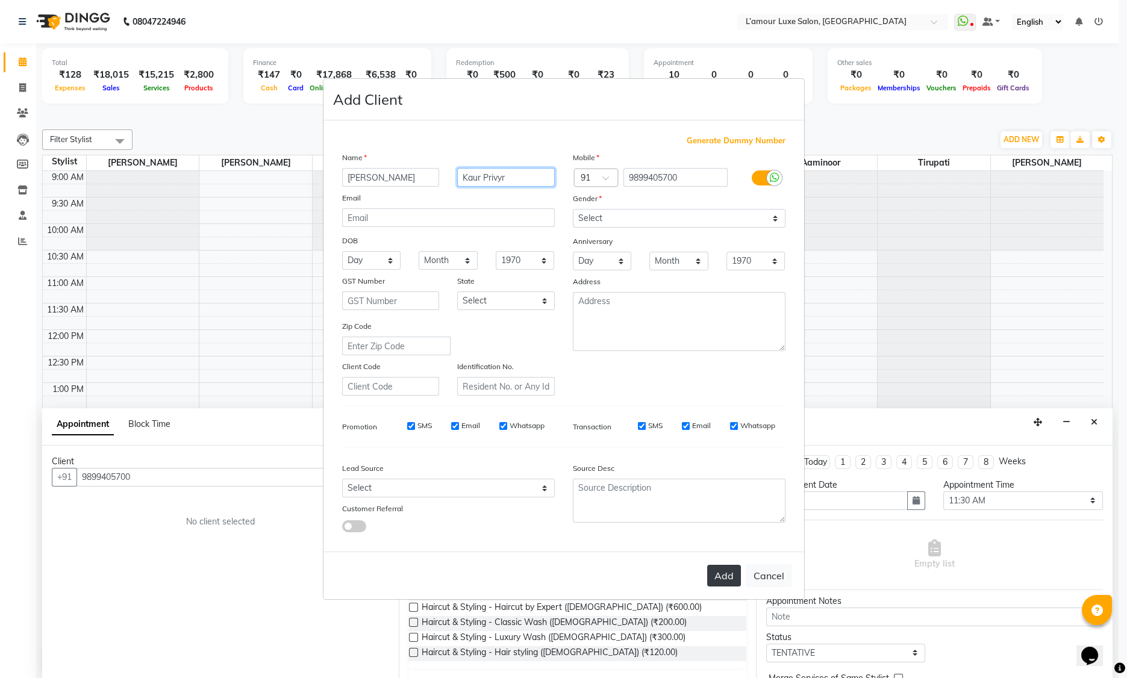
type input "Kaur Privyr"
click at [724, 582] on button "Add" at bounding box center [724, 576] width 34 height 22
select select
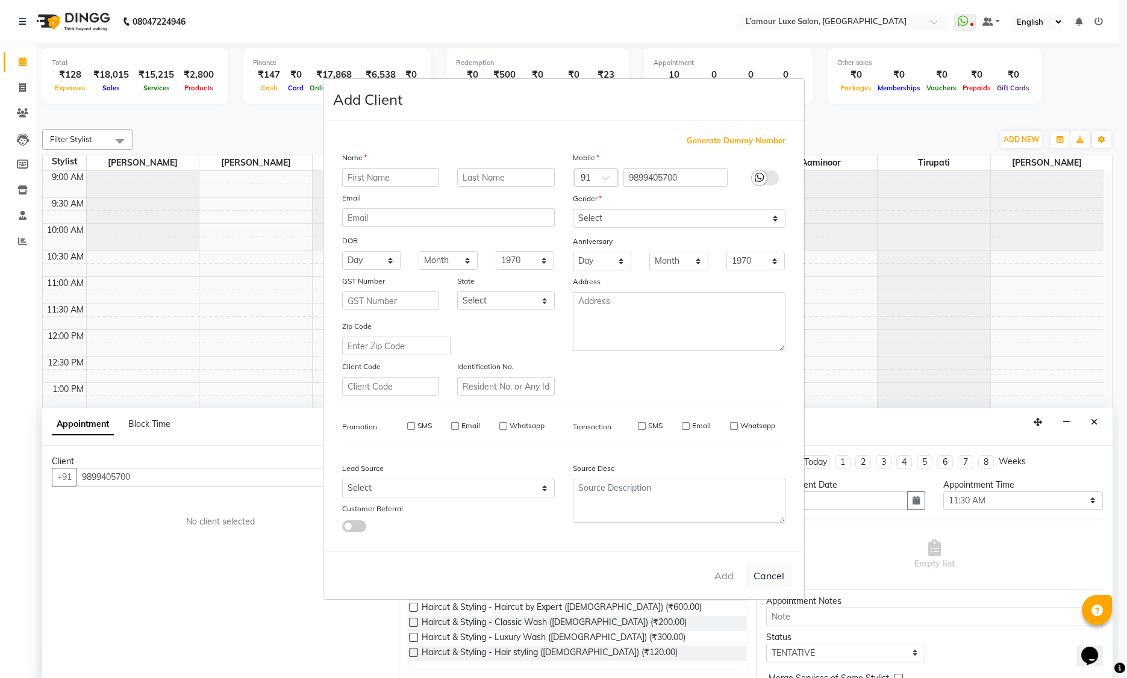
select select
checkbox input "false"
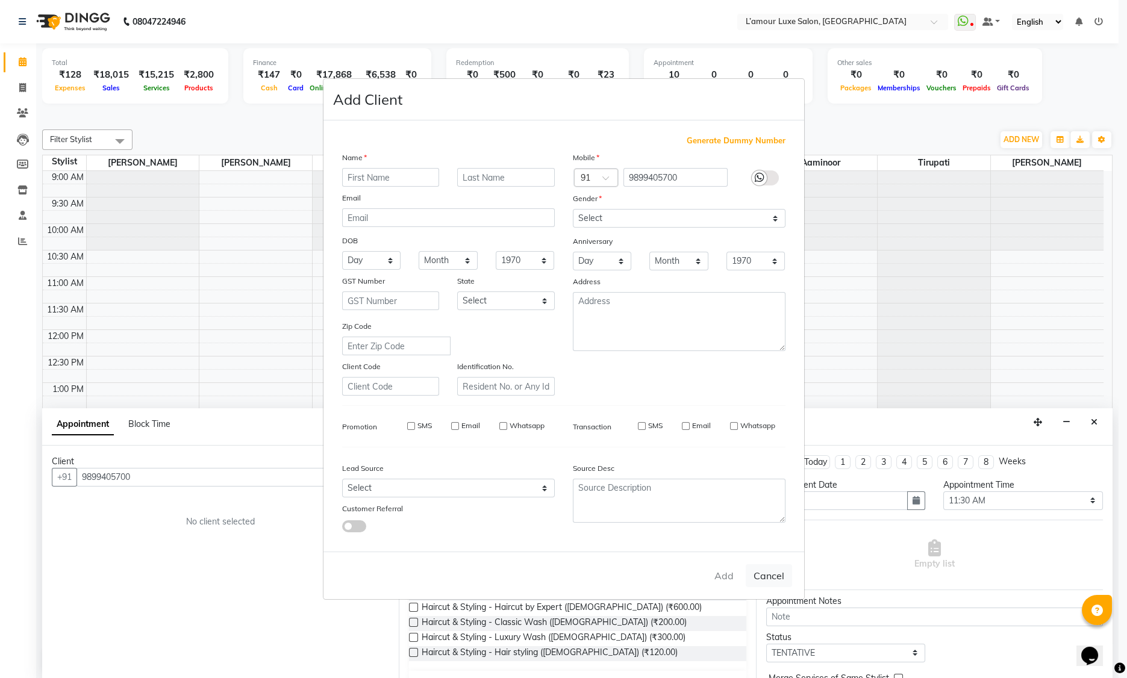
checkbox input "false"
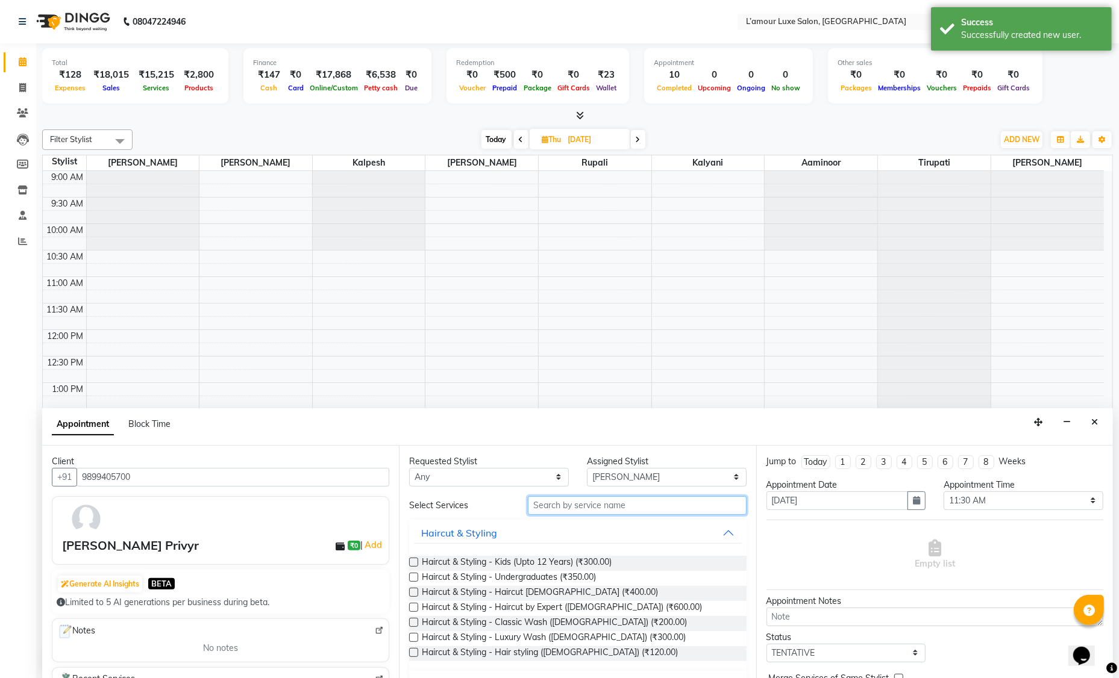
click at [599, 503] on input "text" at bounding box center [637, 505] width 219 height 19
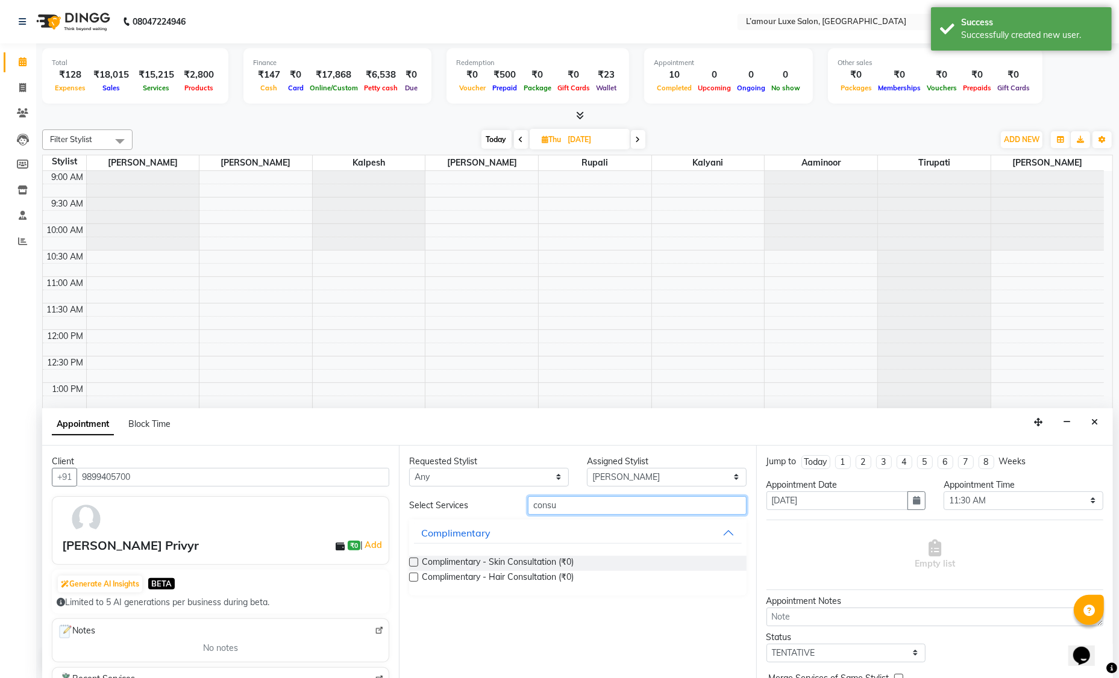
type input "consu"
click at [414, 577] on label at bounding box center [413, 577] width 9 height 9
click at [414, 577] on input "checkbox" at bounding box center [413, 579] width 8 height 8
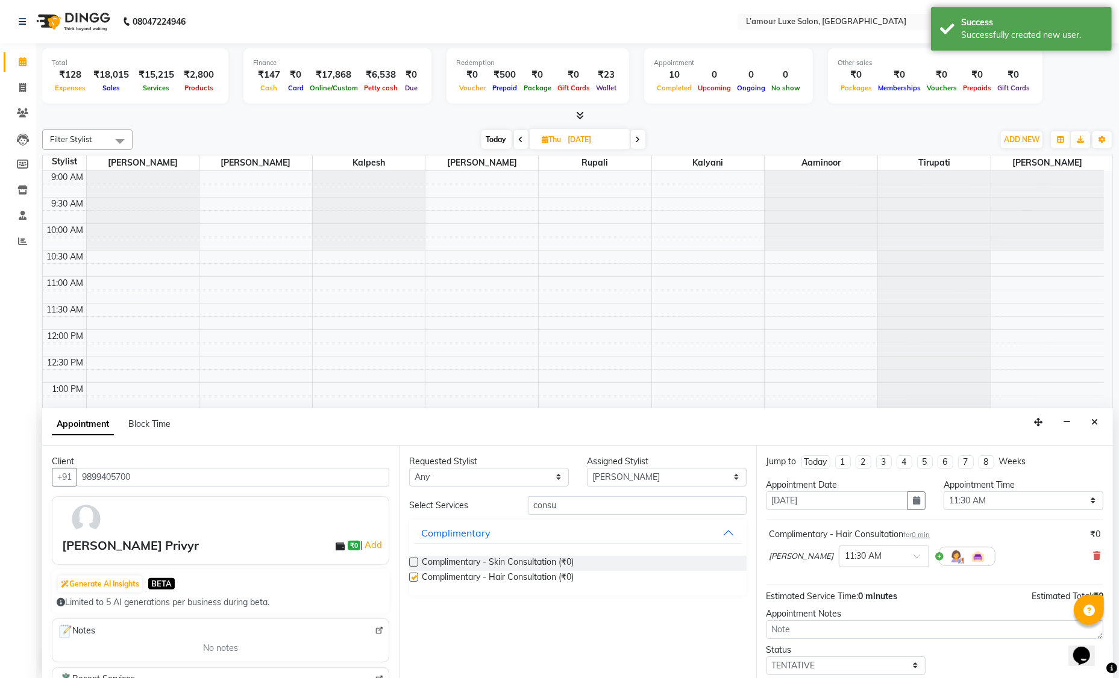
checkbox input "false"
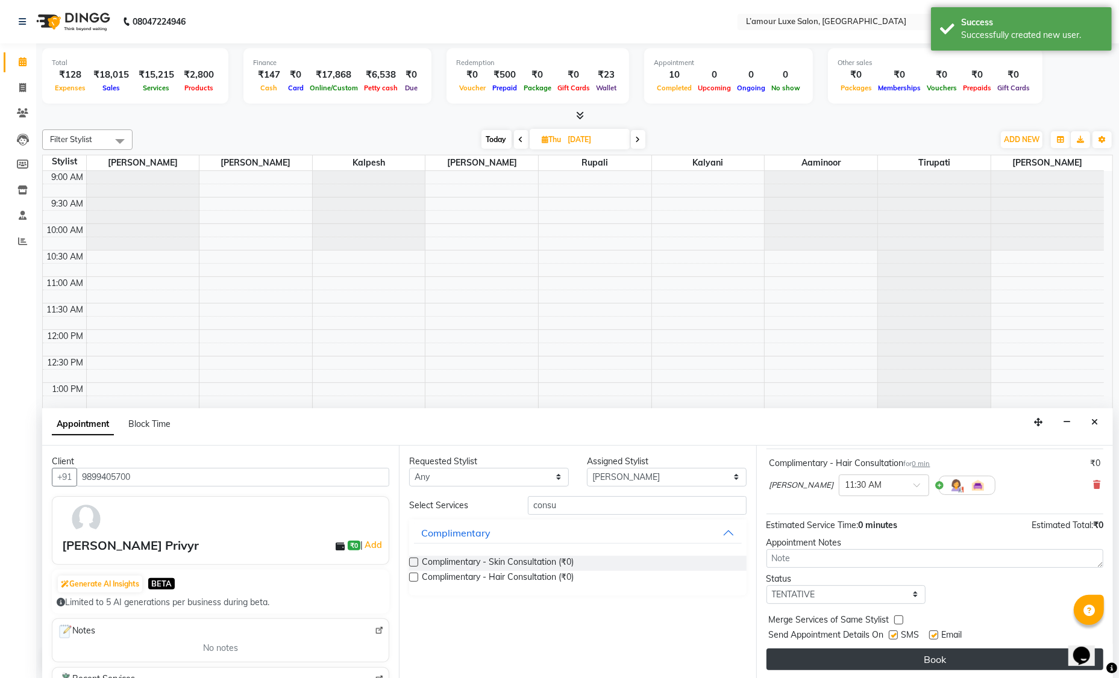
click at [901, 659] on button "Book" at bounding box center [934, 660] width 337 height 22
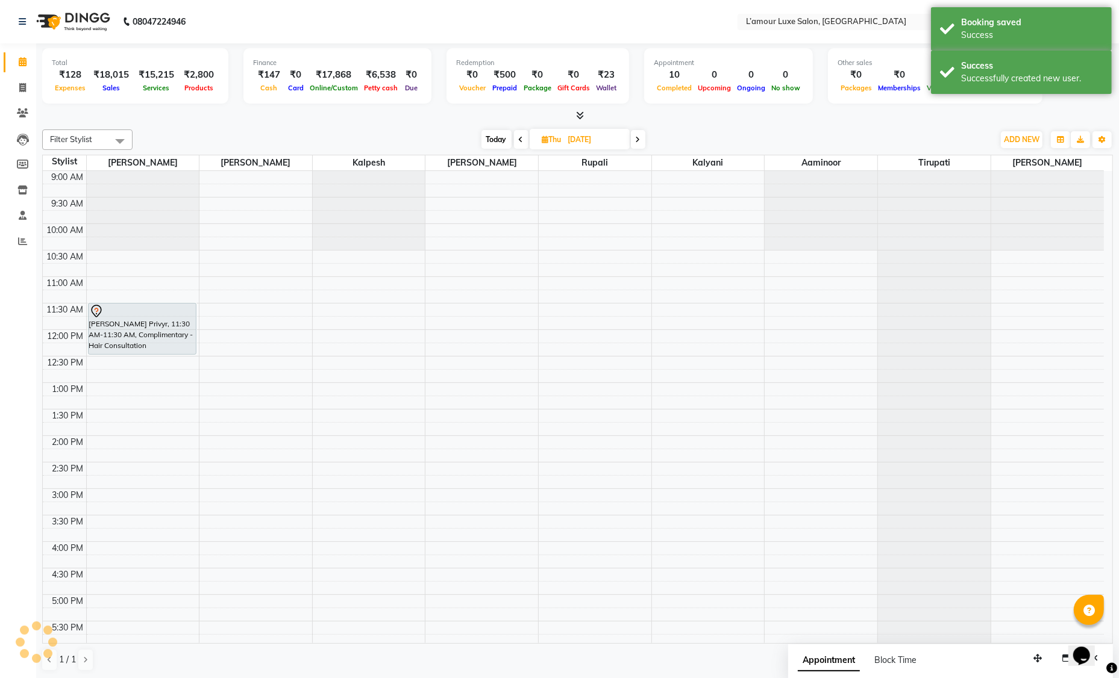
scroll to position [0, 0]
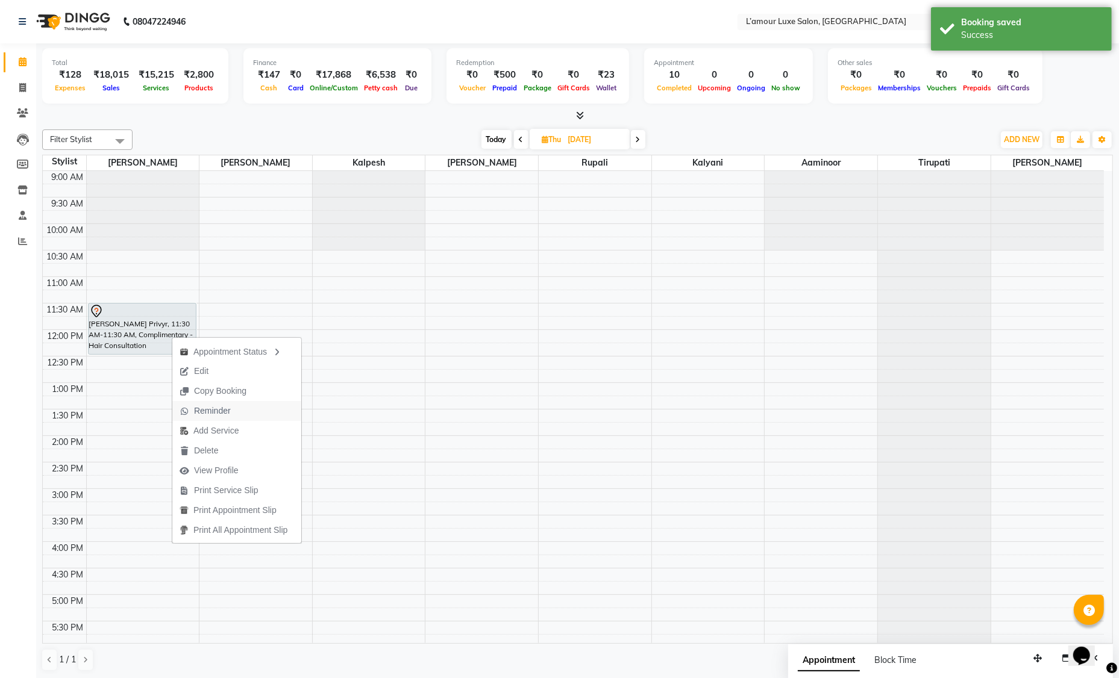
click at [225, 411] on span "Reminder" at bounding box center [212, 411] width 37 height 13
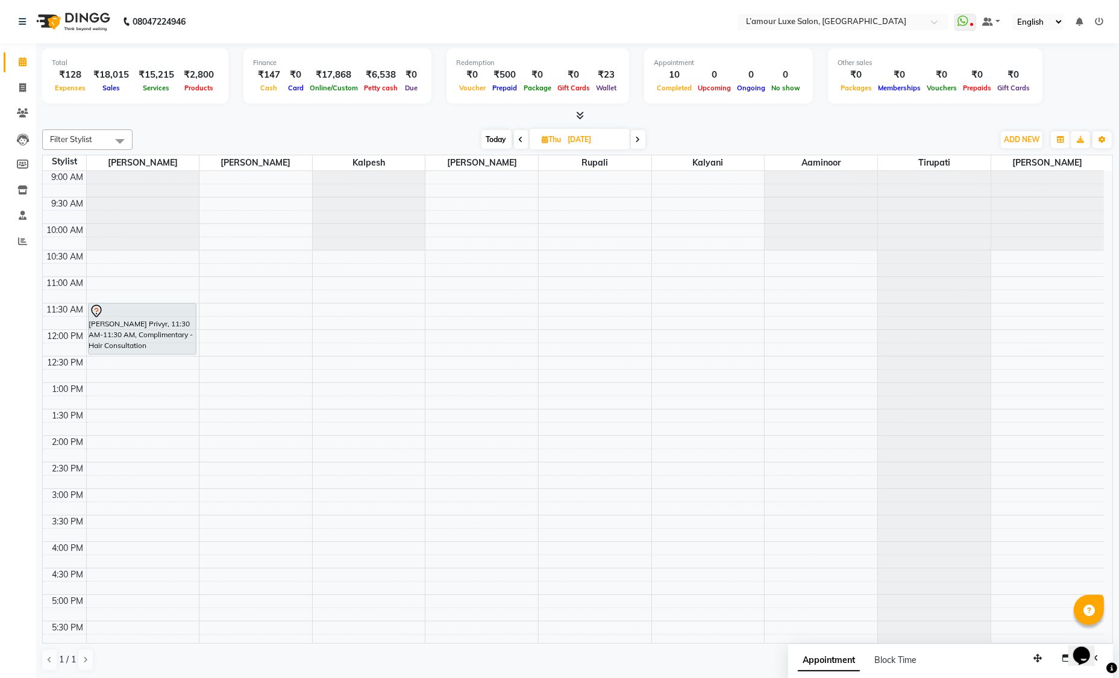
click at [575, 139] on input "11-09-2025" at bounding box center [594, 140] width 60 height 18
select select "9"
select select "2025"
click at [708, 139] on div "Today Thu 11-09-2025 Jan Feb Mar Apr May Jun Jul Aug Sep Oct Nov Dec 2015 2016 …" at bounding box center [563, 140] width 849 height 18
click at [499, 137] on span "Today" at bounding box center [496, 139] width 30 height 19
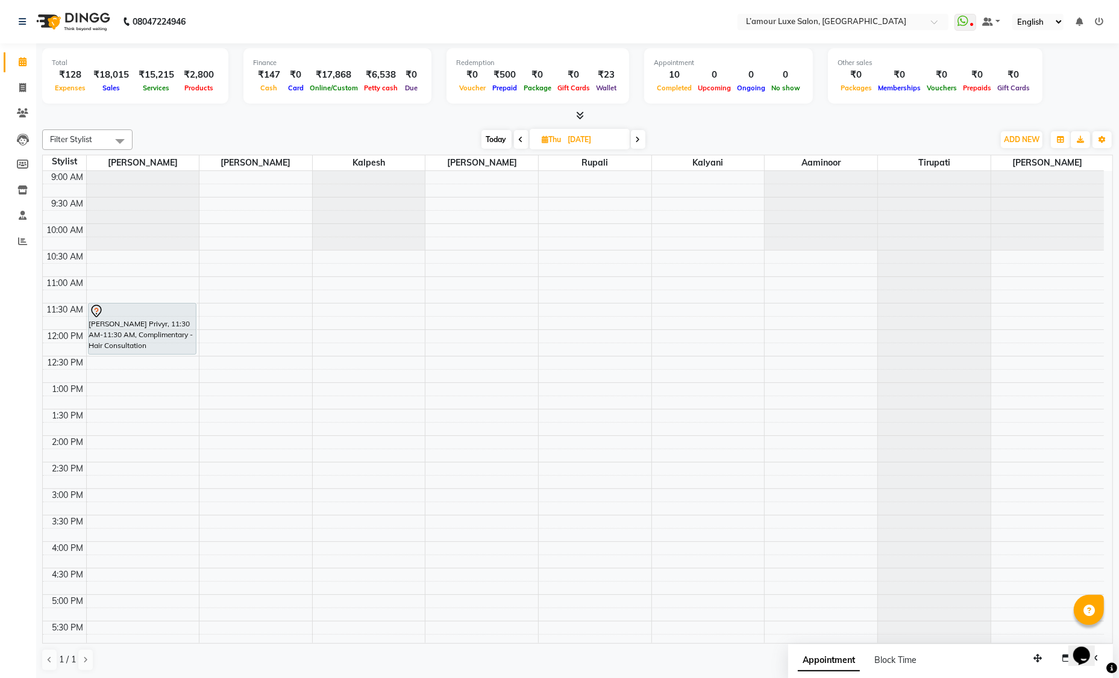
type input "02-09-2025"
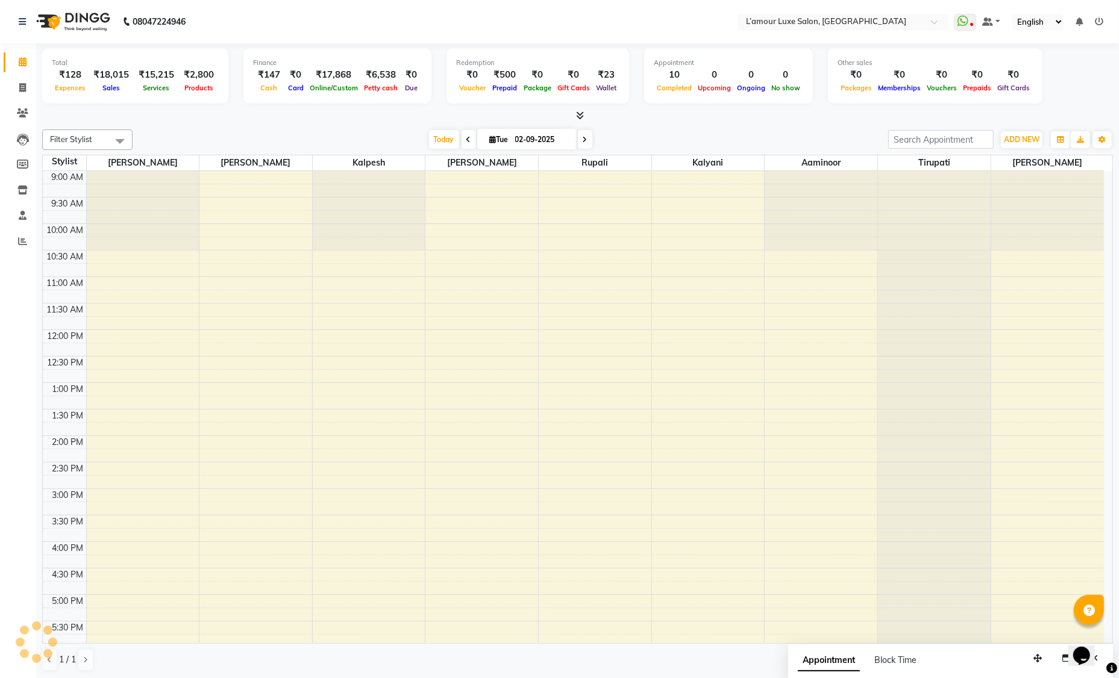
scroll to position [213, 0]
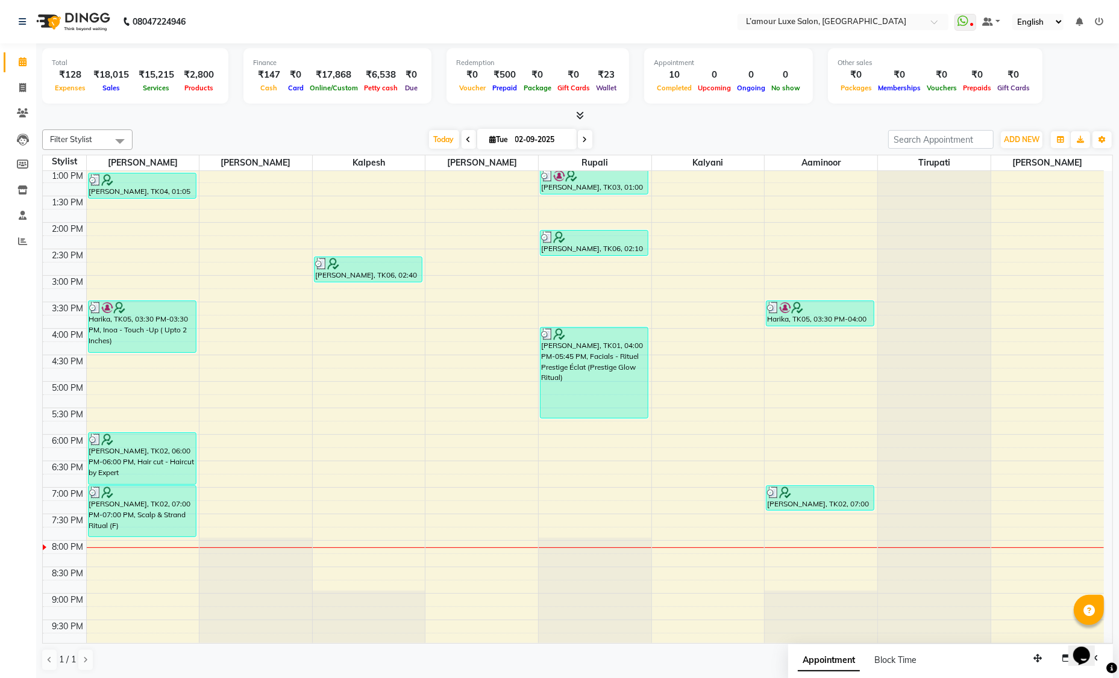
click at [540, 138] on input "02-09-2025" at bounding box center [541, 140] width 60 height 18
select select "9"
select select "2025"
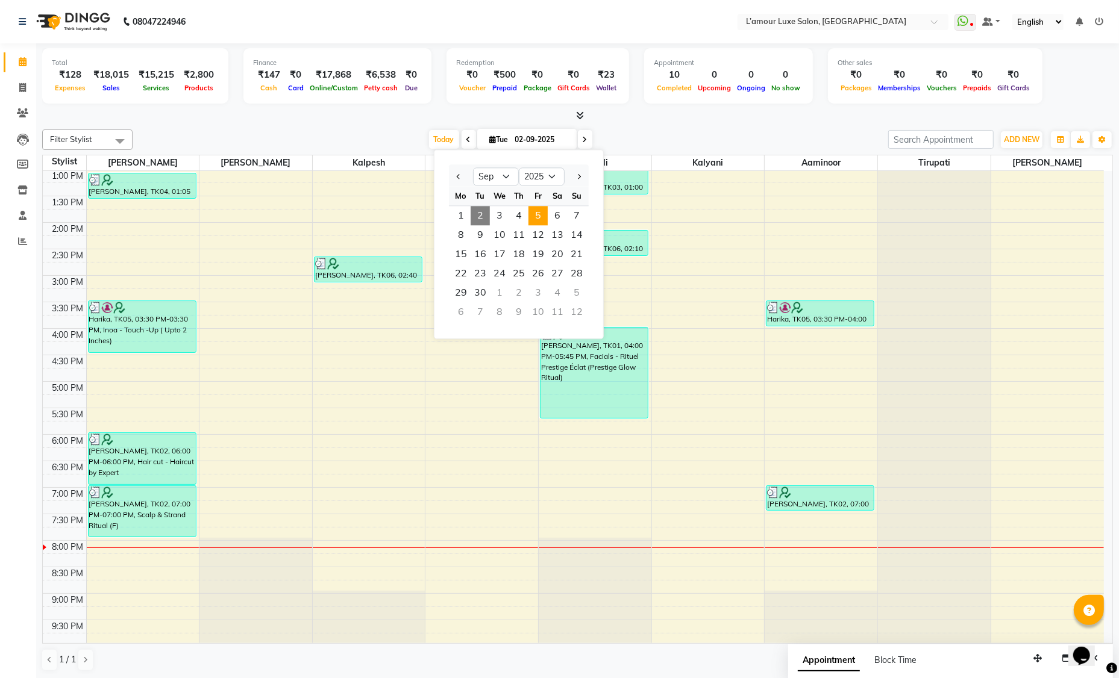
click at [539, 213] on span "5" at bounding box center [537, 215] width 19 height 19
type input "[DATE]"
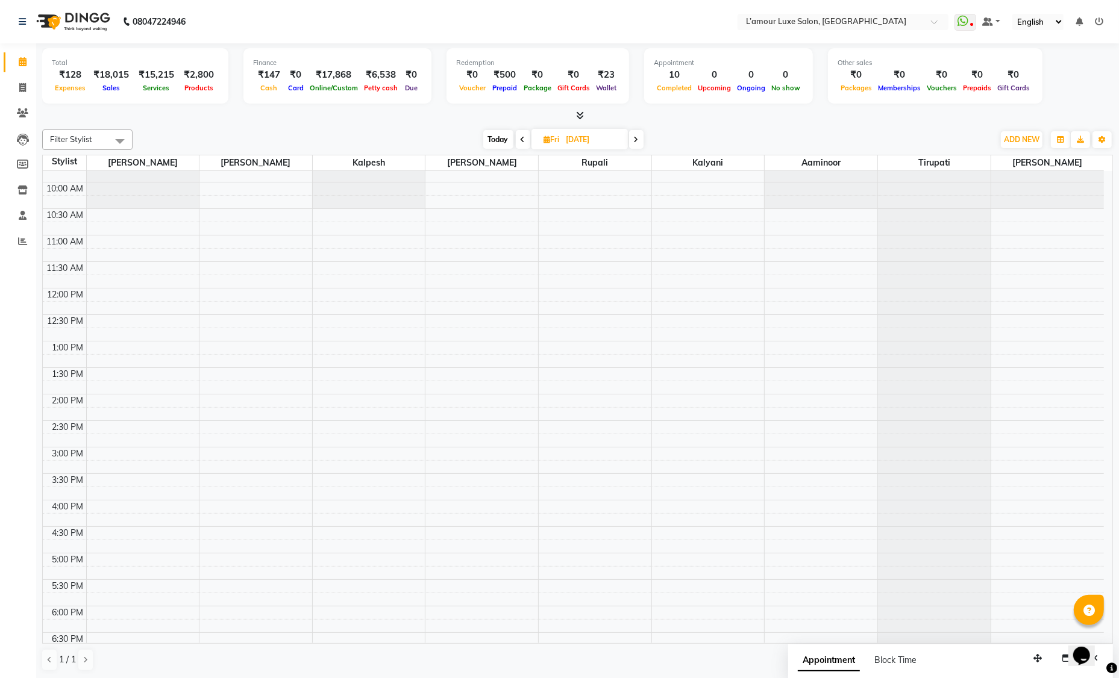
scroll to position [0, 0]
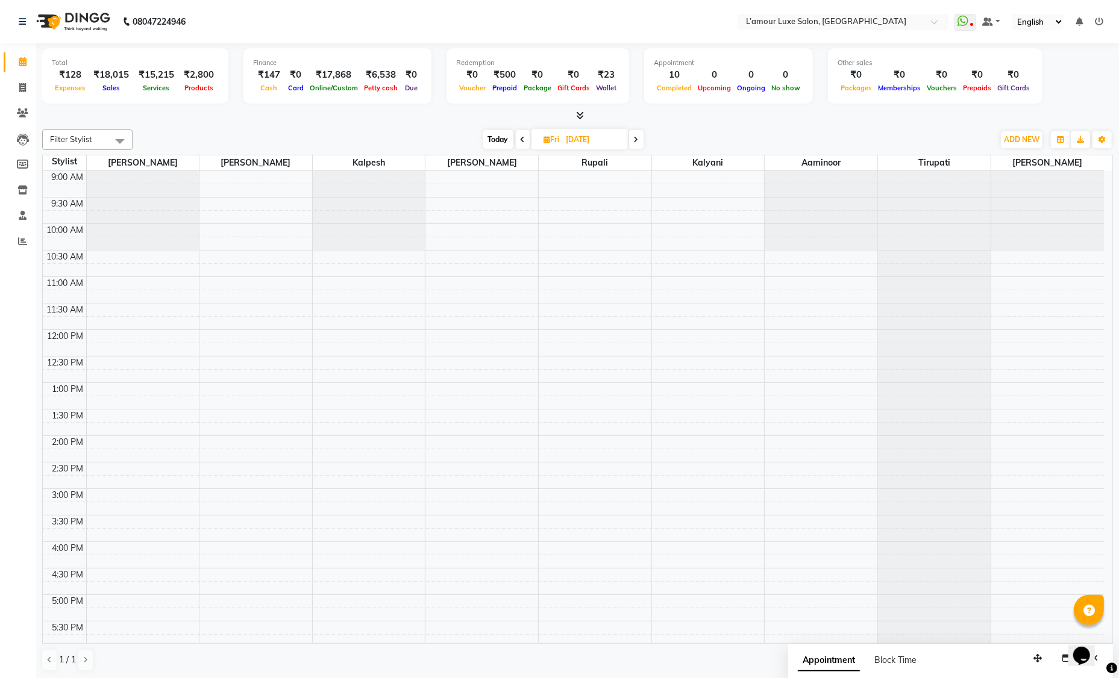
click at [95, 305] on div "9:00 AM 9:30 AM 10:00 AM 10:30 AM 11:00 AM 11:30 AM 12:00 PM 12:30 PM 1:00 PM 1…" at bounding box center [573, 542] width 1061 height 742
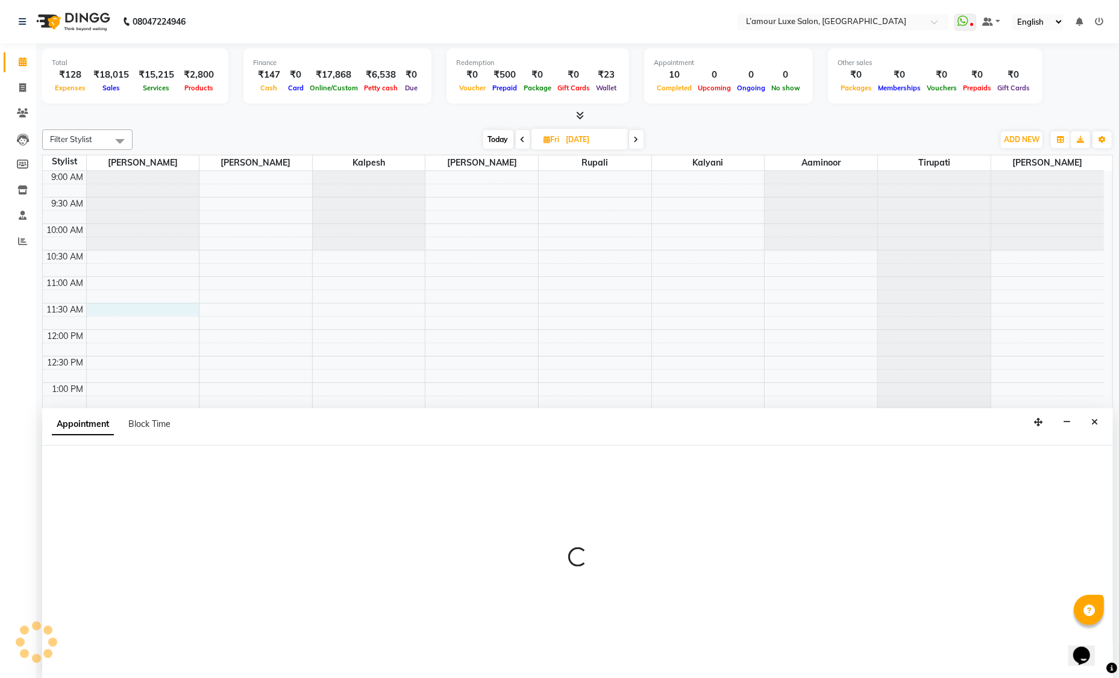
select select "66550"
select select "tentative"
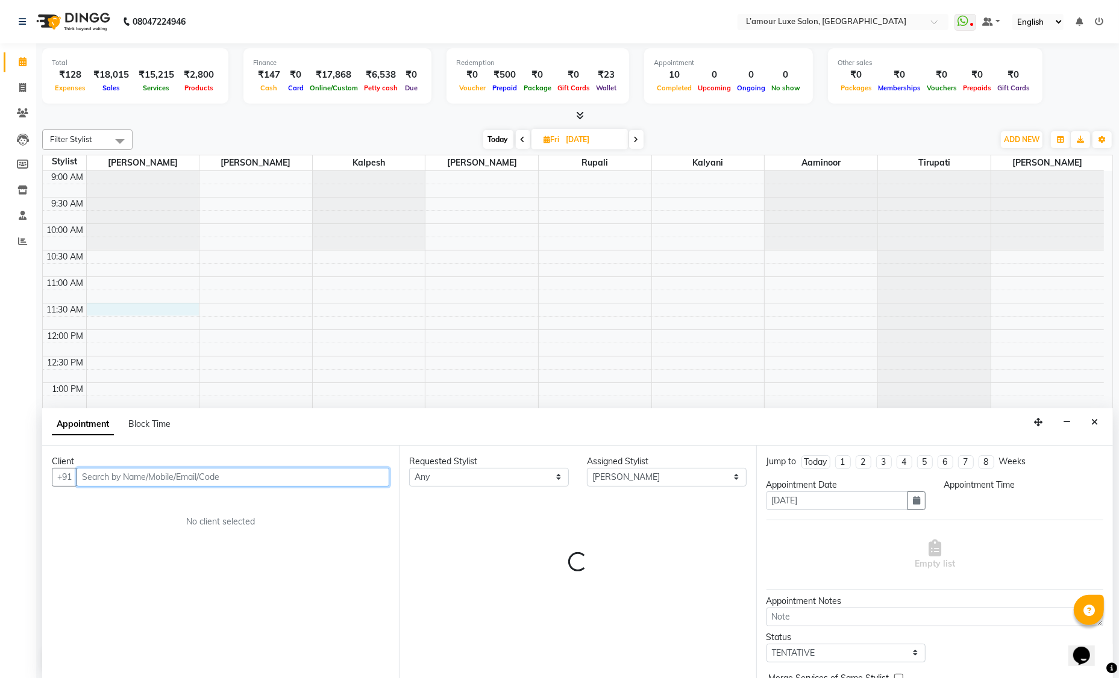
select select "690"
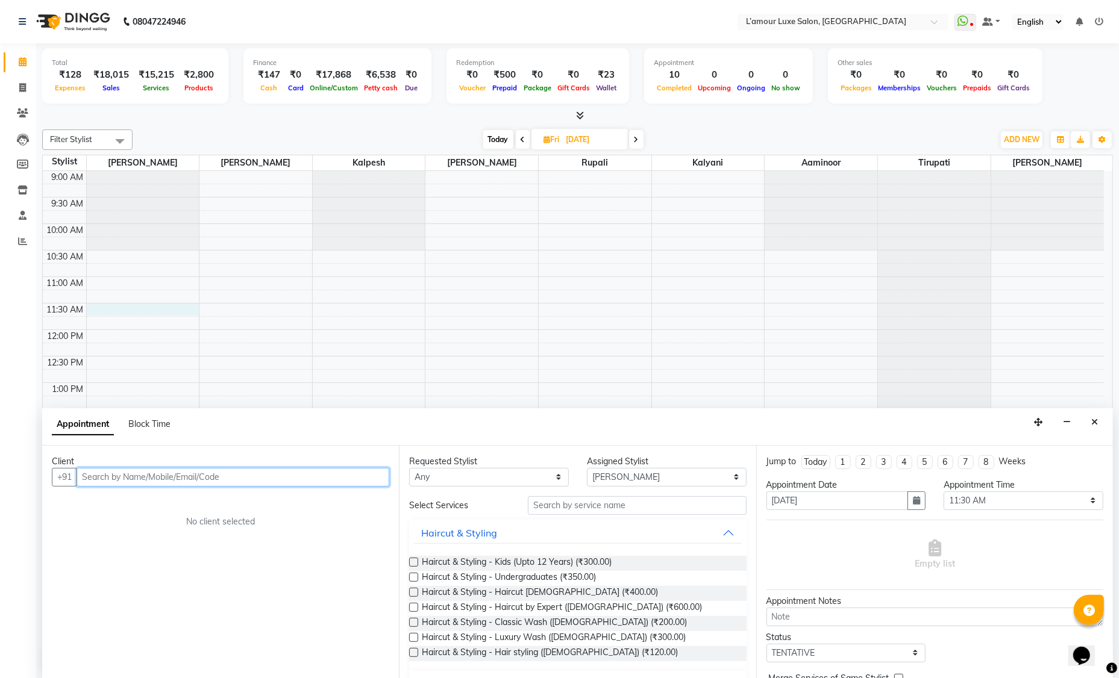
paste input "9747164285"
type input "9747164285"
click at [354, 481] on span "Add Client" at bounding box center [364, 477] width 40 height 11
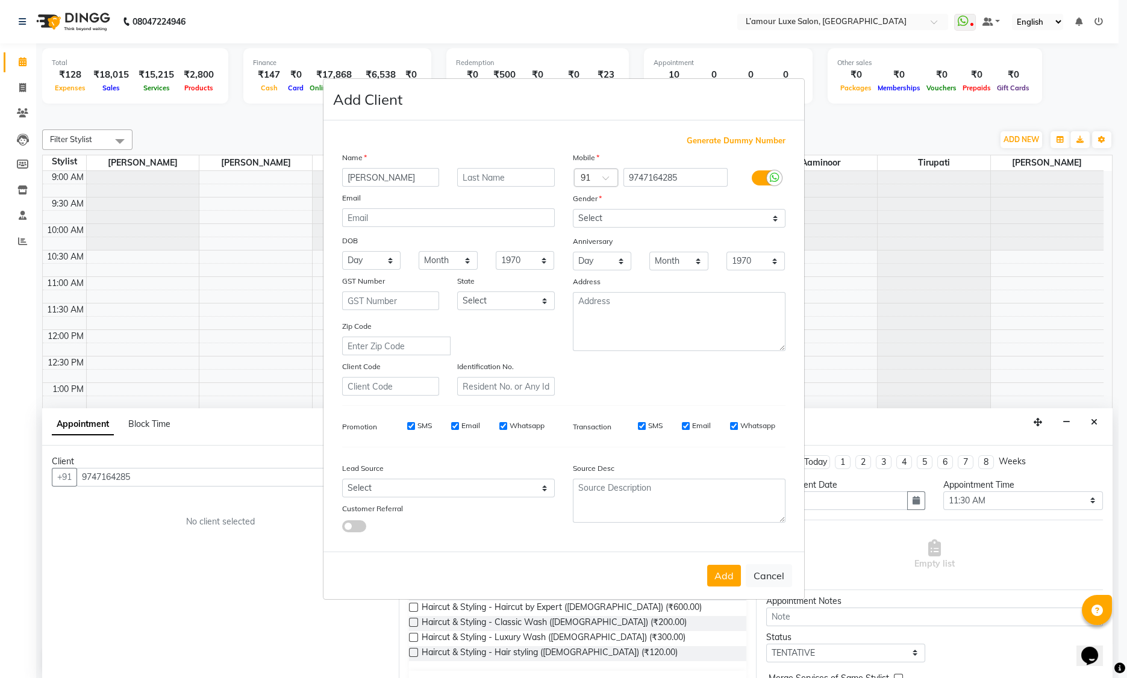
type input "Sudheesh"
type input "Privyr"
click at [643, 212] on select "Select Male Female Other Prefer Not To Say" at bounding box center [679, 218] width 213 height 19
select select "female"
click at [714, 576] on button "Add" at bounding box center [724, 576] width 34 height 22
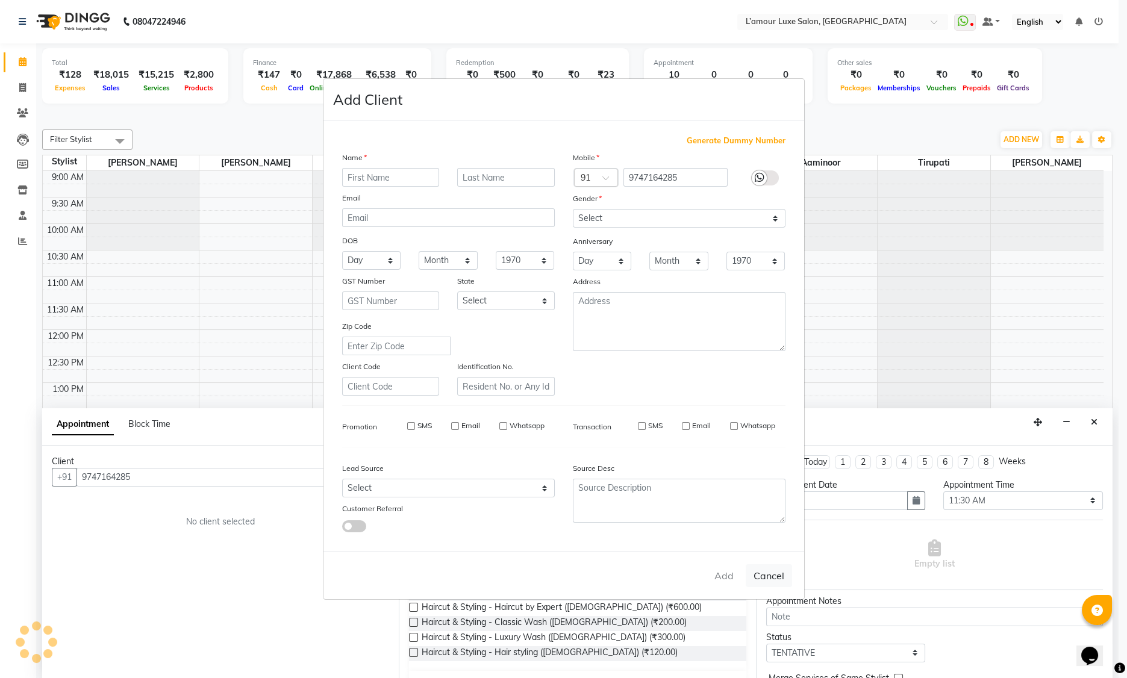
select select
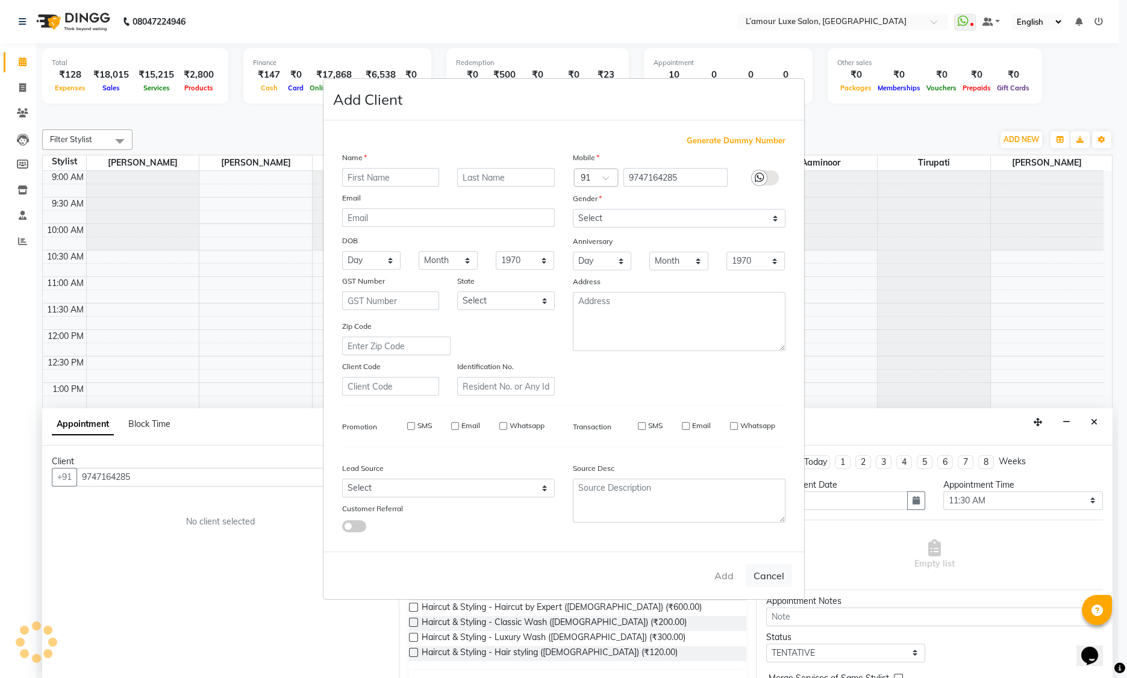
select select
checkbox input "false"
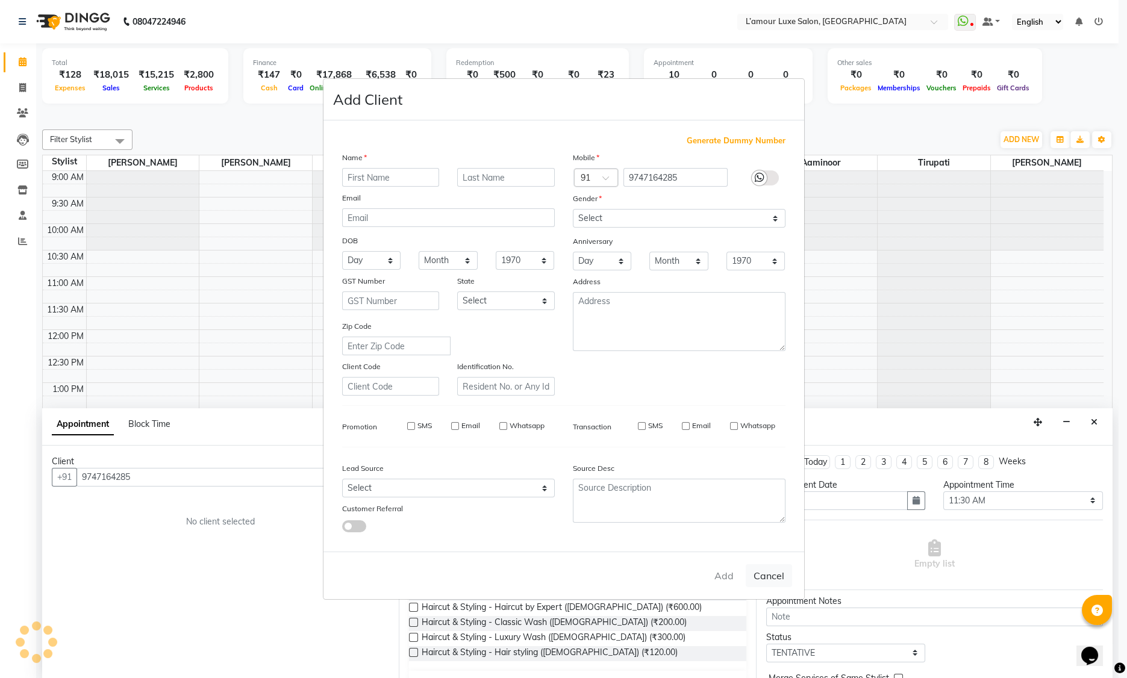
checkbox input "false"
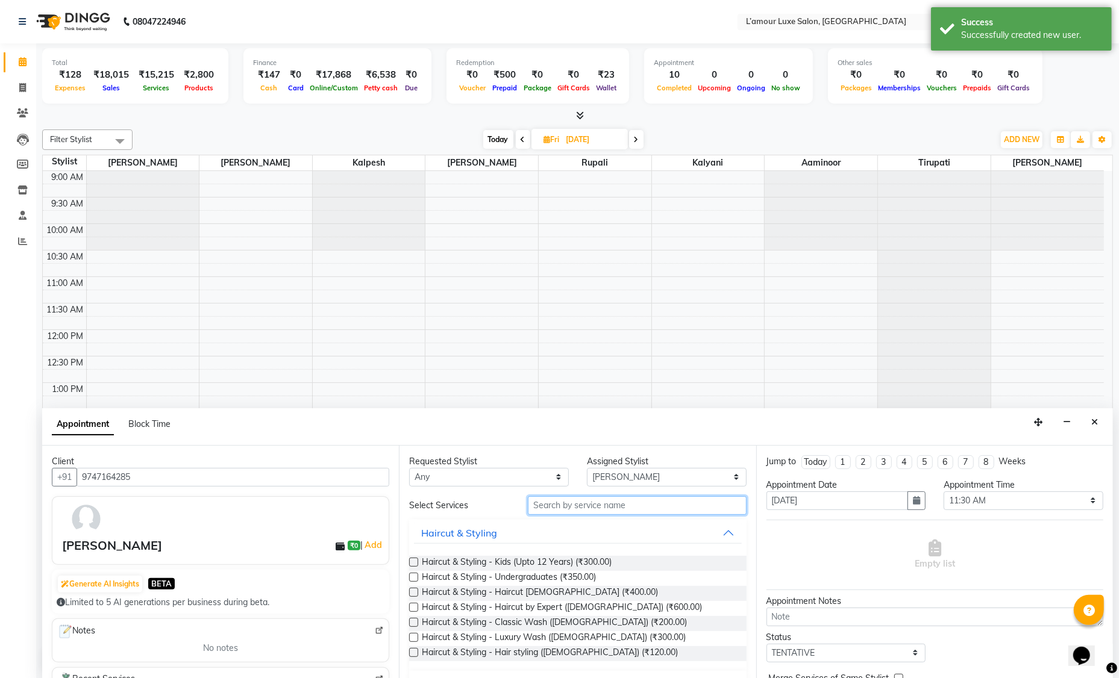
click at [623, 504] on input "text" at bounding box center [637, 505] width 219 height 19
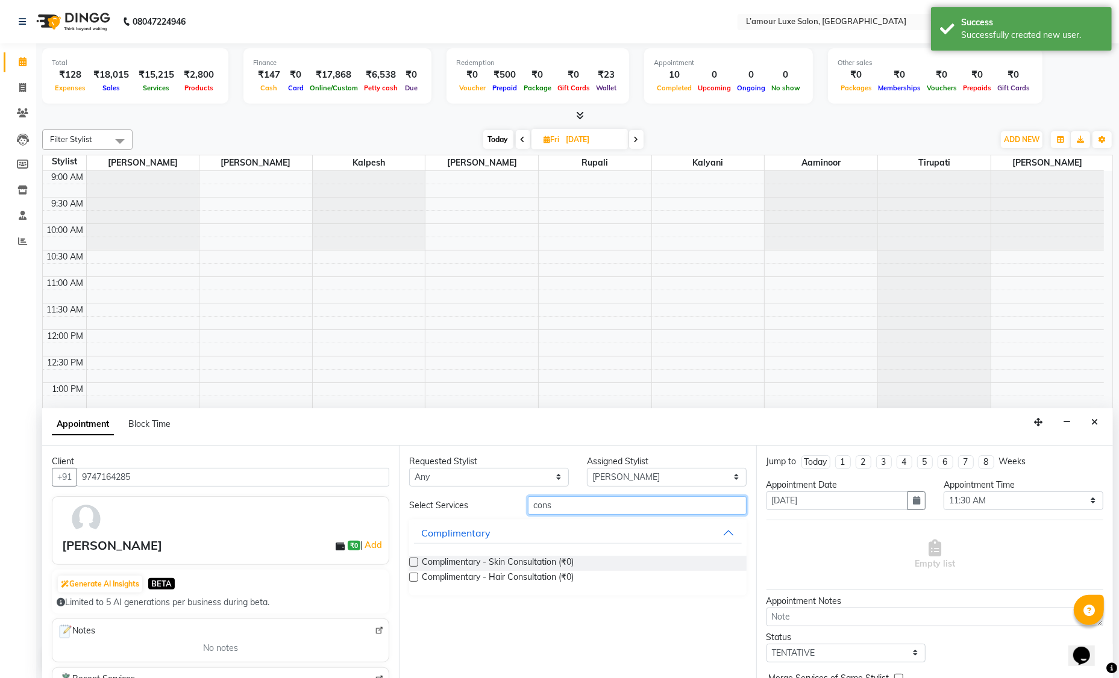
type input "cons"
click at [413, 576] on label at bounding box center [413, 577] width 9 height 9
click at [413, 576] on input "checkbox" at bounding box center [413, 579] width 8 height 8
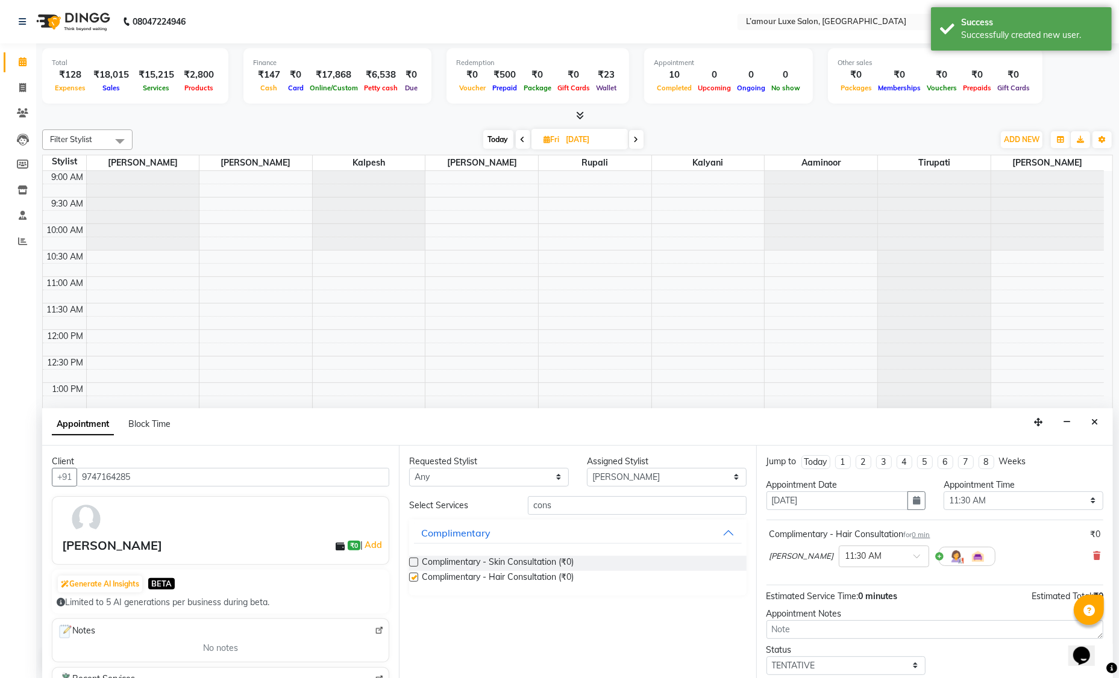
checkbox input "false"
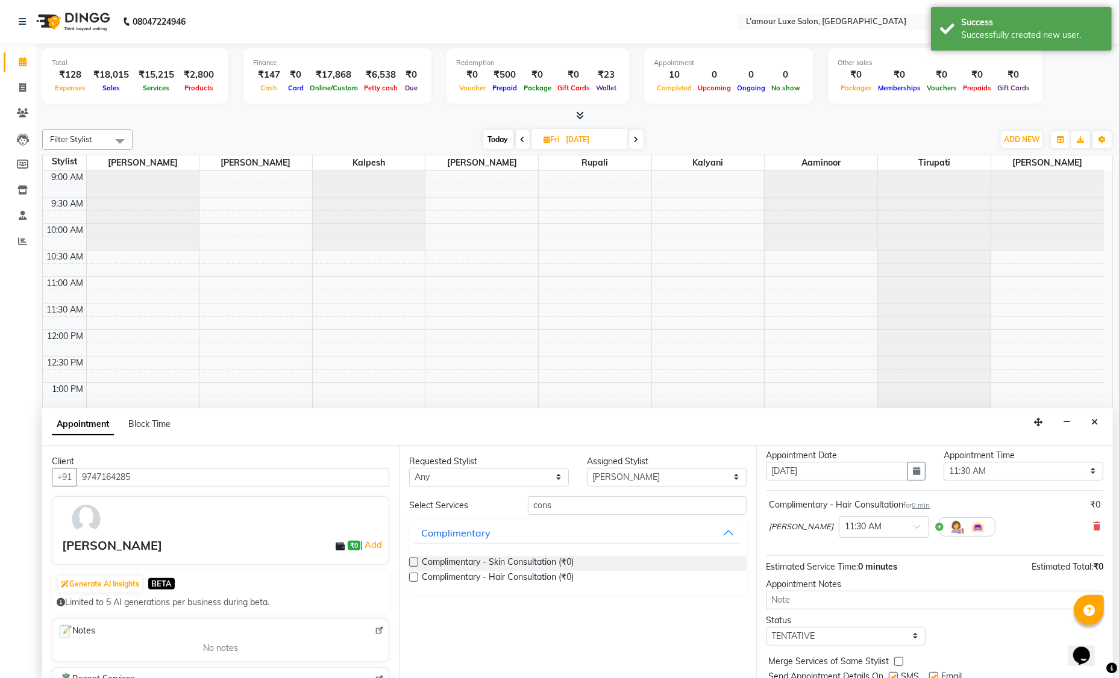
scroll to position [71, 0]
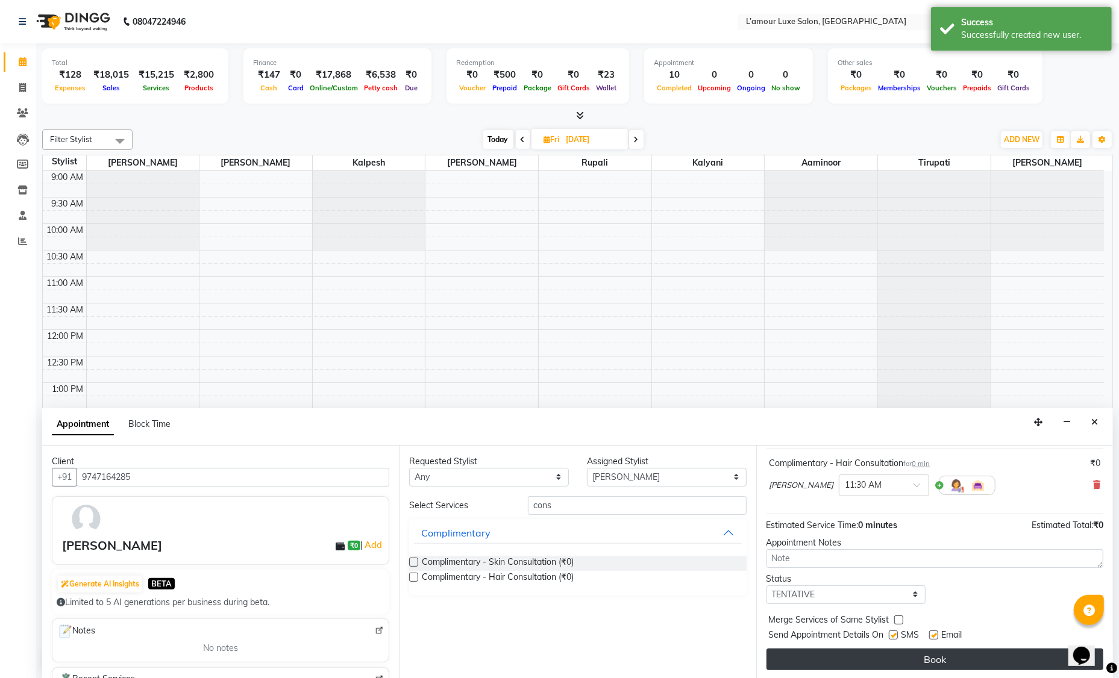
click at [881, 654] on button "Book" at bounding box center [934, 660] width 337 height 22
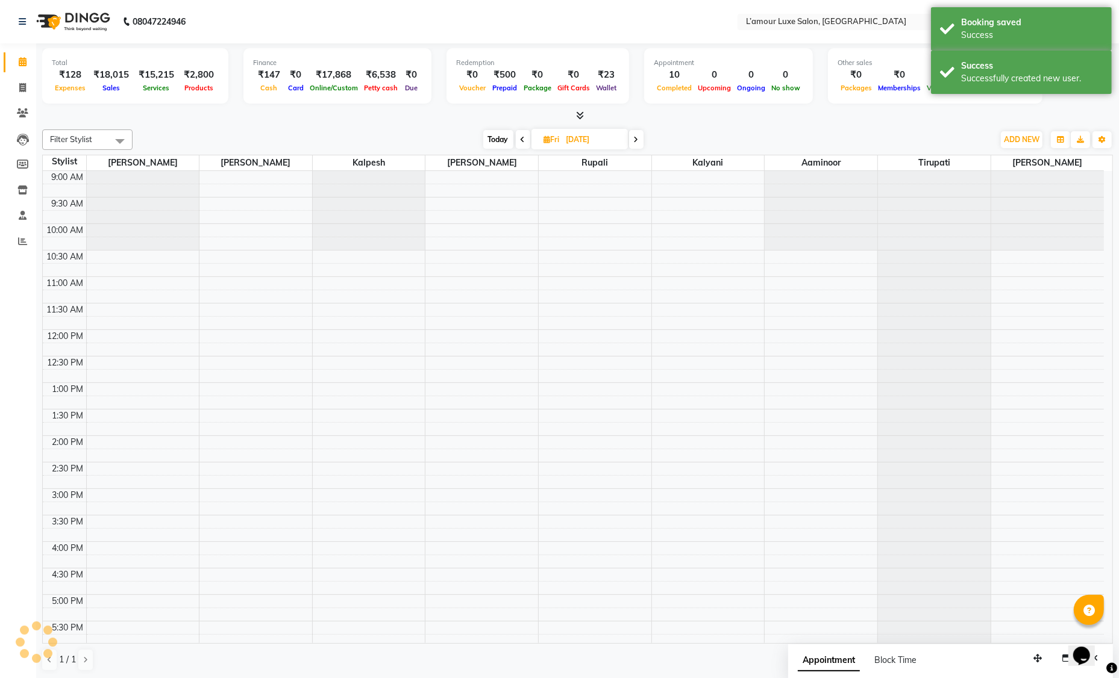
scroll to position [0, 0]
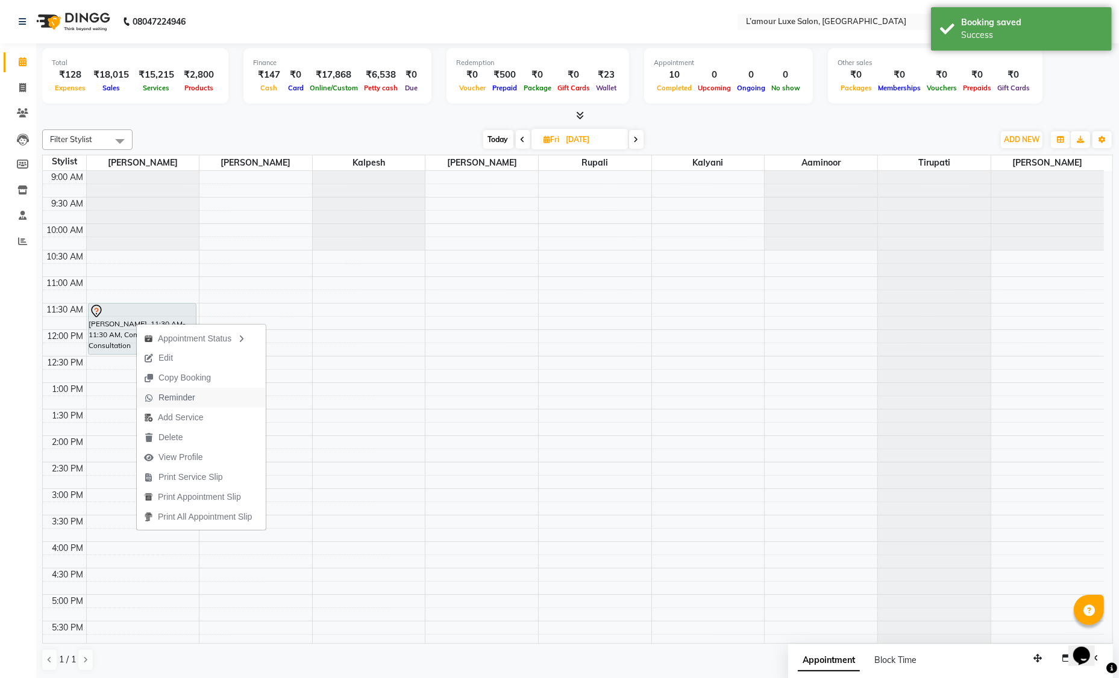
click at [178, 396] on span "Reminder" at bounding box center [176, 398] width 37 height 13
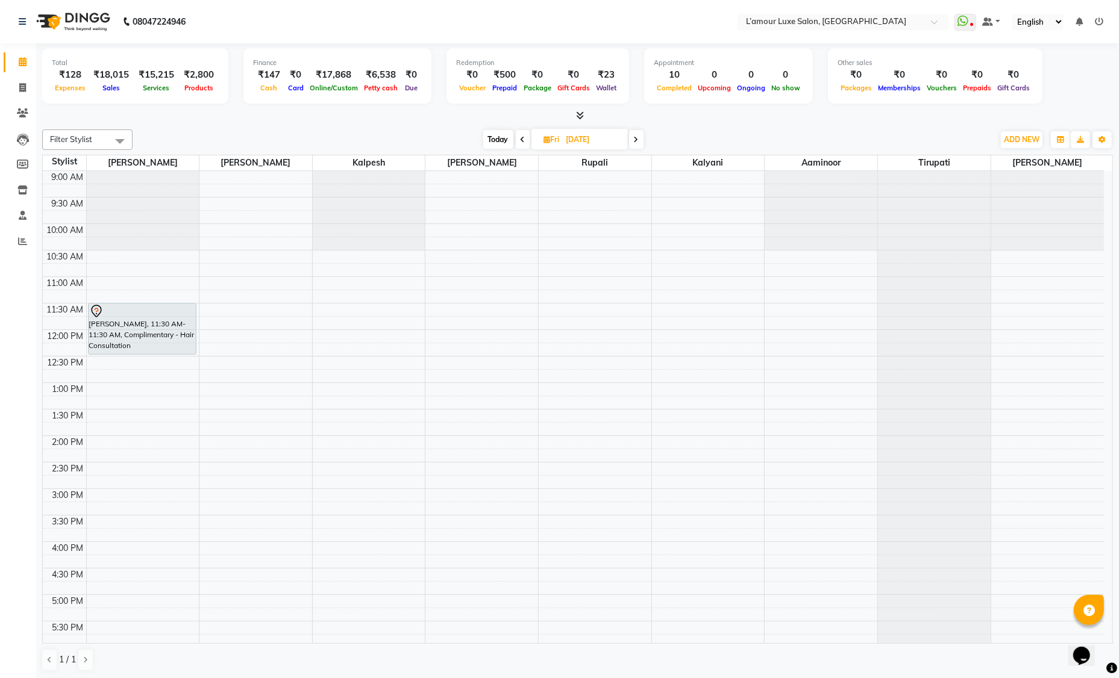
click at [635, 142] on icon at bounding box center [636, 139] width 5 height 7
click at [640, 134] on span at bounding box center [637, 139] width 14 height 19
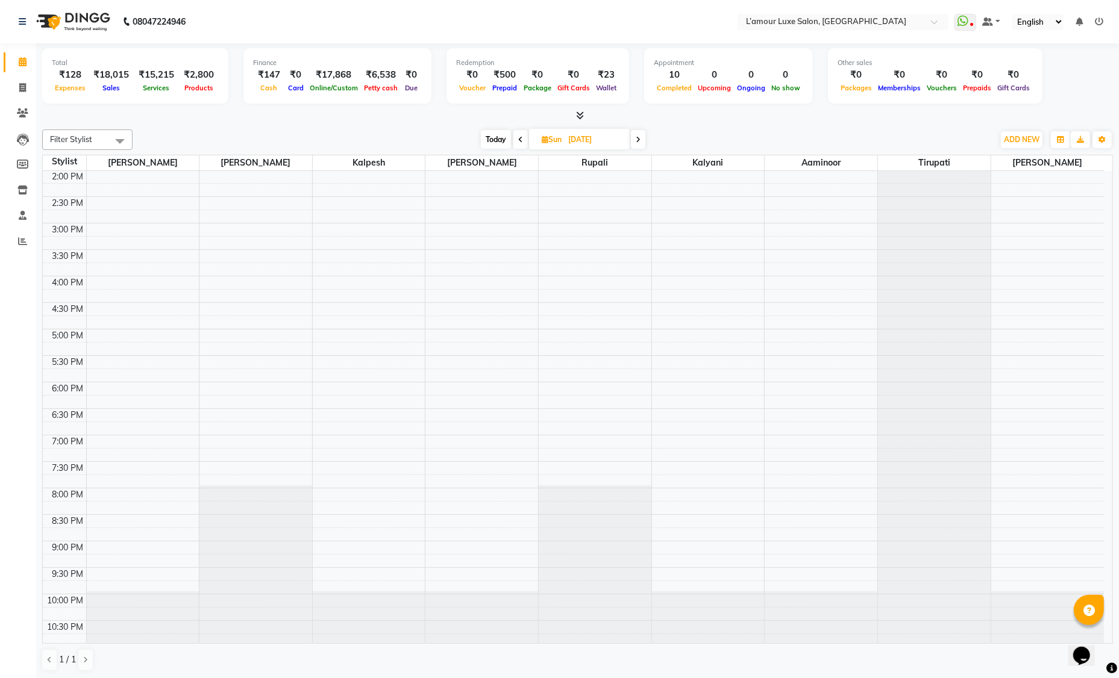
click at [519, 137] on icon at bounding box center [520, 139] width 5 height 7
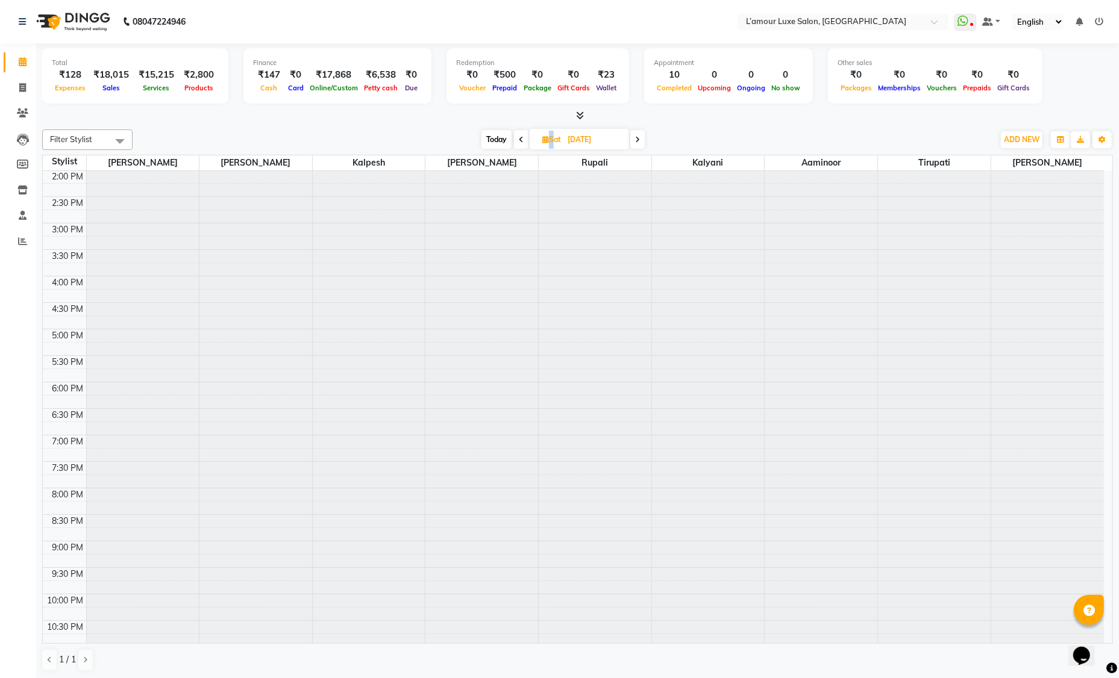
click at [519, 137] on icon at bounding box center [521, 139] width 5 height 7
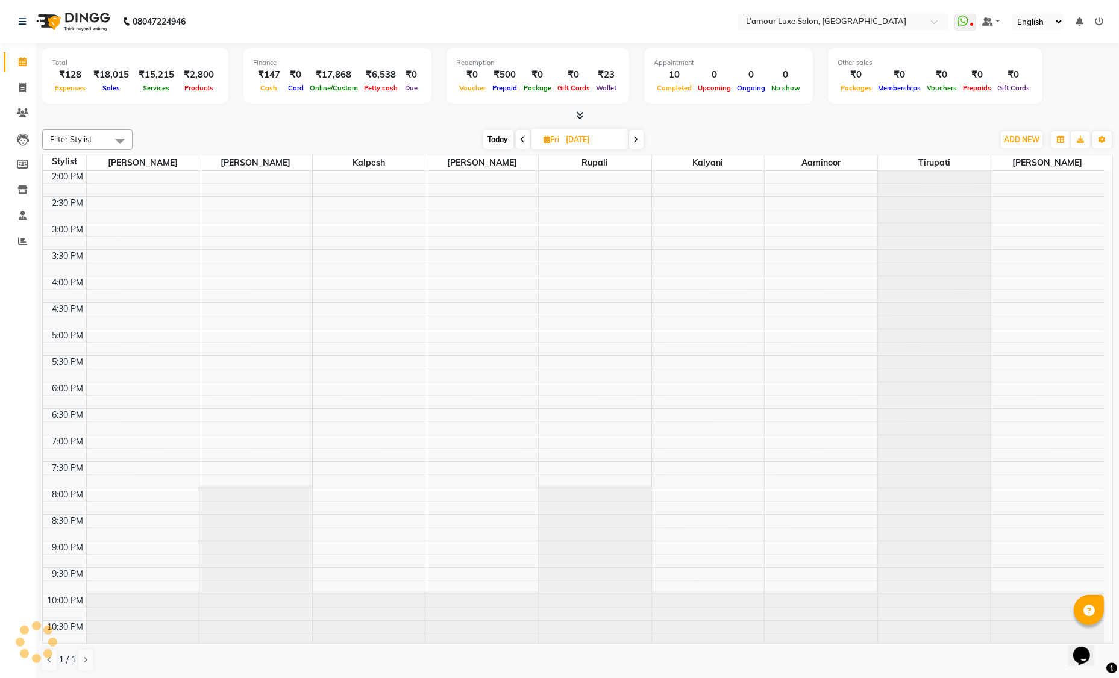
click at [519, 137] on span at bounding box center [523, 139] width 14 height 19
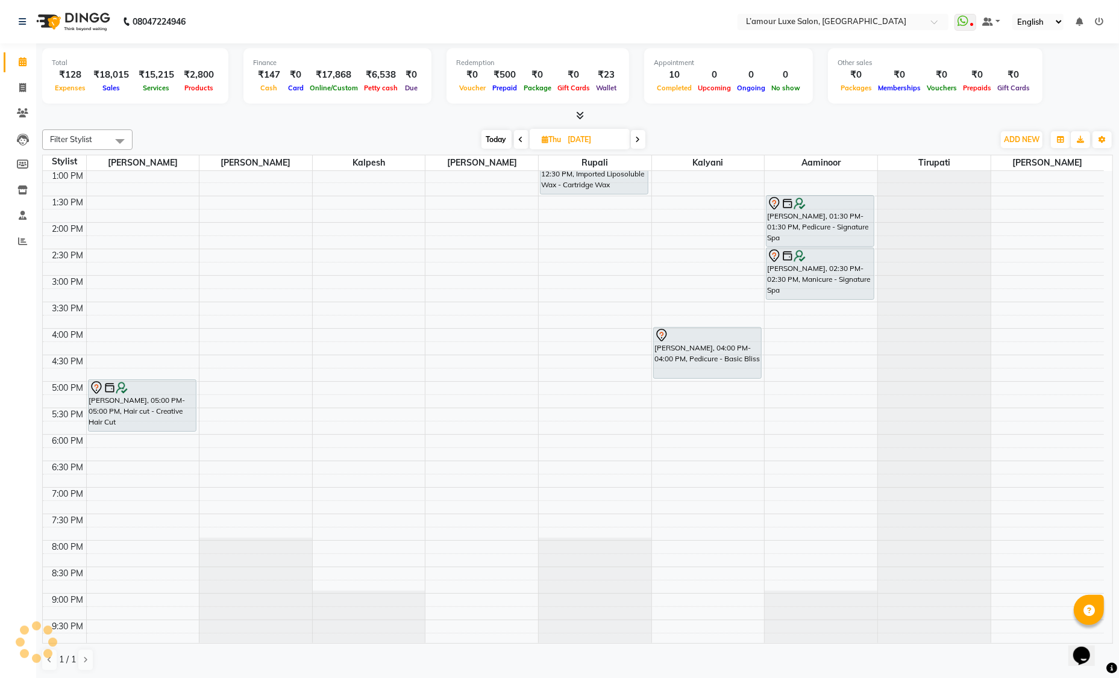
click at [519, 137] on icon at bounding box center [521, 139] width 5 height 7
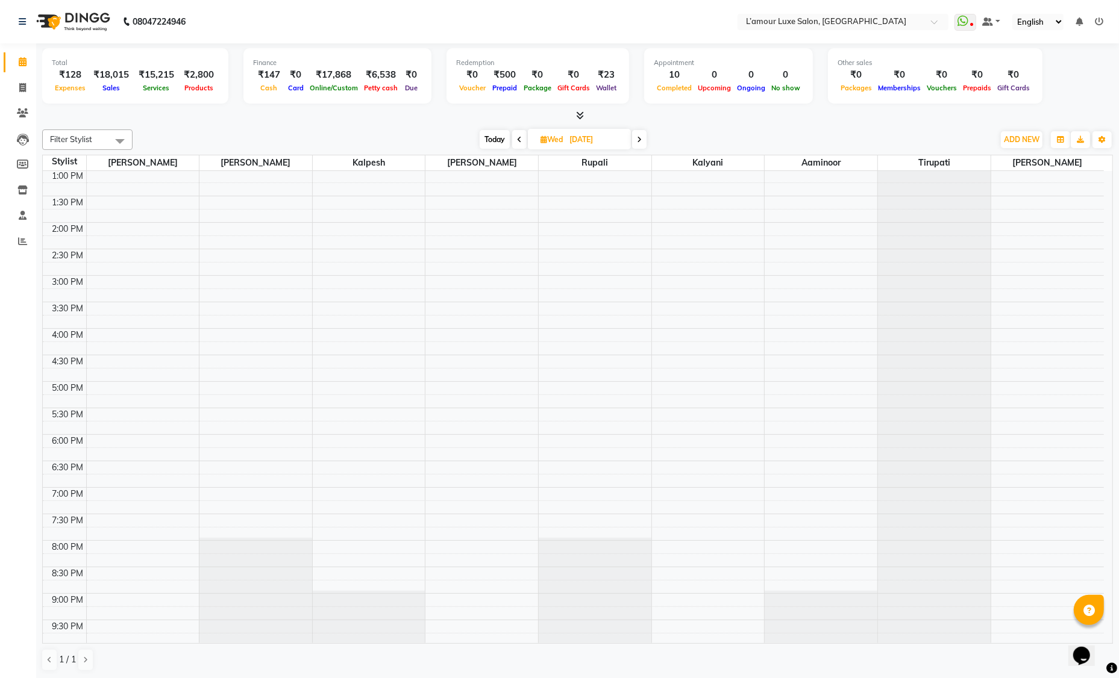
click at [639, 145] on span at bounding box center [639, 139] width 14 height 19
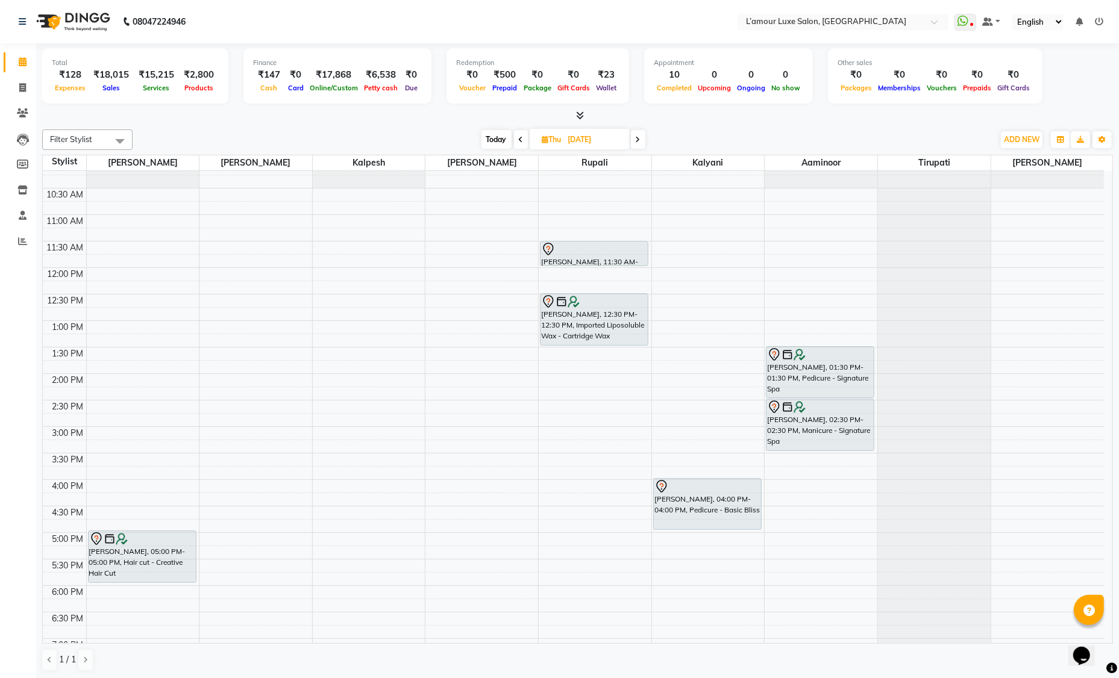
scroll to position [0, 0]
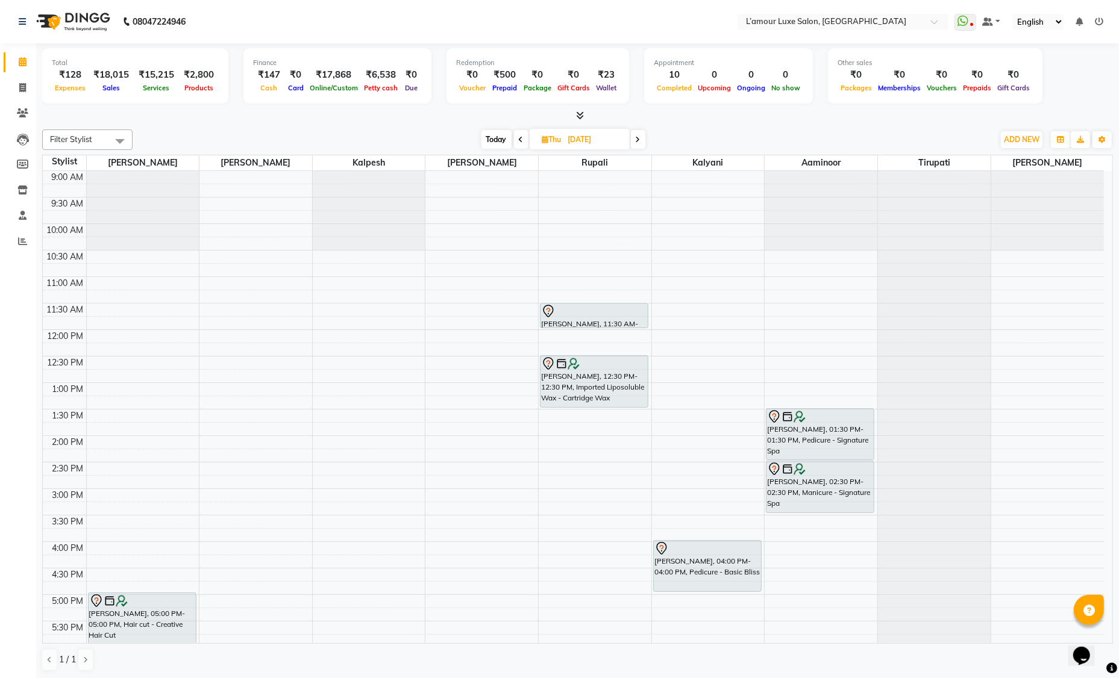
click at [523, 134] on span at bounding box center [521, 139] width 14 height 19
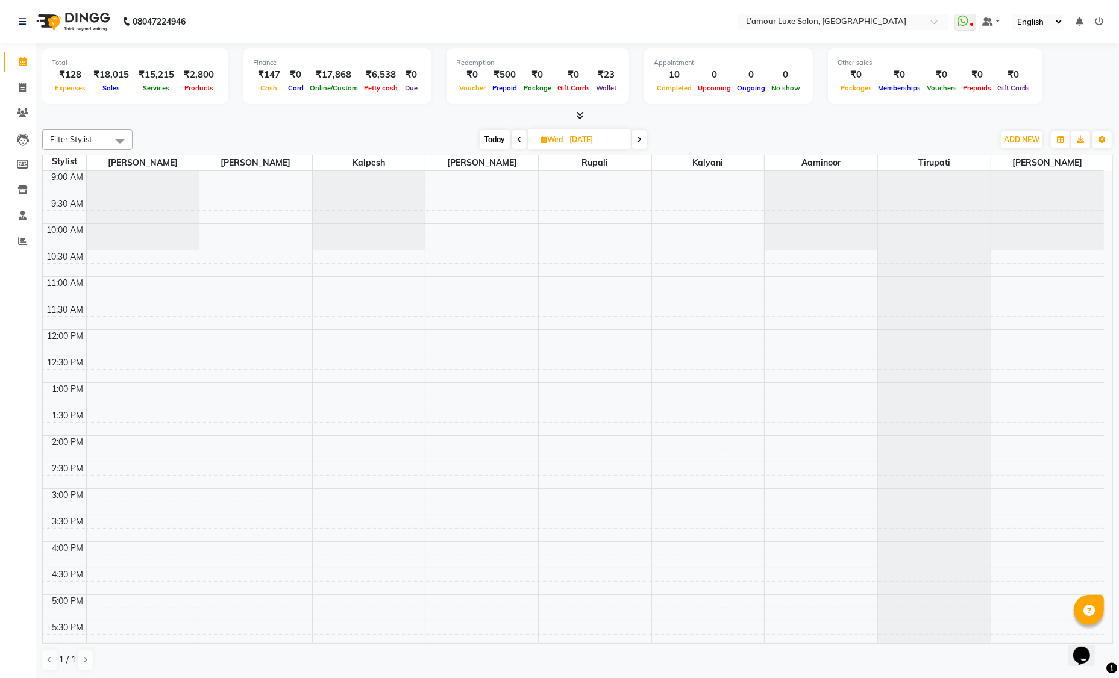
click at [496, 136] on span "Today" at bounding box center [495, 139] width 30 height 19
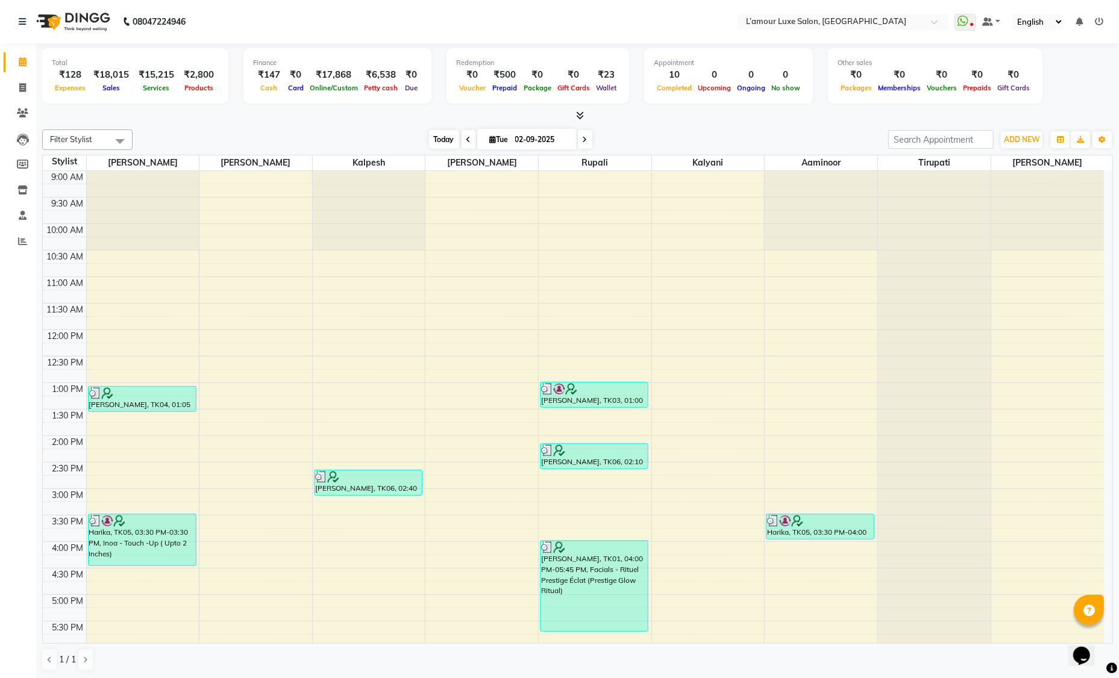
click at [444, 140] on span "Today" at bounding box center [444, 139] width 30 height 19
click at [584, 142] on span at bounding box center [585, 139] width 14 height 19
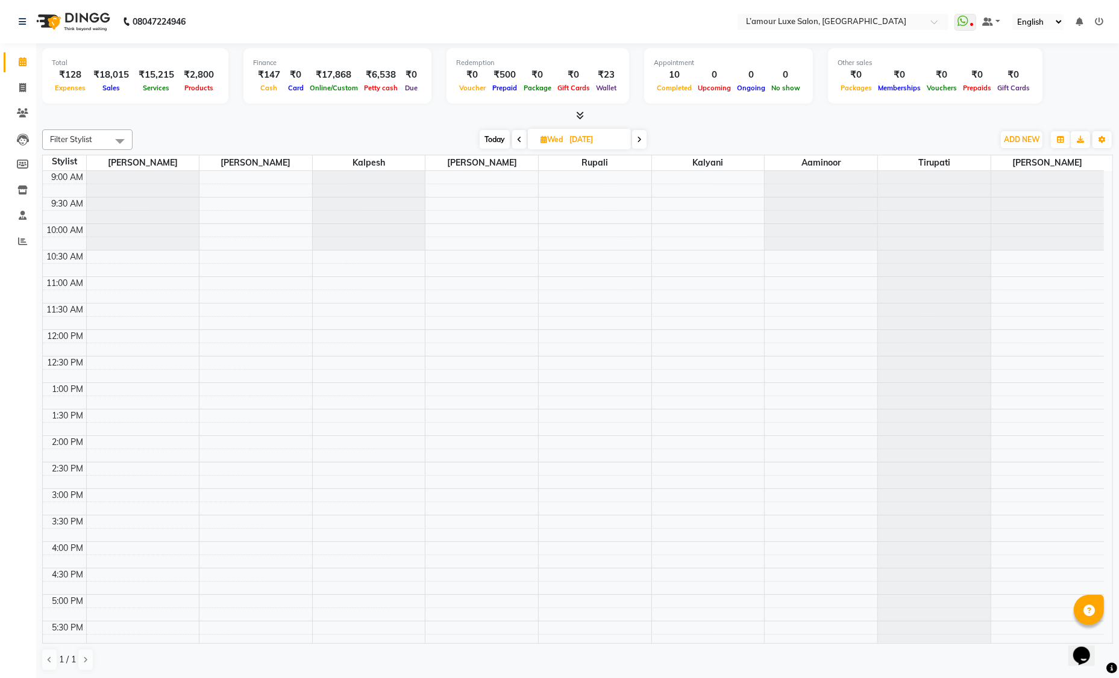
click at [640, 136] on icon at bounding box center [639, 139] width 5 height 7
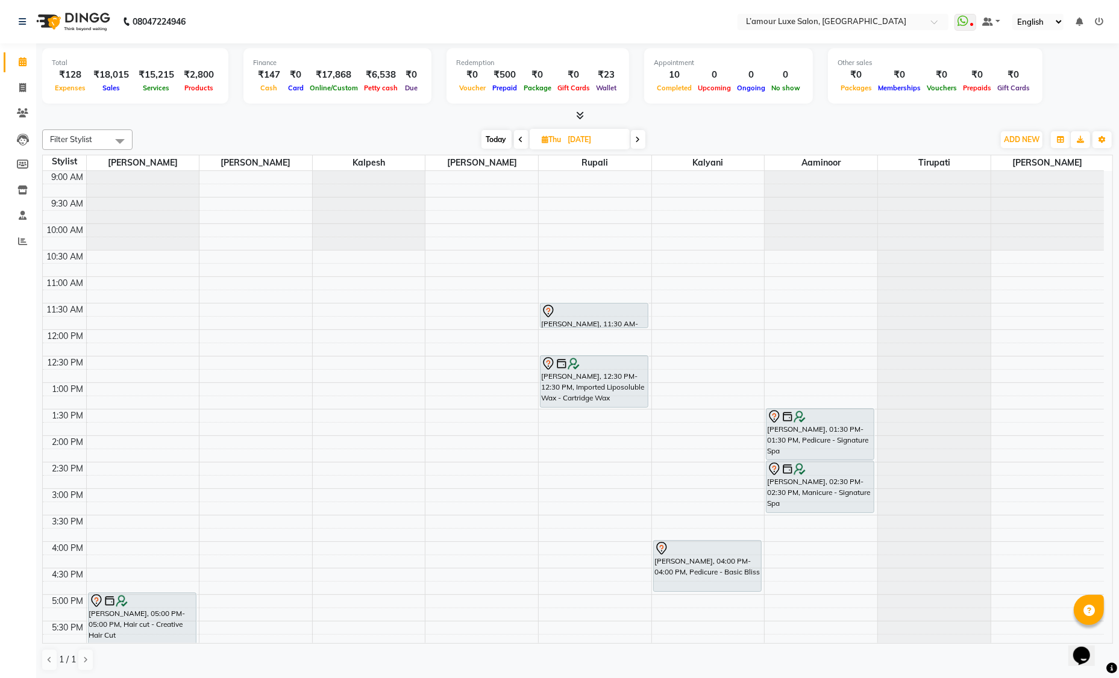
click at [520, 143] on span at bounding box center [521, 139] width 14 height 19
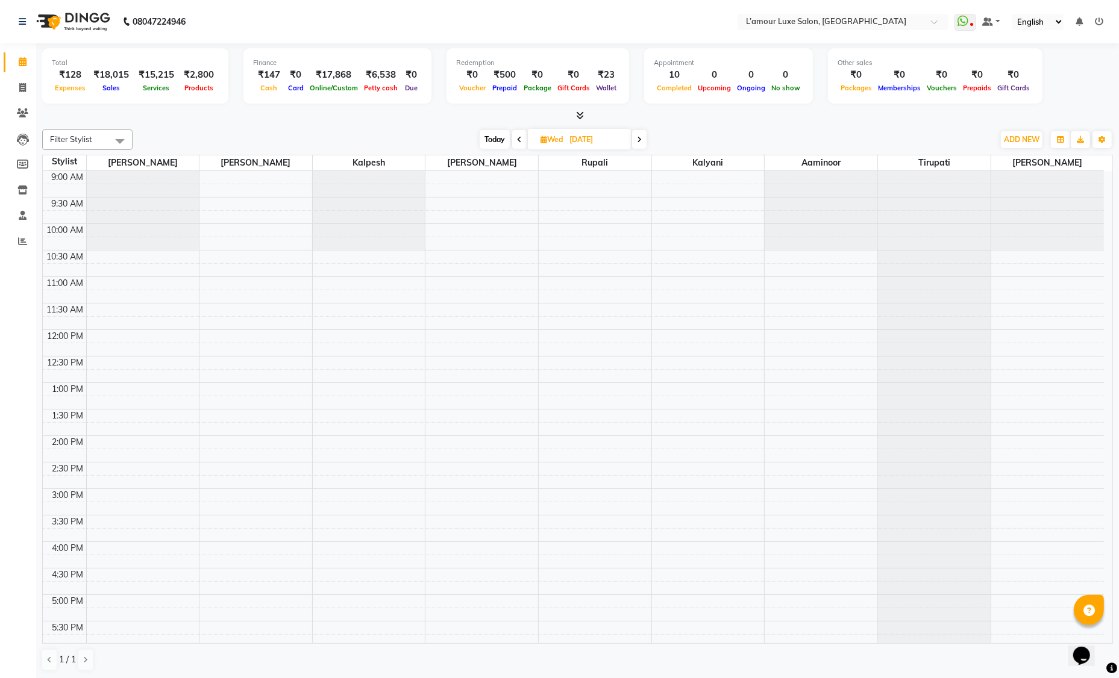
click at [520, 140] on icon at bounding box center [519, 139] width 5 height 7
type input "02-09-2025"
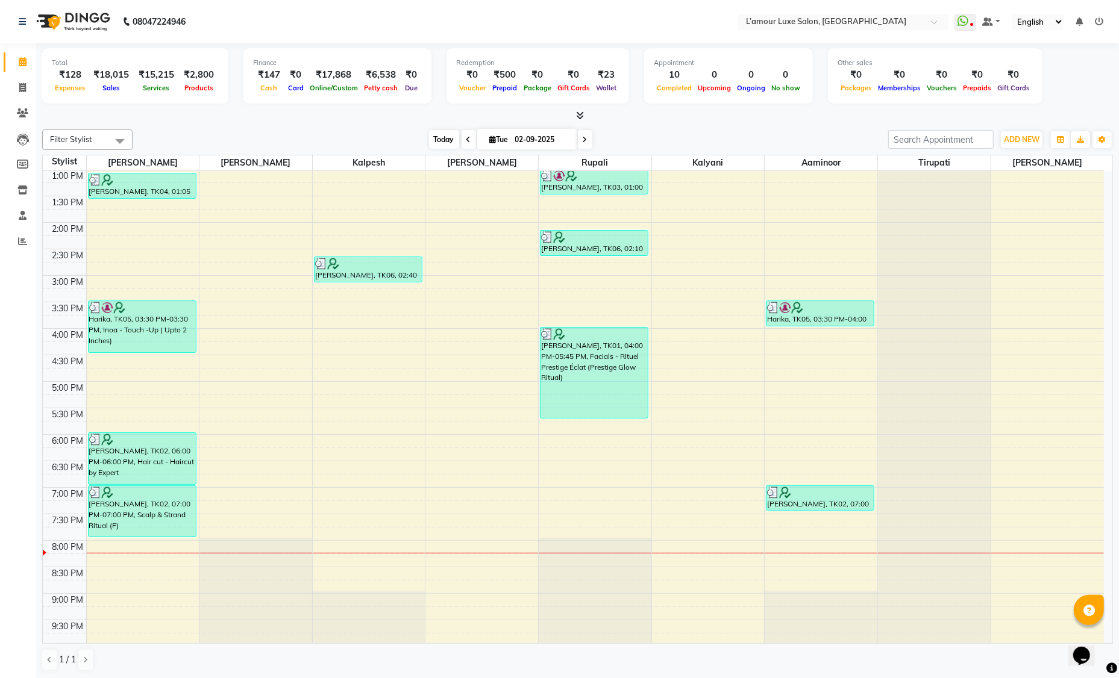
click at [443, 139] on span "Today" at bounding box center [444, 139] width 30 height 19
